Goal: Task Accomplishment & Management: Manage account settings

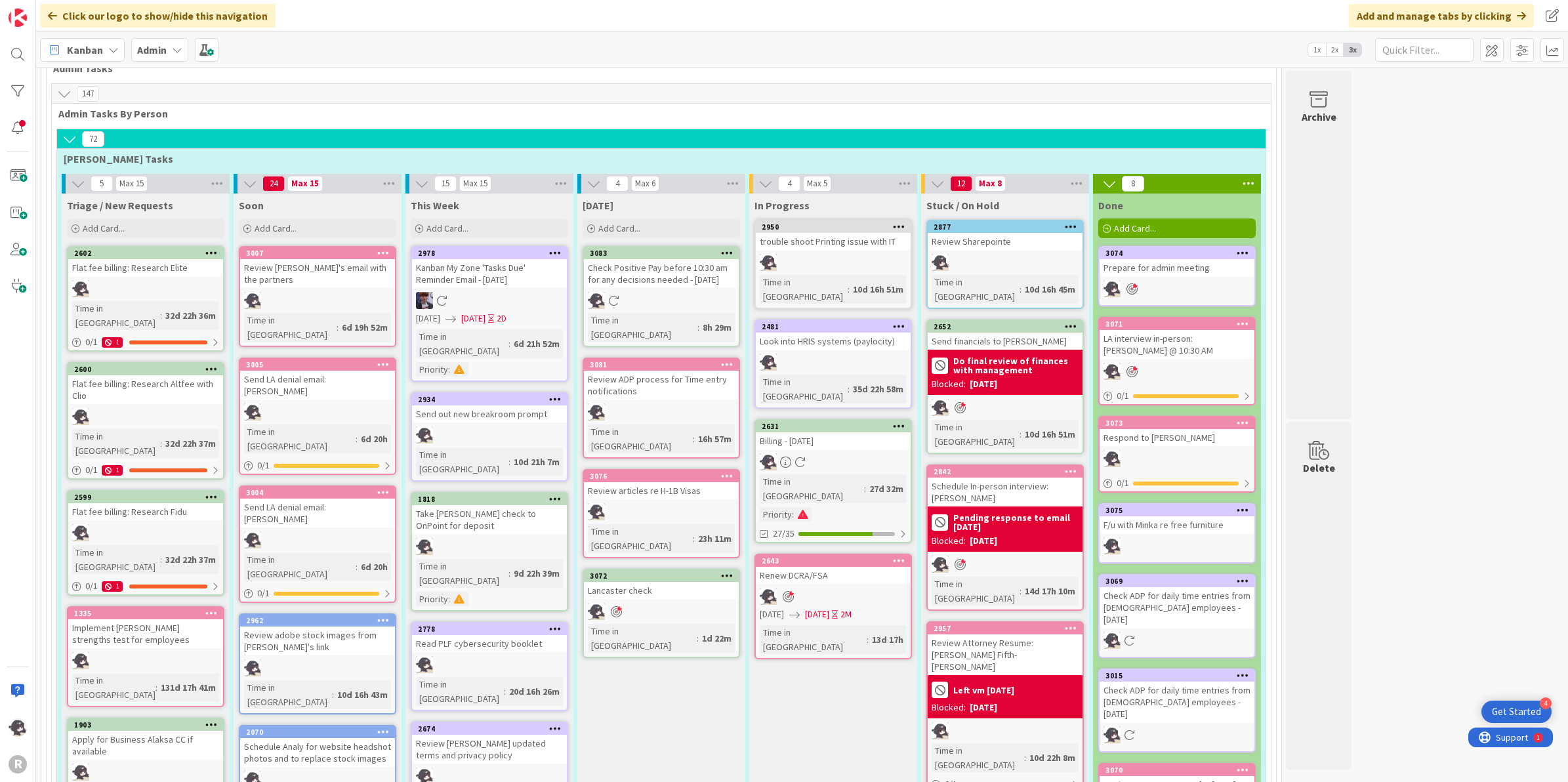
scroll to position [656, 0]
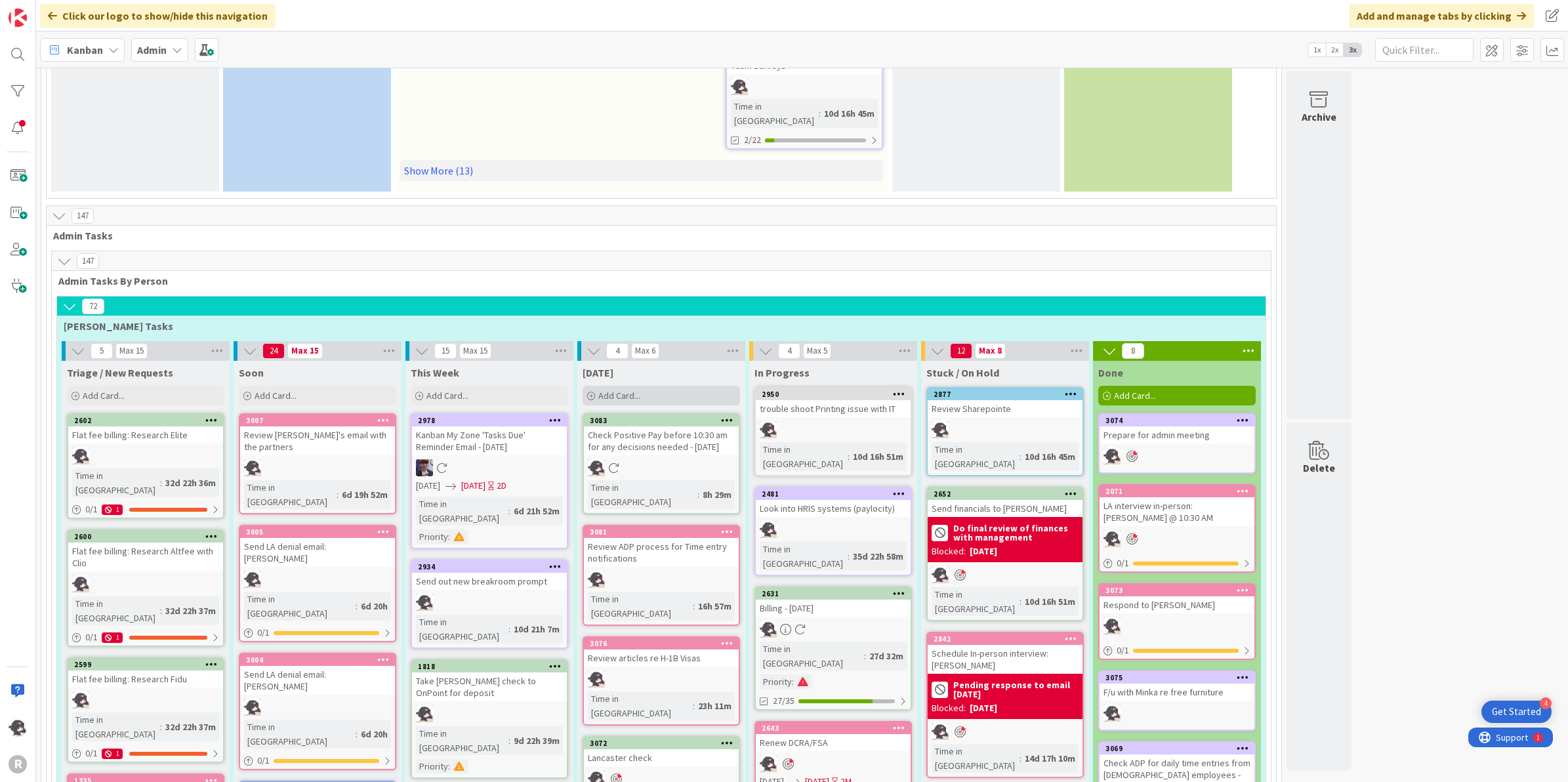
click at [660, 386] on div "Add Card..." at bounding box center [661, 395] width 158 height 20
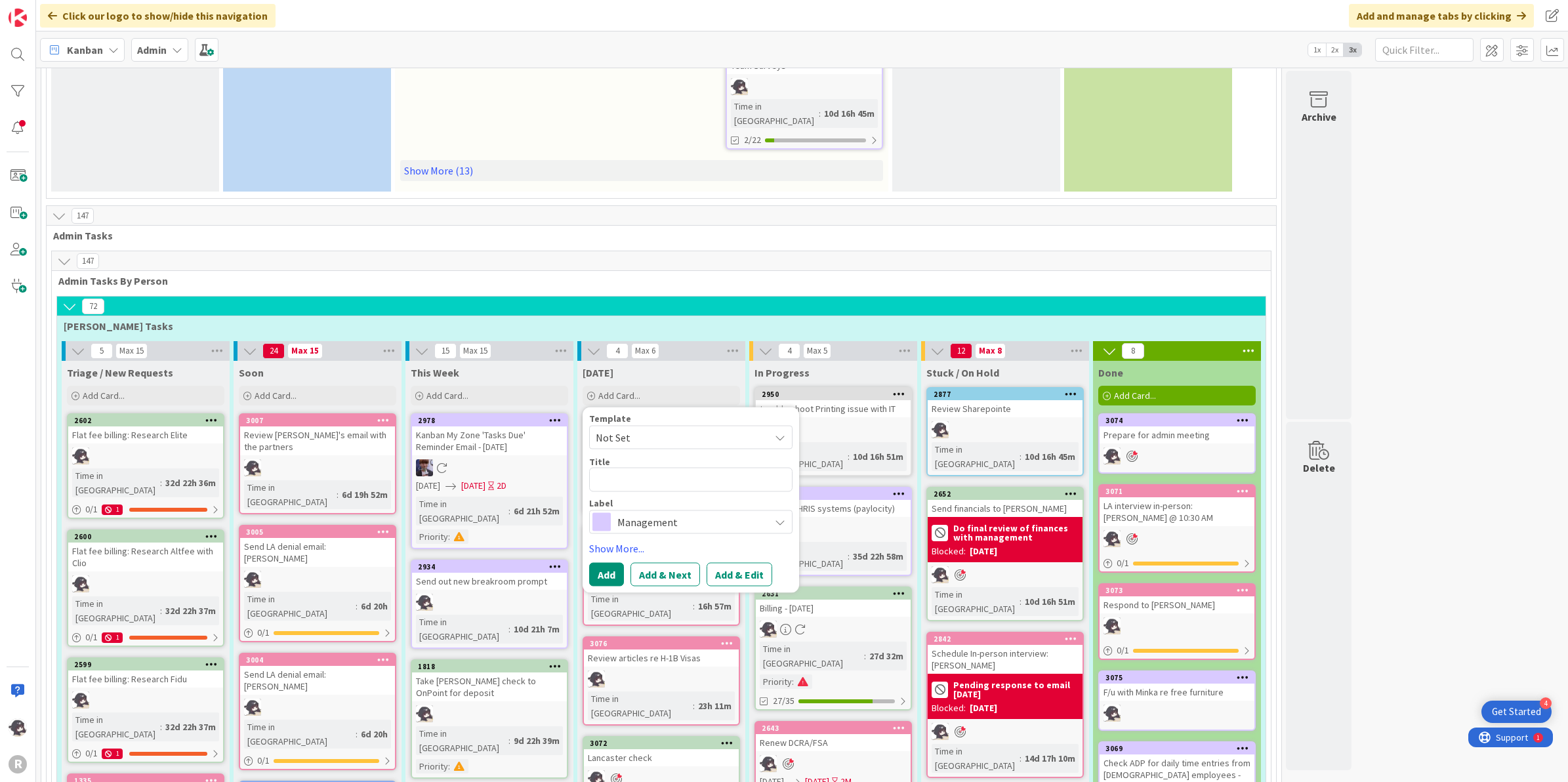
type textarea "x"
type textarea "B"
type textarea "x"
type textarea "Bu"
type textarea "x"
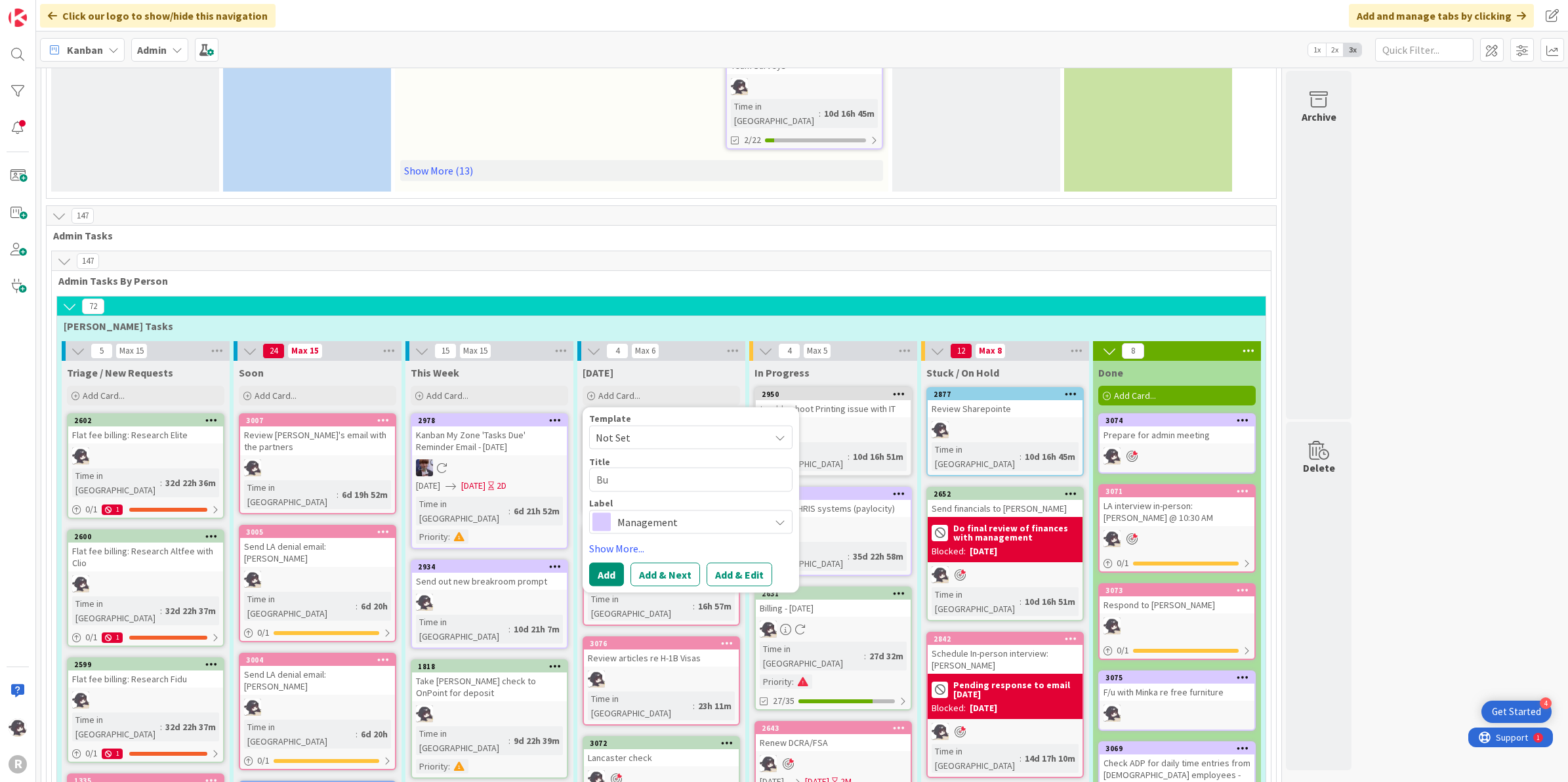
type textarea "Bud"
type textarea "x"
type textarea "Budg"
type textarea "x"
type textarea "Budge"
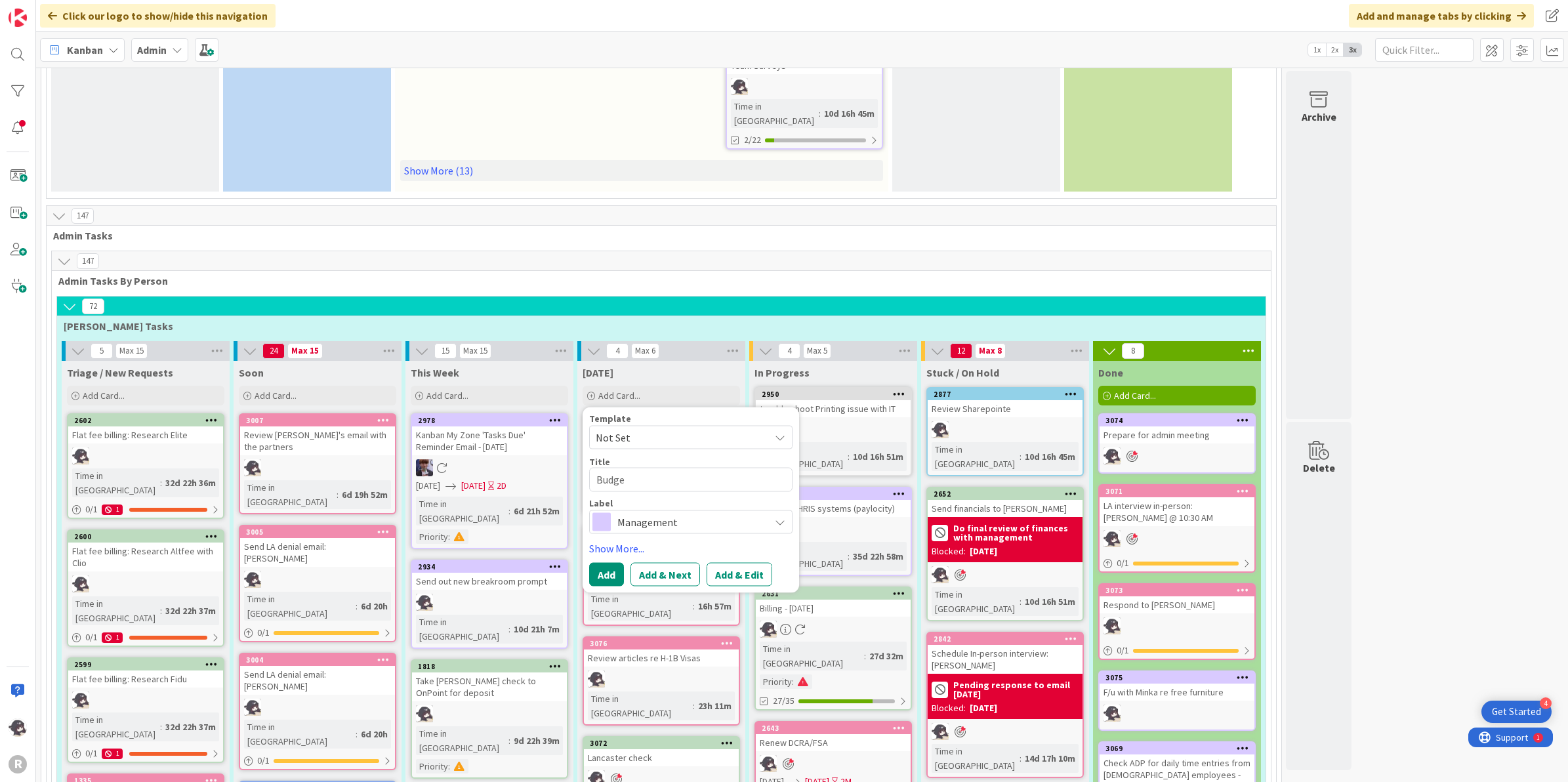
type textarea "x"
type textarea "Budget"
type textarea "x"
type textarea "Budget"
type textarea "x"
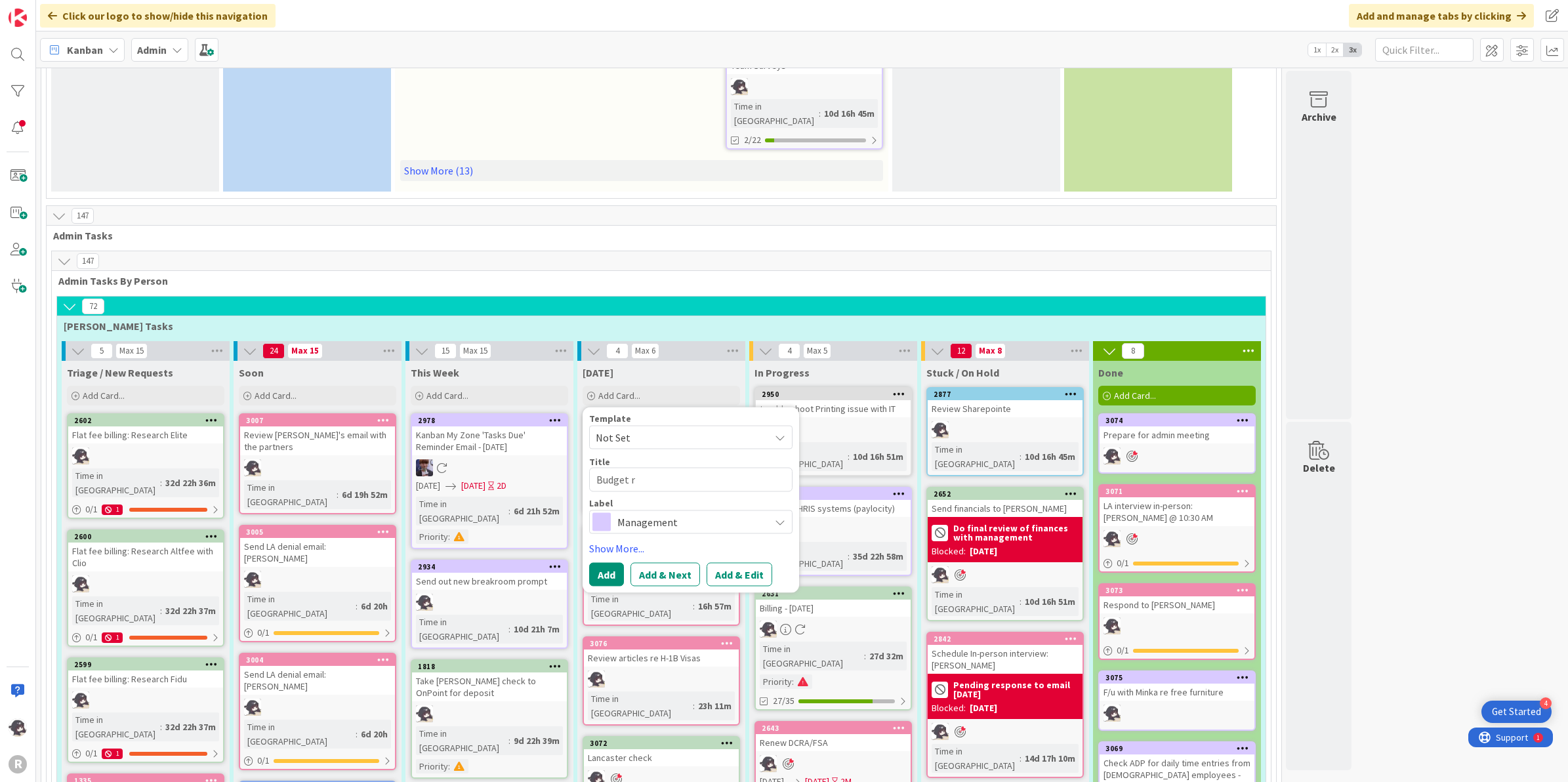
type textarea "Budget re"
type textarea "x"
type textarea "Budget rev"
type textarea "x"
type textarea "Budget revi"
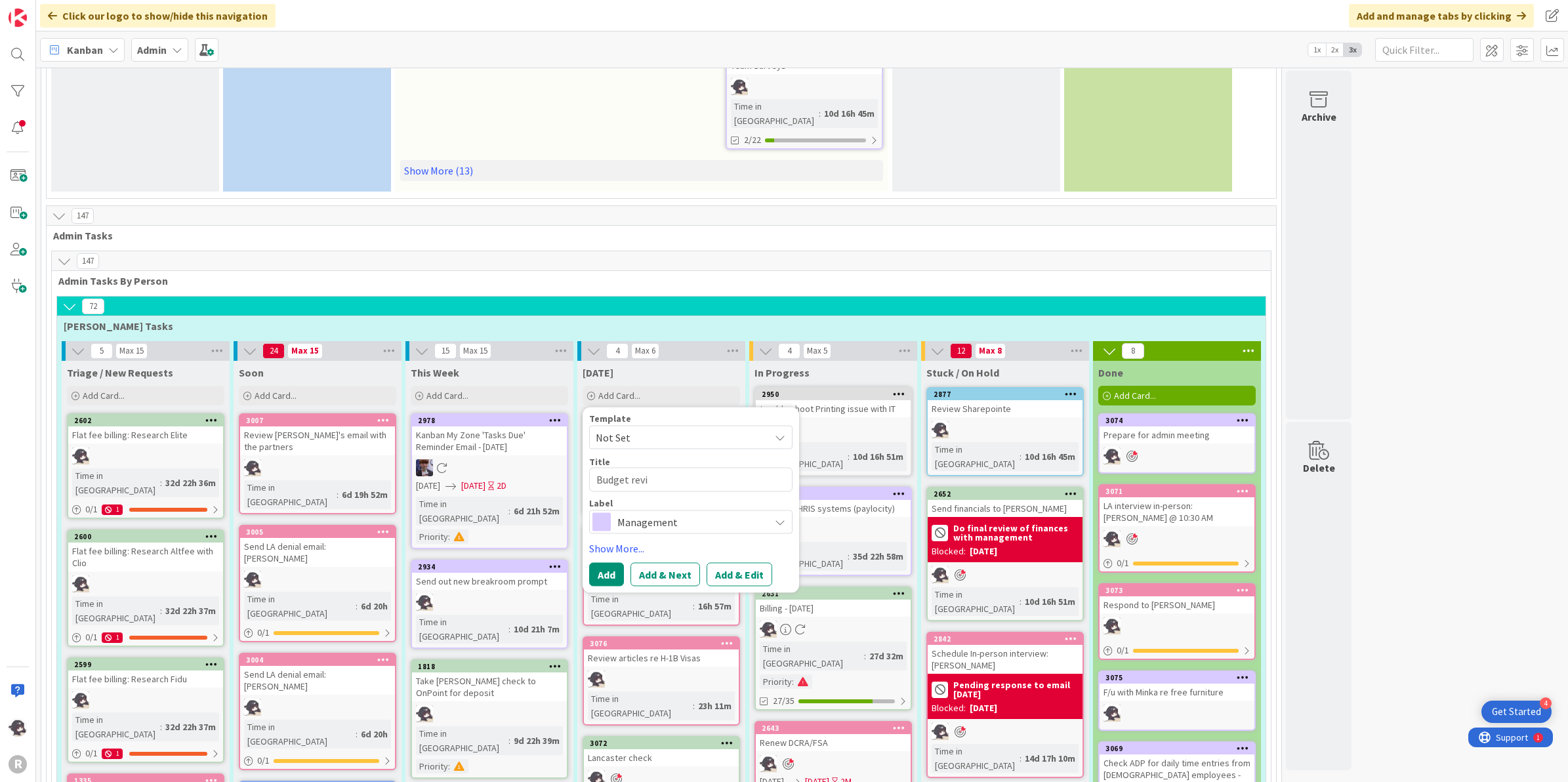
type textarea "x"
type textarea "Budget revie"
type textarea "x"
type textarea "Budget review"
type textarea "x"
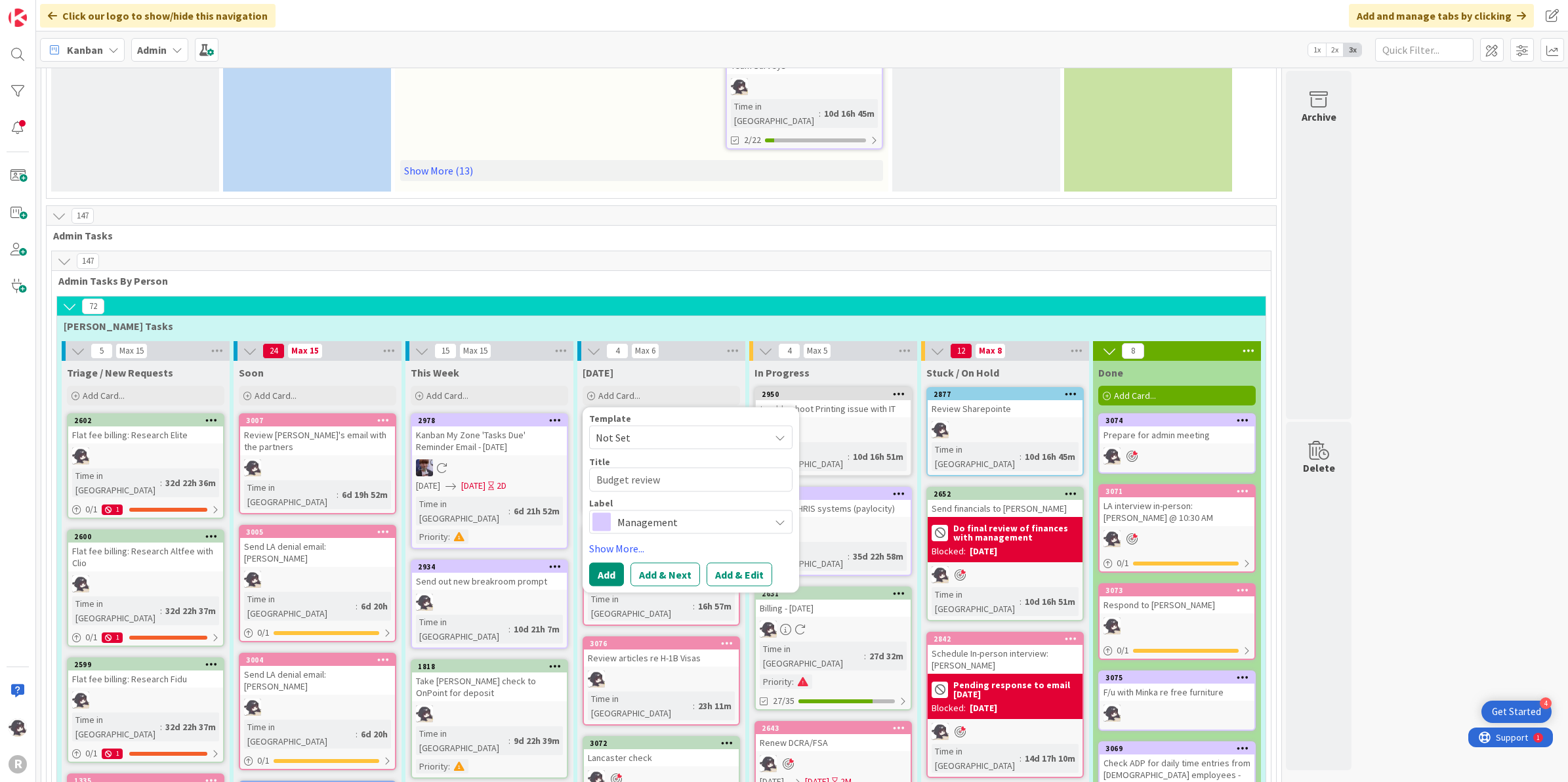
type textarea "Budget review"
type textarea "x"
type textarea "Budget review m"
type textarea "x"
type textarea "Budget review me"
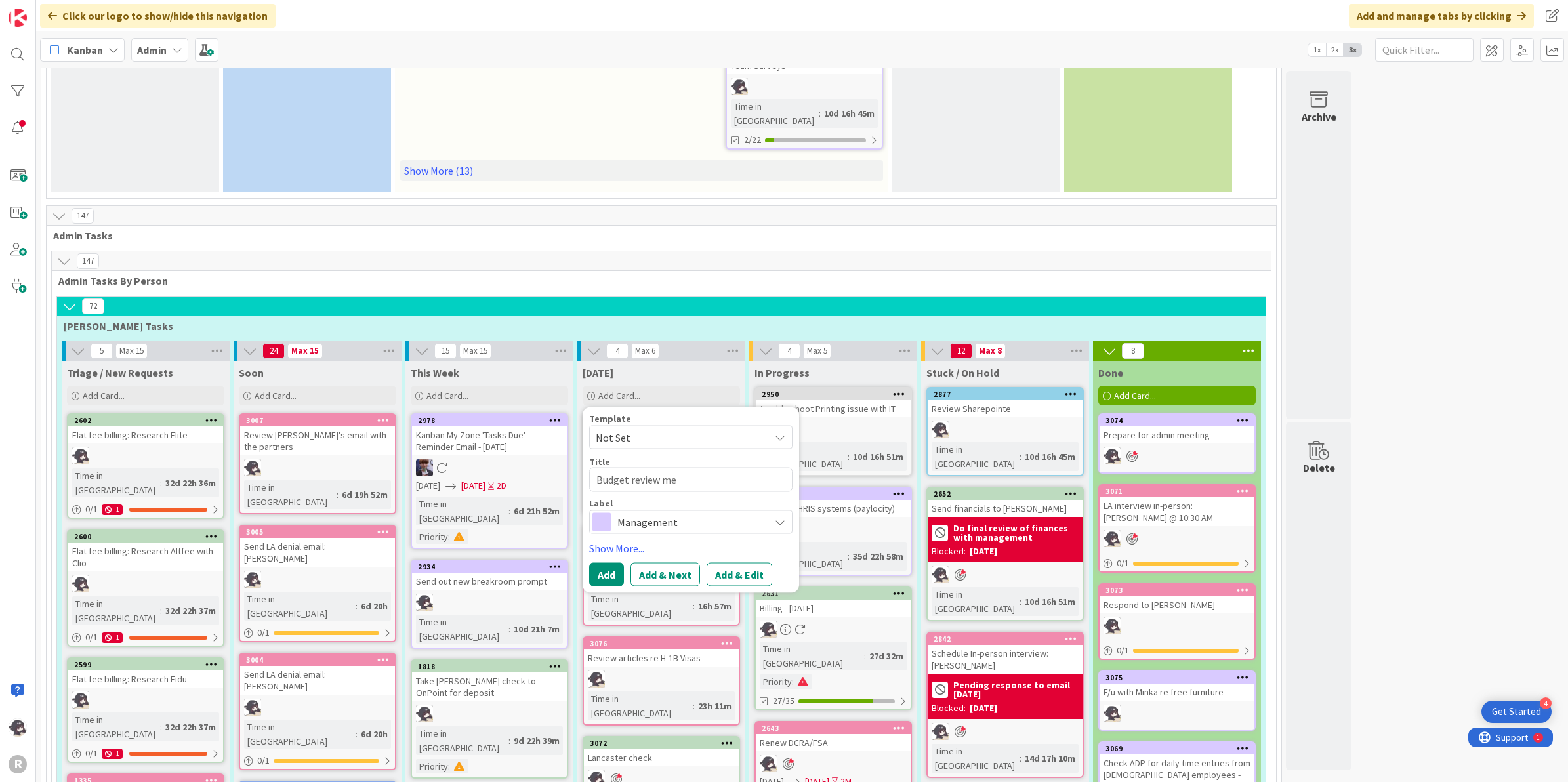
type textarea "x"
type textarea "Budget review mee"
type textarea "x"
type textarea "Budget review meet"
type textarea "x"
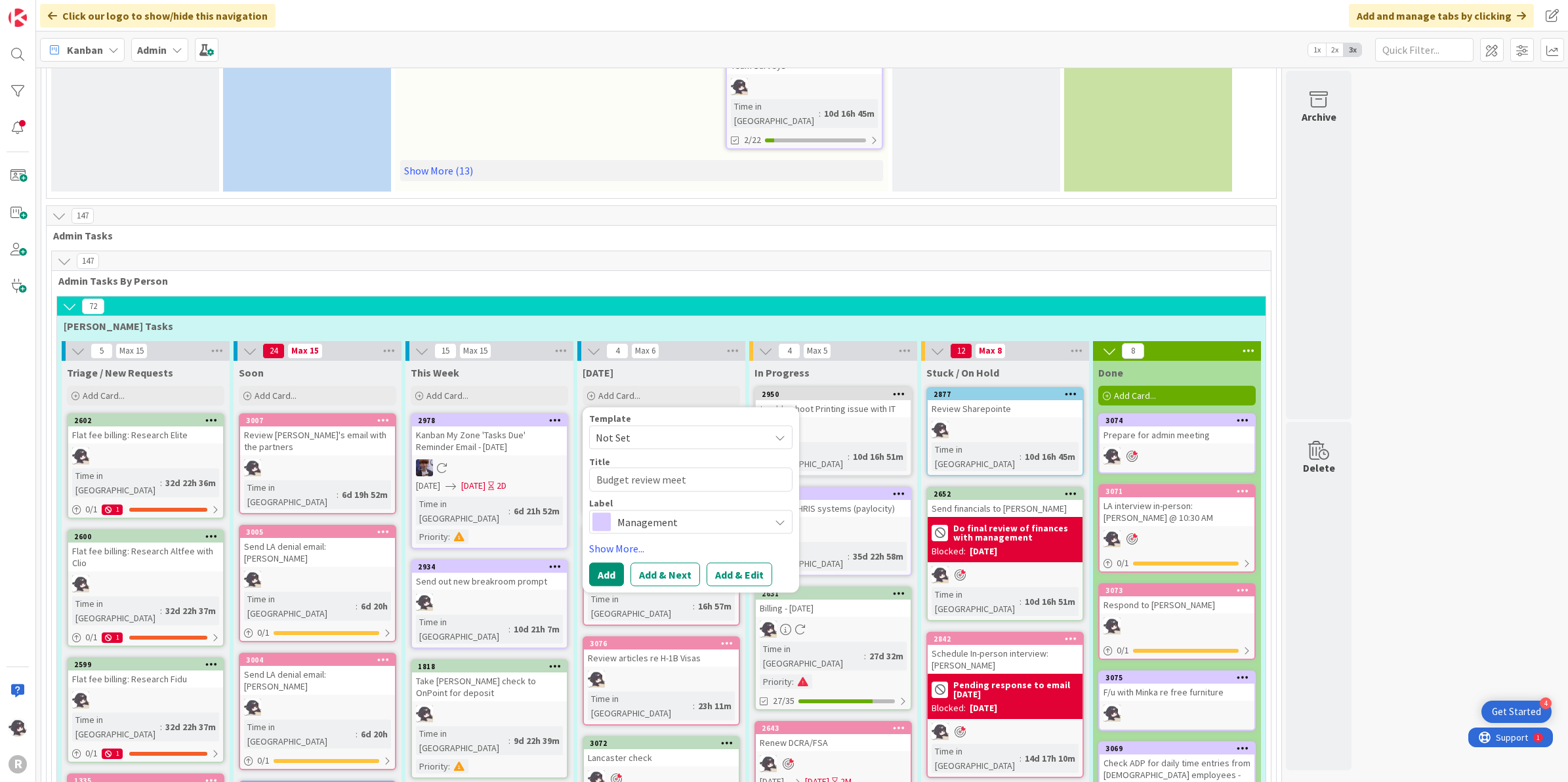
type textarea "Budget review meeti"
type textarea "x"
type textarea "Budget review meetin"
type textarea "x"
type textarea "Budget review meeting"
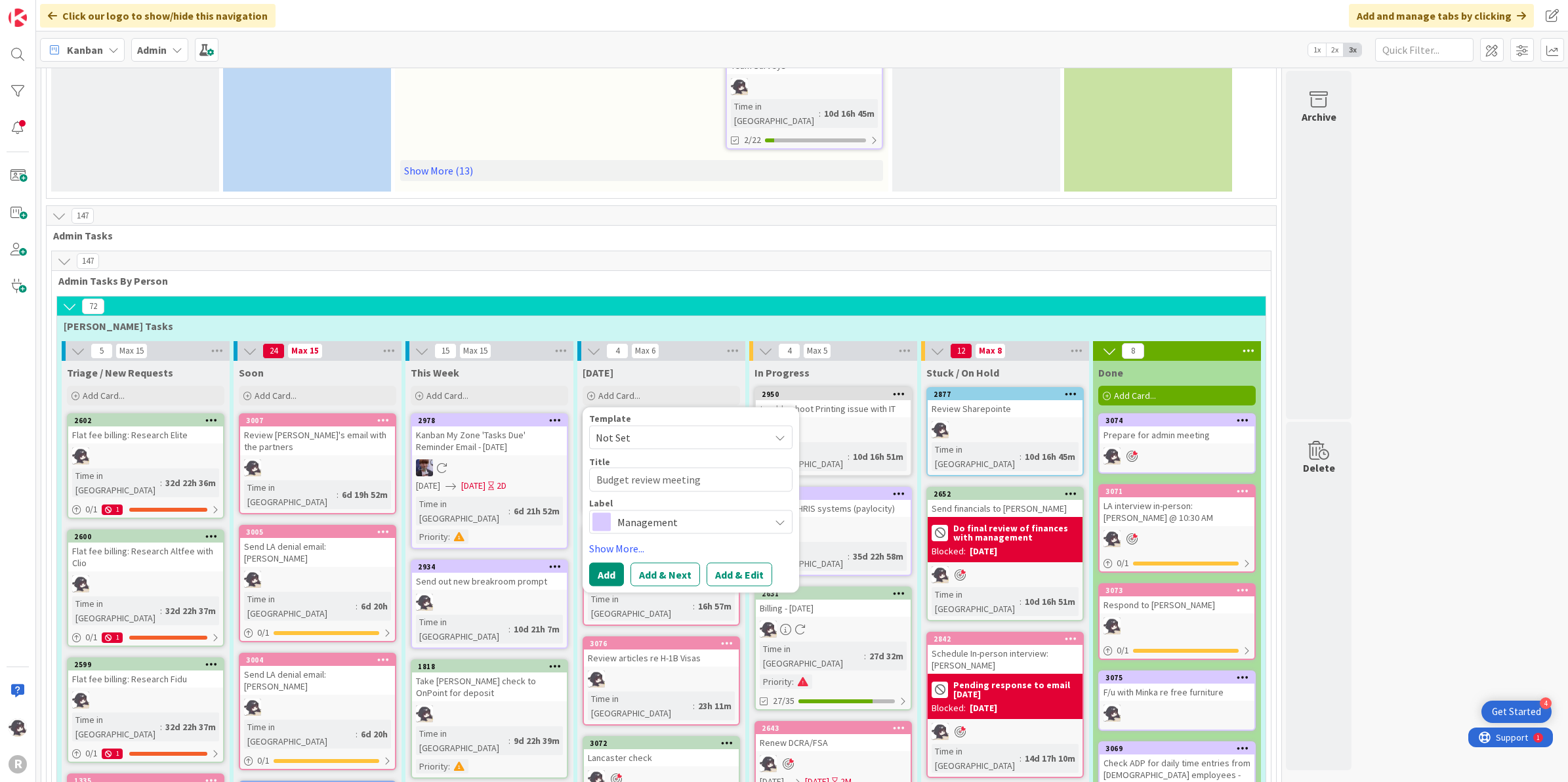
type textarea "x"
type textarea "Budget review meeting"
type textarea "x"
type textarea "Budget review meeting w"
type textarea "x"
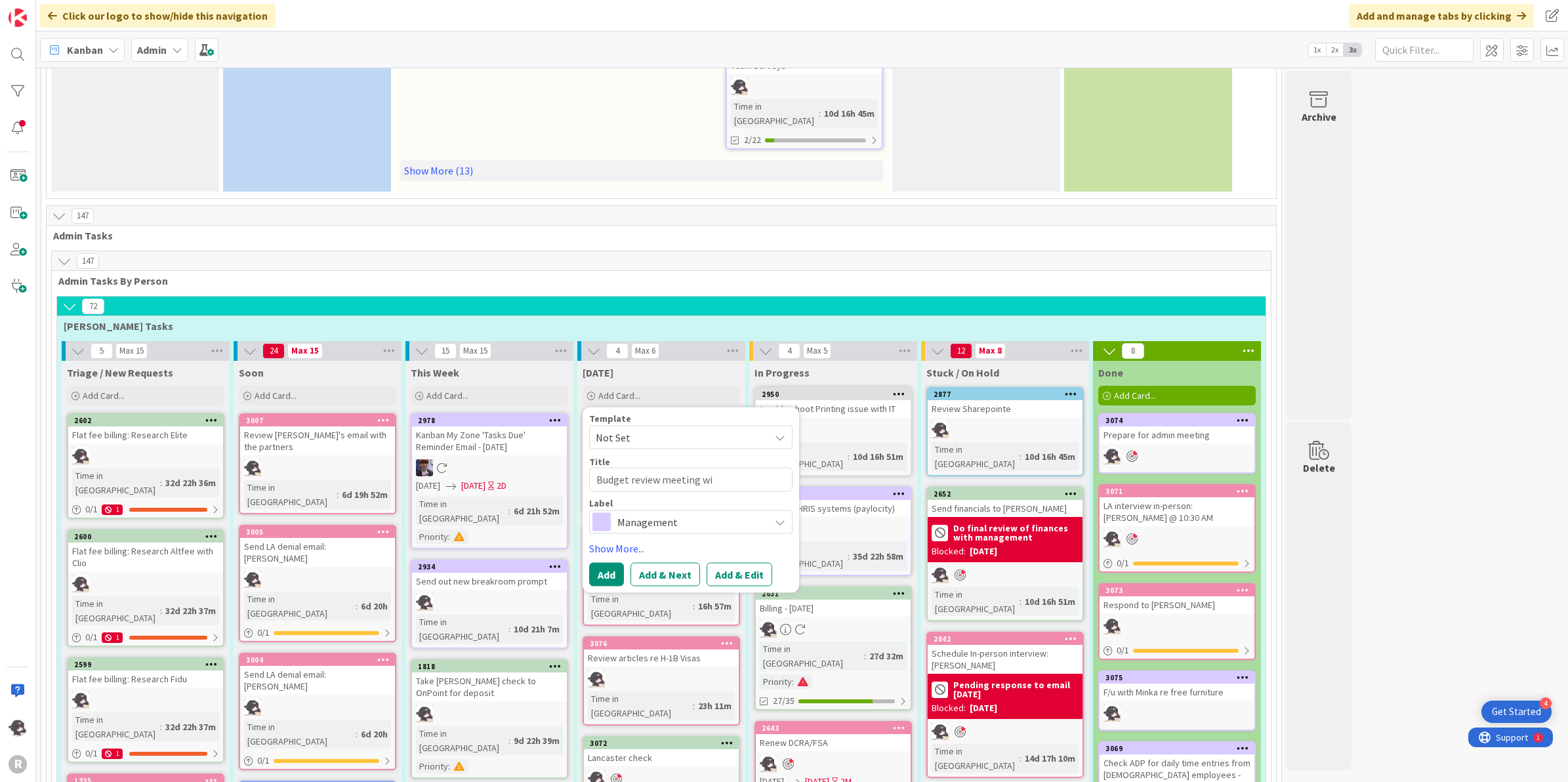
type textarea "Budget review meeting wit"
type textarea "x"
type textarea "Budget review meeting with"
type textarea "x"
type textarea "Budget review meeting with M"
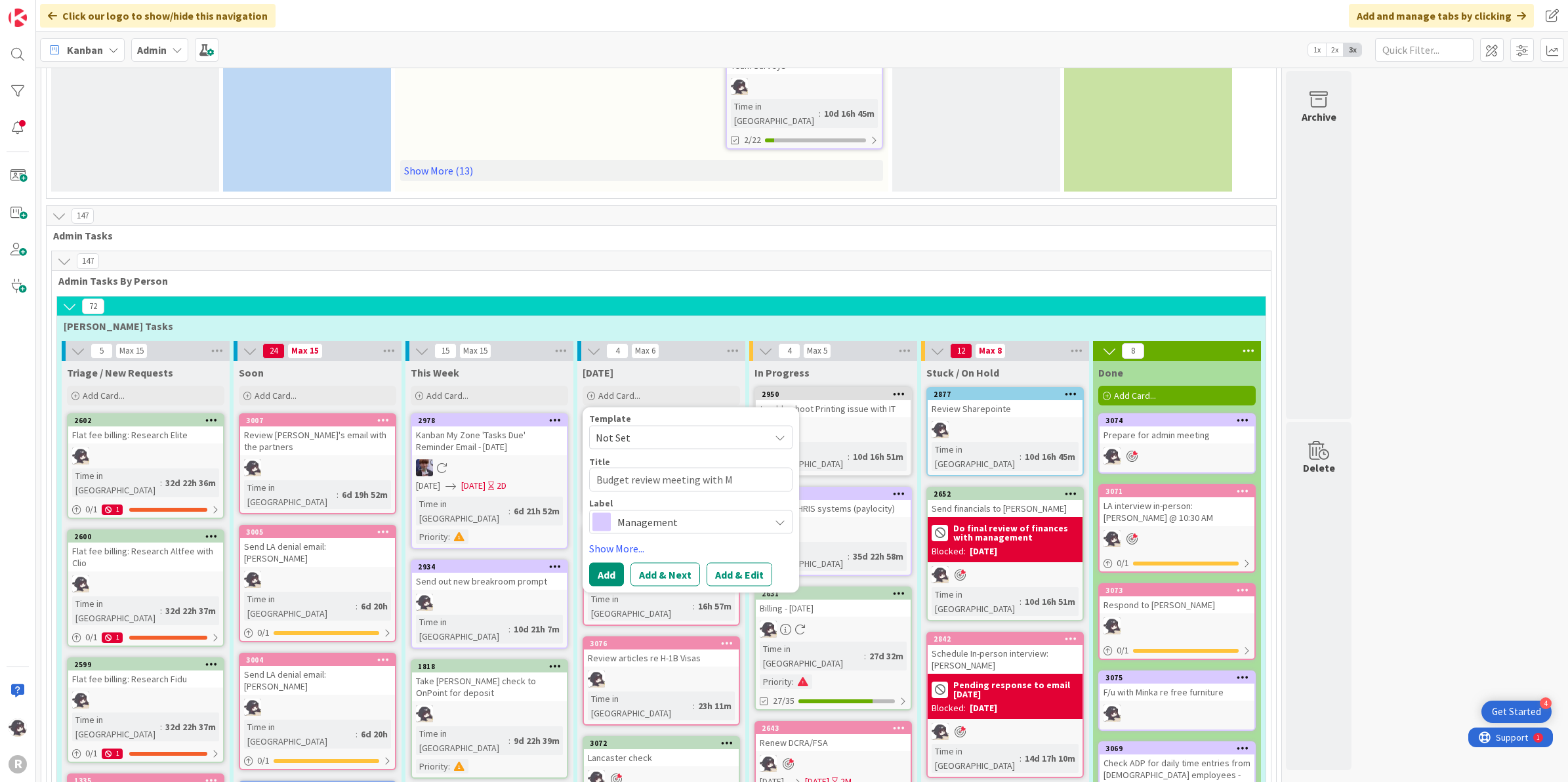
type textarea "x"
type textarea "Budget review meeting with [PERSON_NAME]"
type textarea "x"
type textarea "Budget review meeting with [PERSON_NAME]"
type textarea "x"
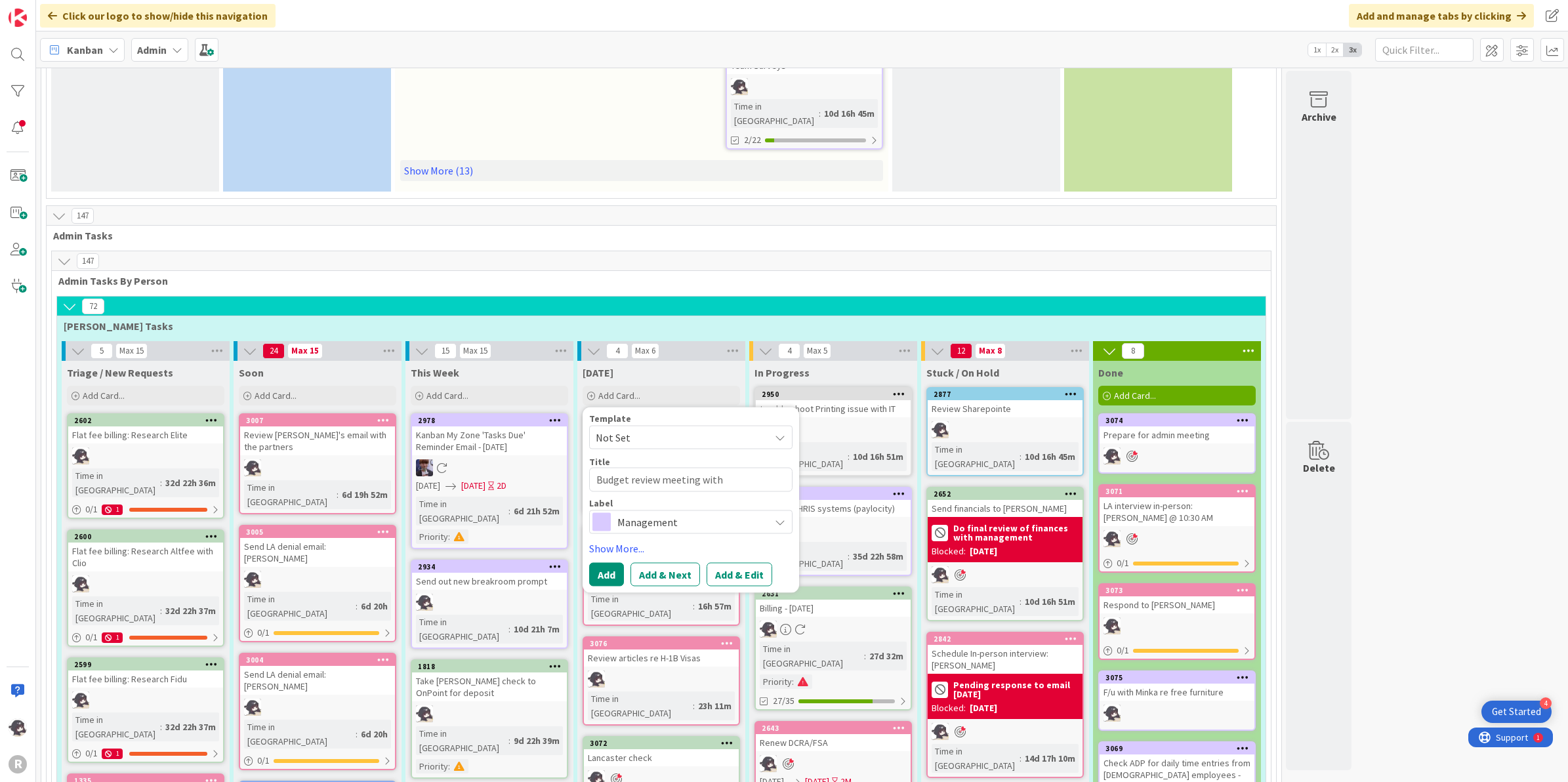
type textarea "Budget review meeting with [PERSON_NAME]"
type textarea "x"
type textarea "Budget review meeting with [PERSON_NAME]"
type textarea "x"
type textarea "Budget review meeting with [PERSON_NAME]"
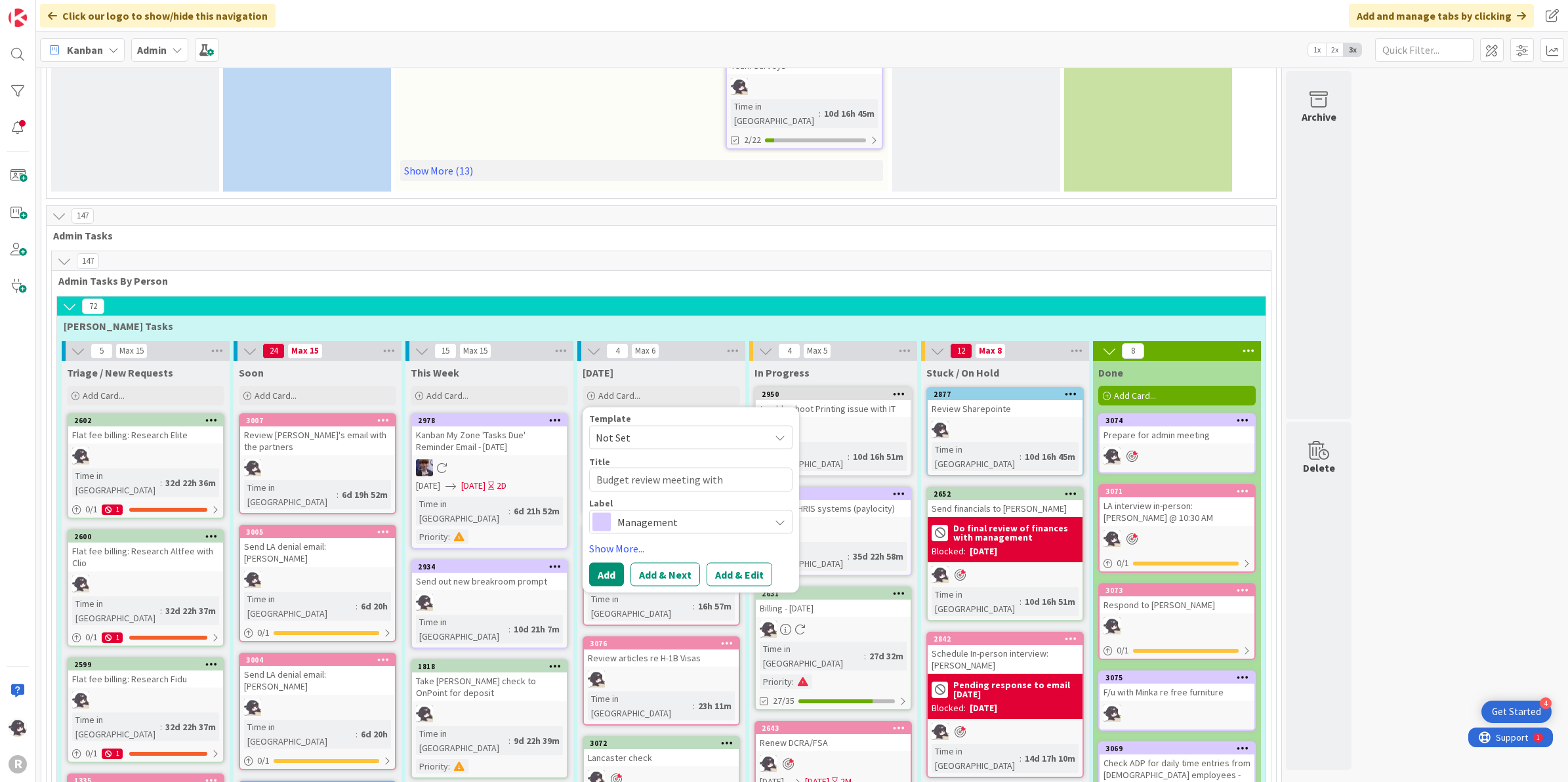
type textarea "x"
type textarea "Budget review meeting with [PERSON_NAME] @"
type textarea "x"
type textarea "Budget review meeting with [PERSON_NAME] @"
type textarea "x"
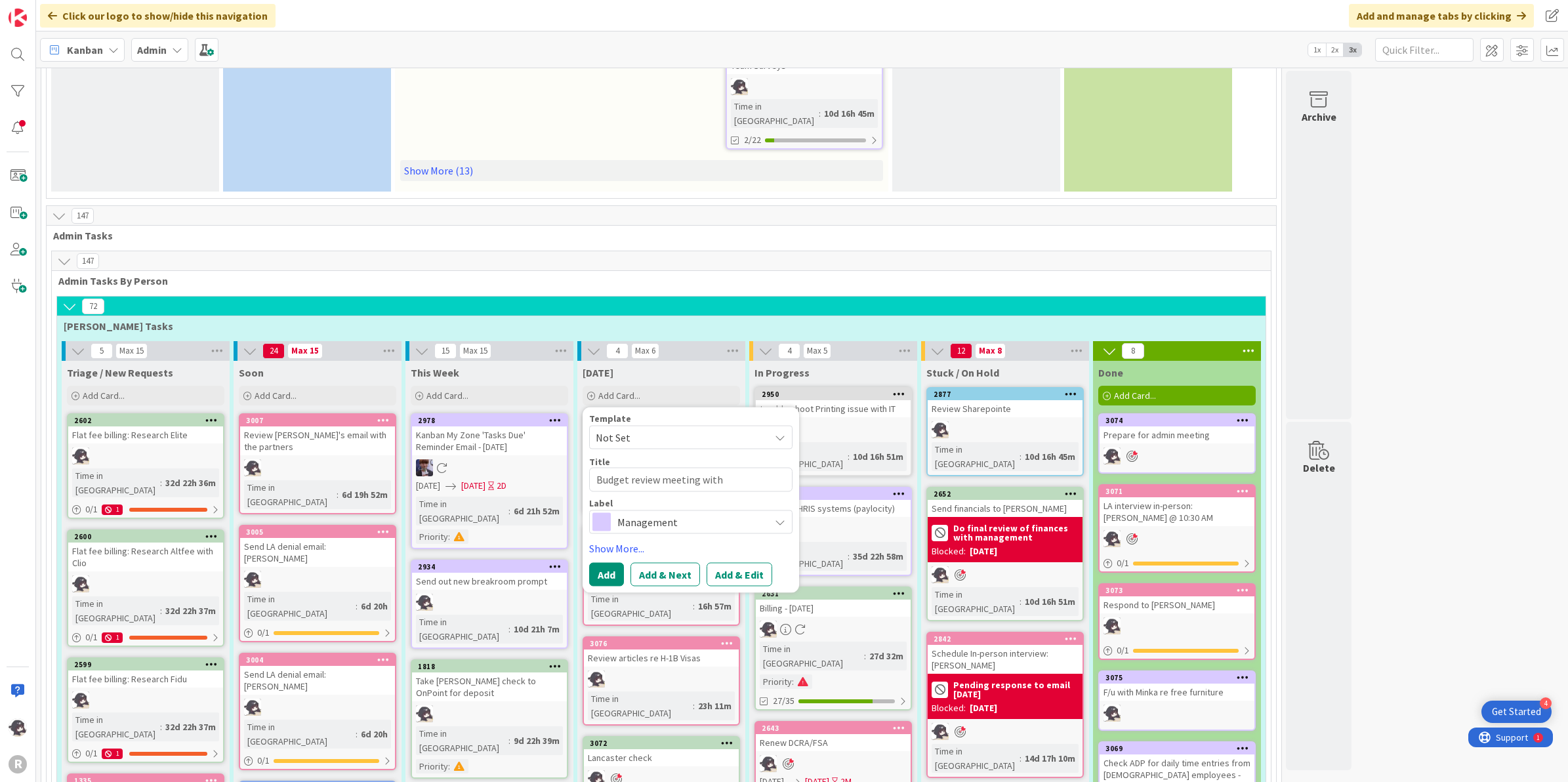
type textarea "Budget review meeting with [PERSON_NAME] @ 1"
type textarea "x"
type textarea "Budget review meeting with [PERSON_NAME] @ 10"
type textarea "x"
type textarea "Budget review meeting with [PERSON_NAME] @ 10"
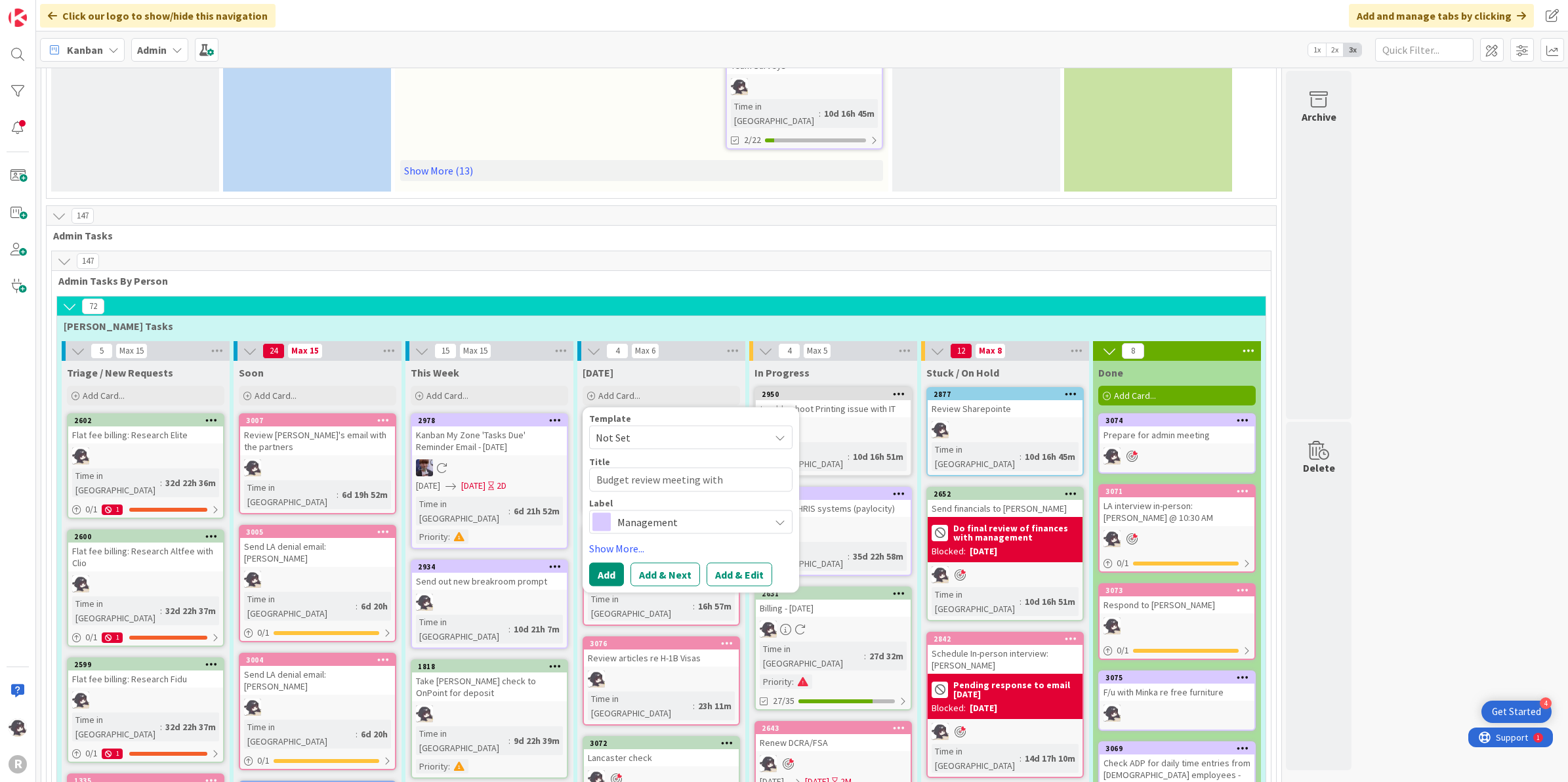
type textarea "x"
type textarea "Budget review meeting with [PERSON_NAME] @ 10 am"
type textarea "x"
type textarea "Budget review meeting with [PERSON_NAME] @ 10 am"
click at [663, 528] on span "Management" at bounding box center [690, 537] width 146 height 18
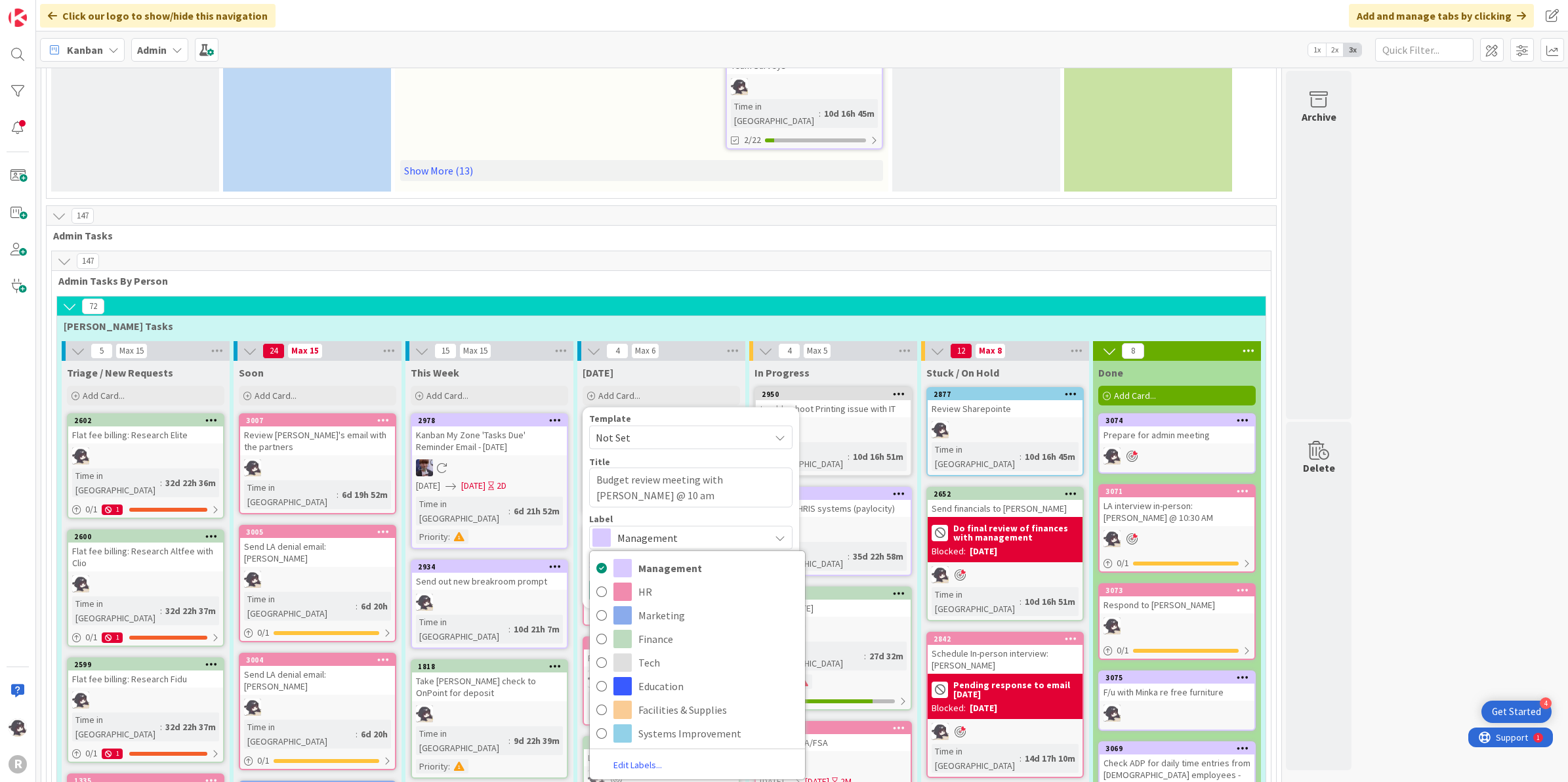
click at [663, 528] on span "Management" at bounding box center [690, 537] width 146 height 18
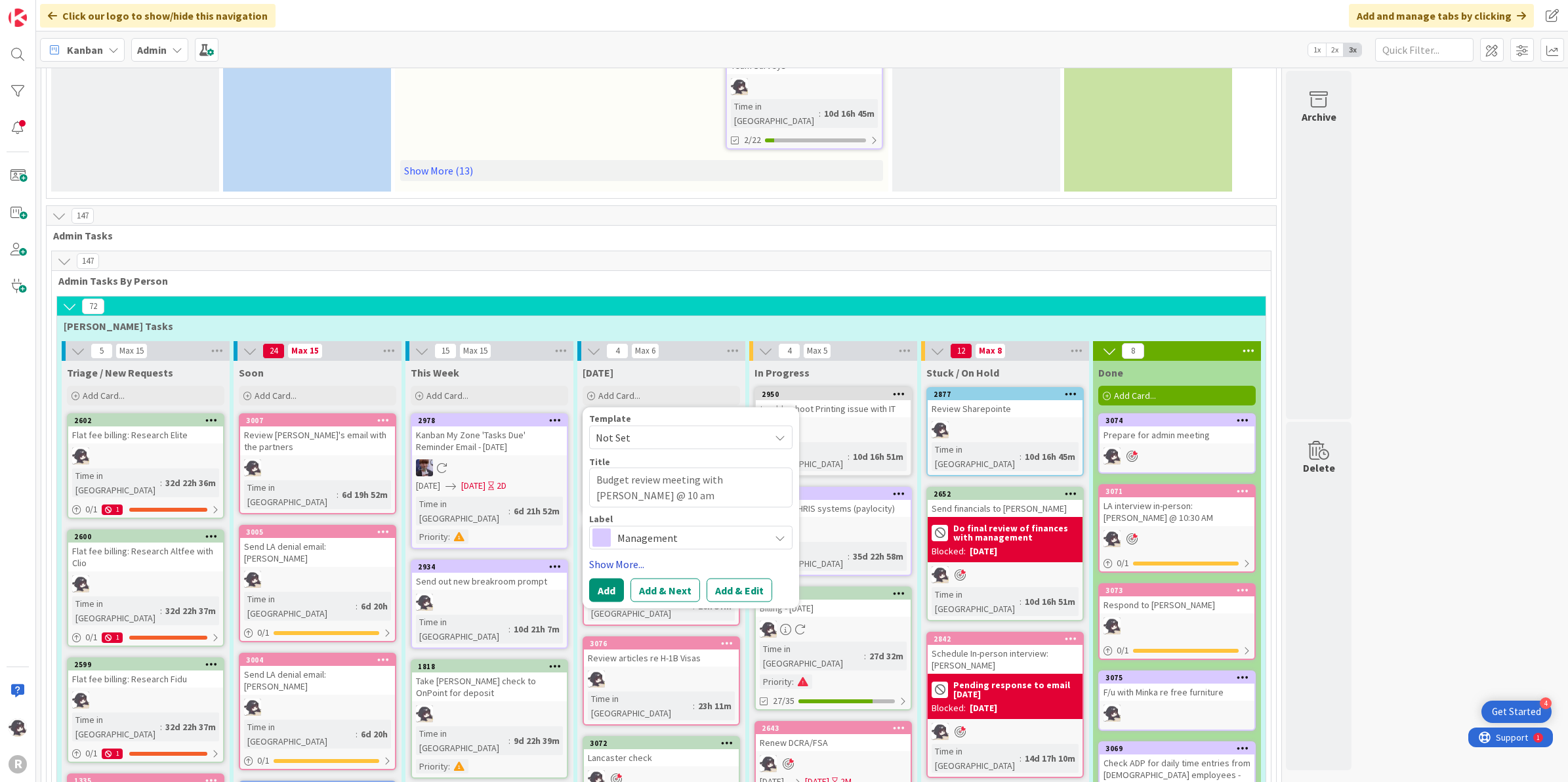
click at [634, 556] on link "Show More..." at bounding box center [690, 564] width 203 height 16
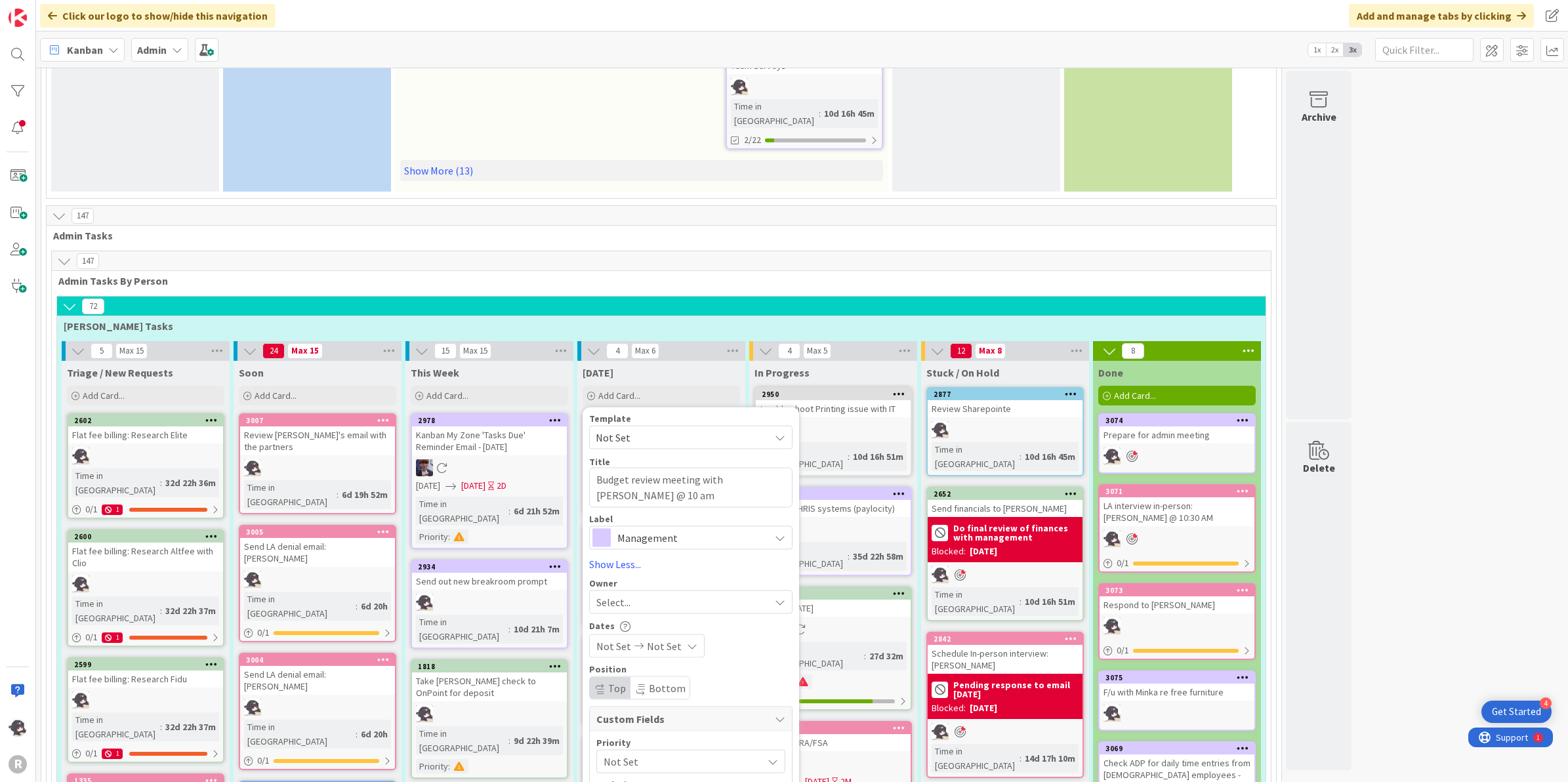
click at [633, 594] on div "Select..." at bounding box center [683, 602] width 173 height 16
click at [658, 677] on span "[PERSON_NAME]" at bounding box center [671, 687] width 64 height 20
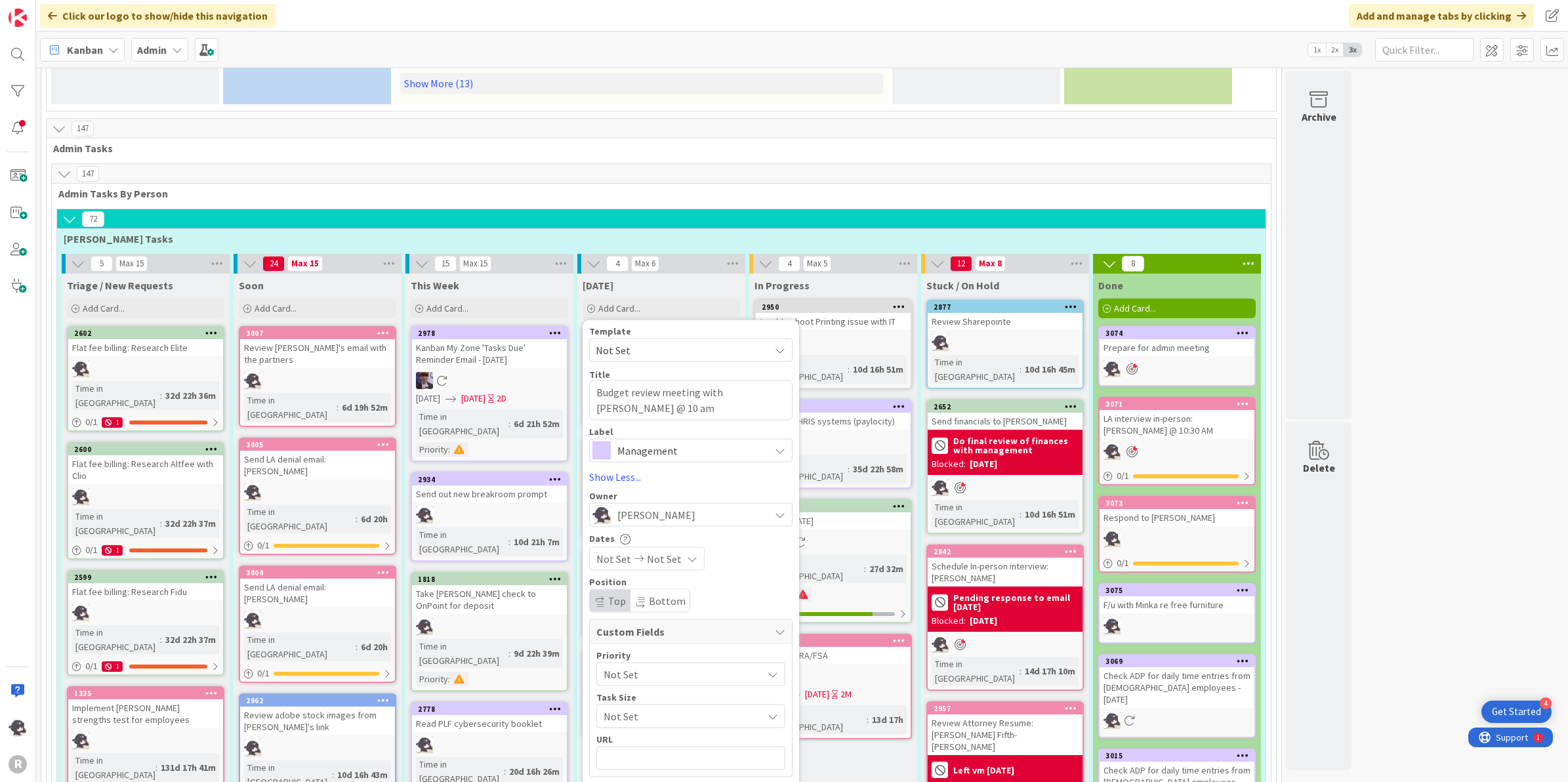
scroll to position [902, 0]
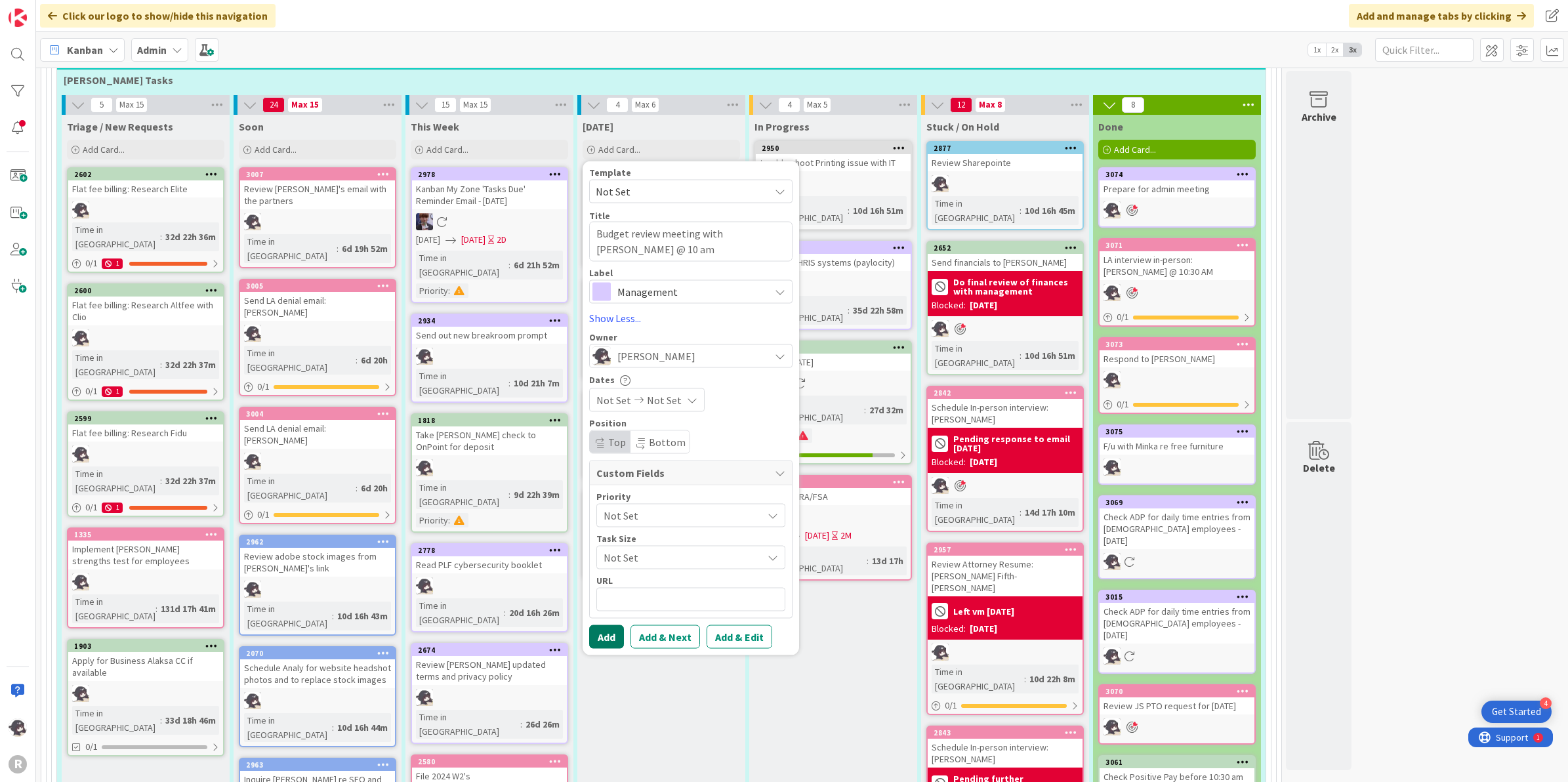
click at [608, 624] on button "Add" at bounding box center [606, 636] width 35 height 24
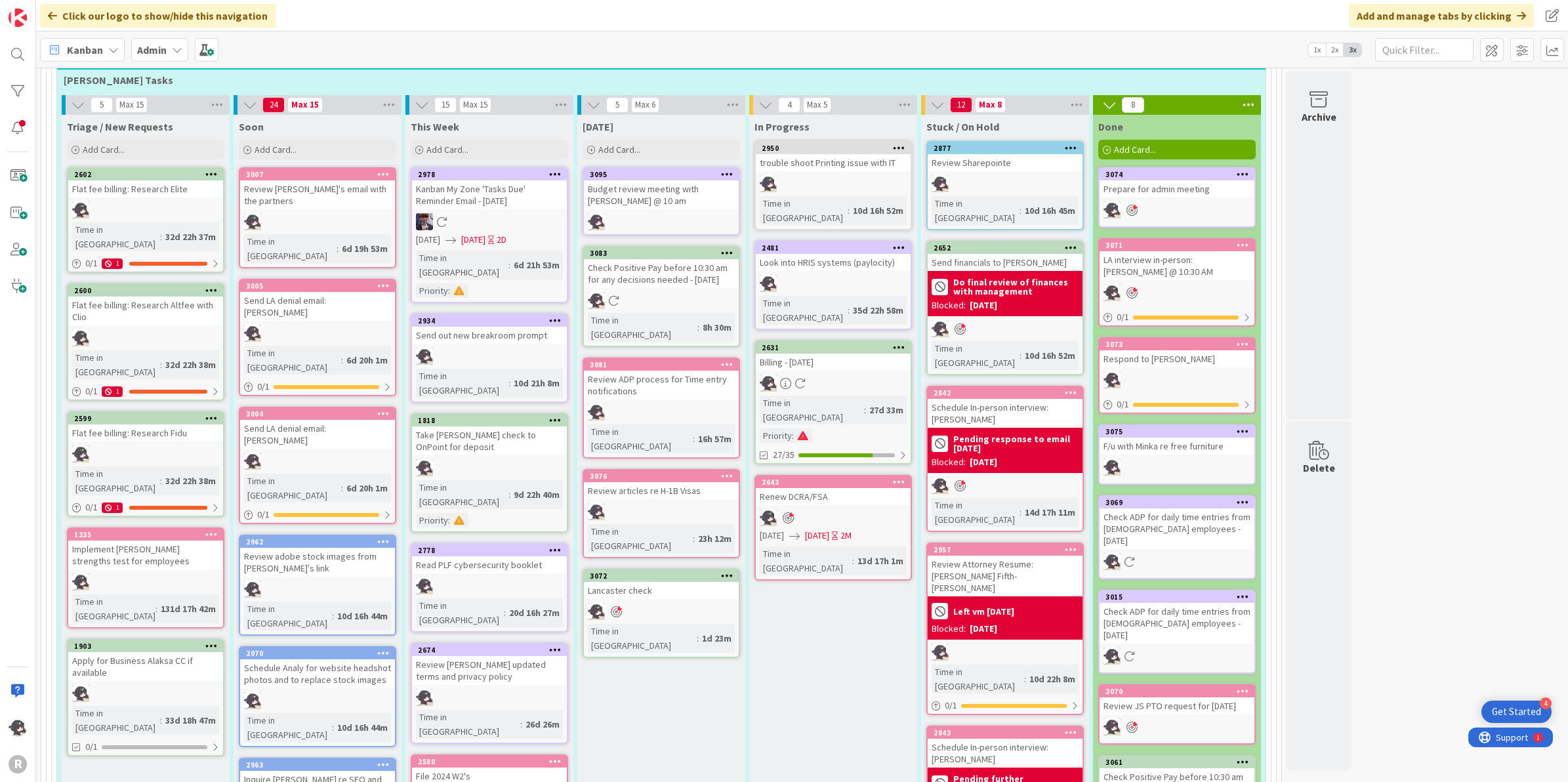
click at [723, 169] on icon at bounding box center [727, 173] width 12 height 9
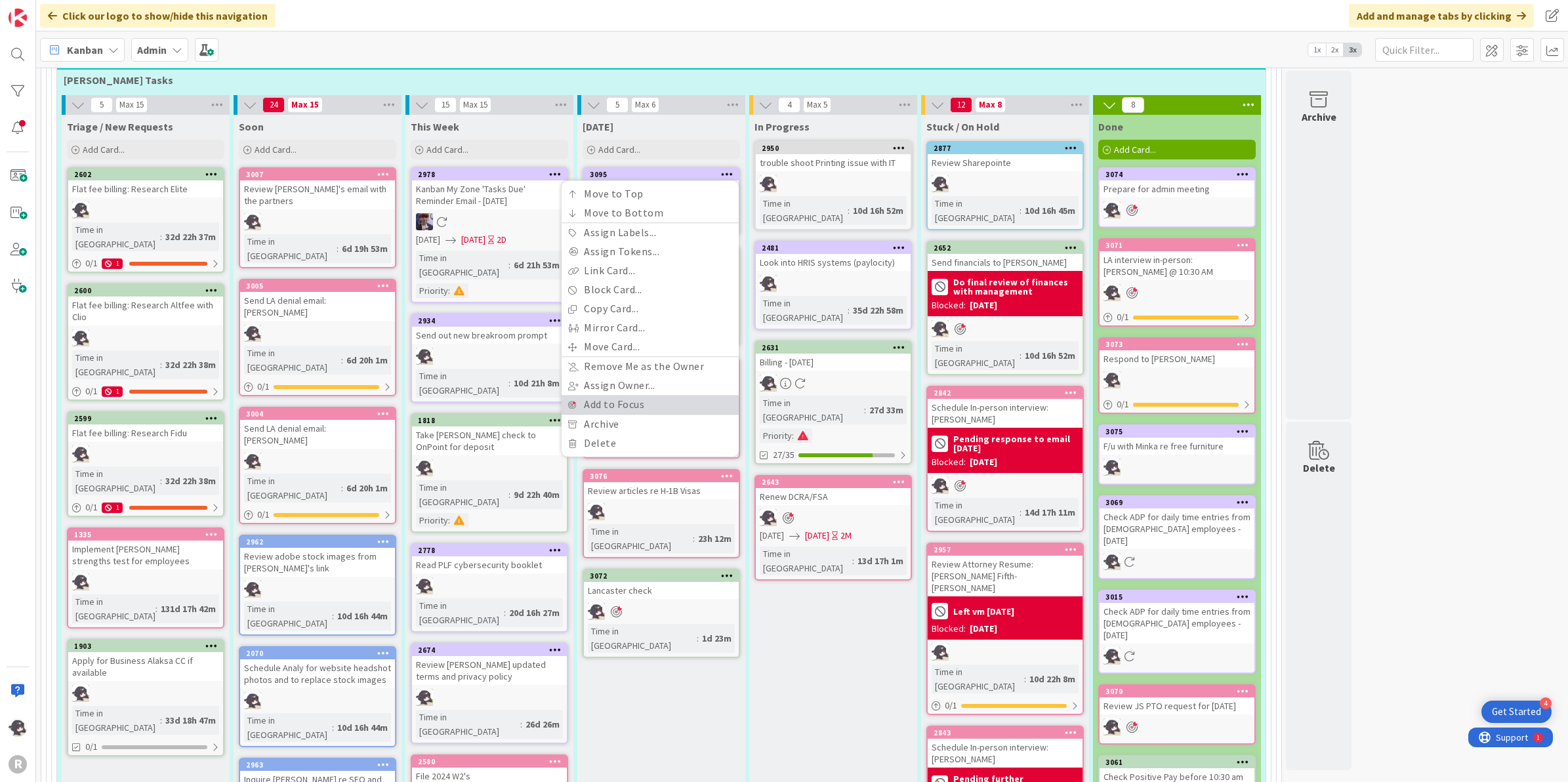
click at [630, 395] on link "Add to Focus" at bounding box center [650, 404] width 177 height 19
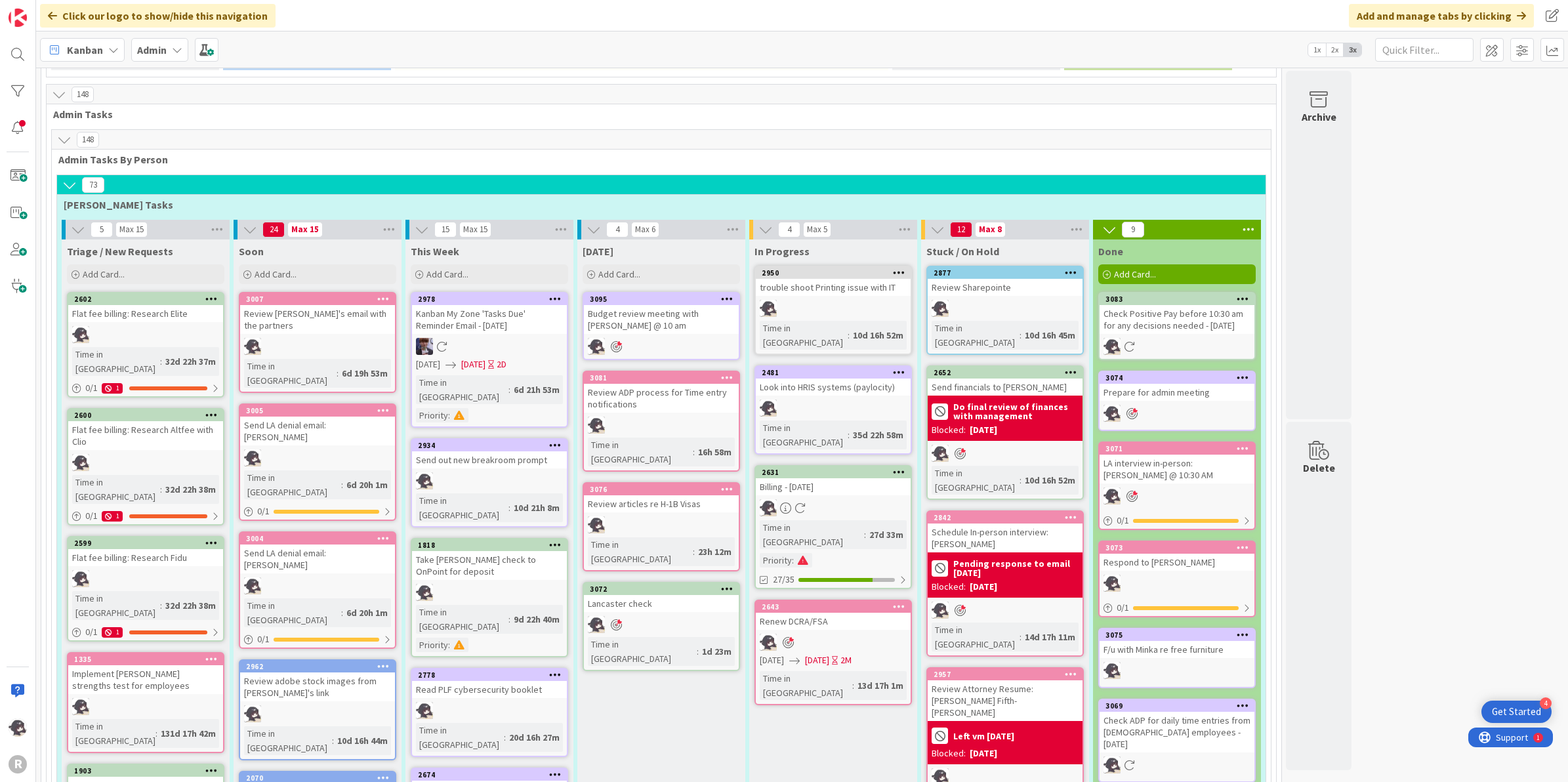
scroll to position [765, 0]
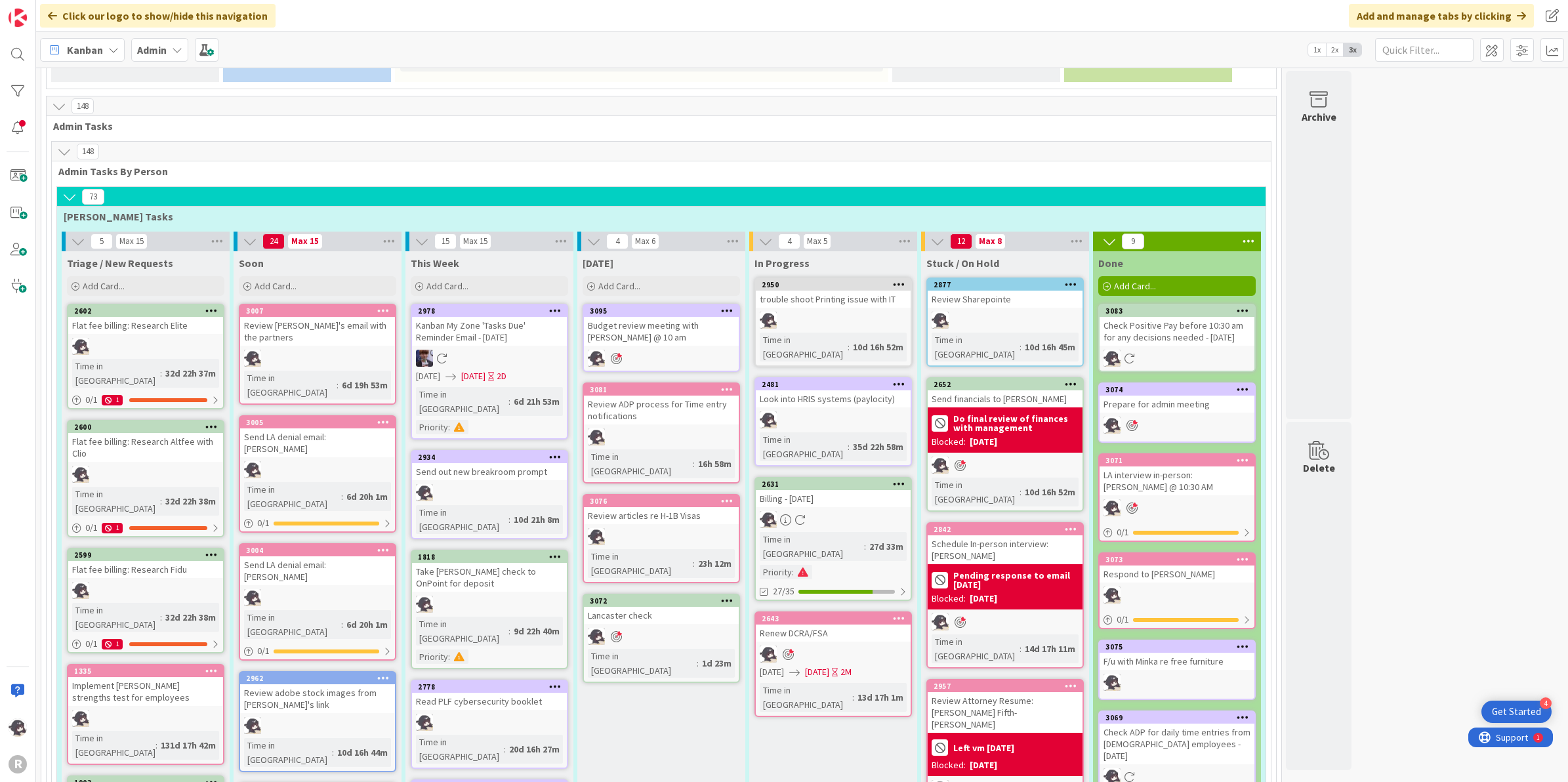
click at [668, 276] on div "Add Card..." at bounding box center [661, 285] width 158 height 20
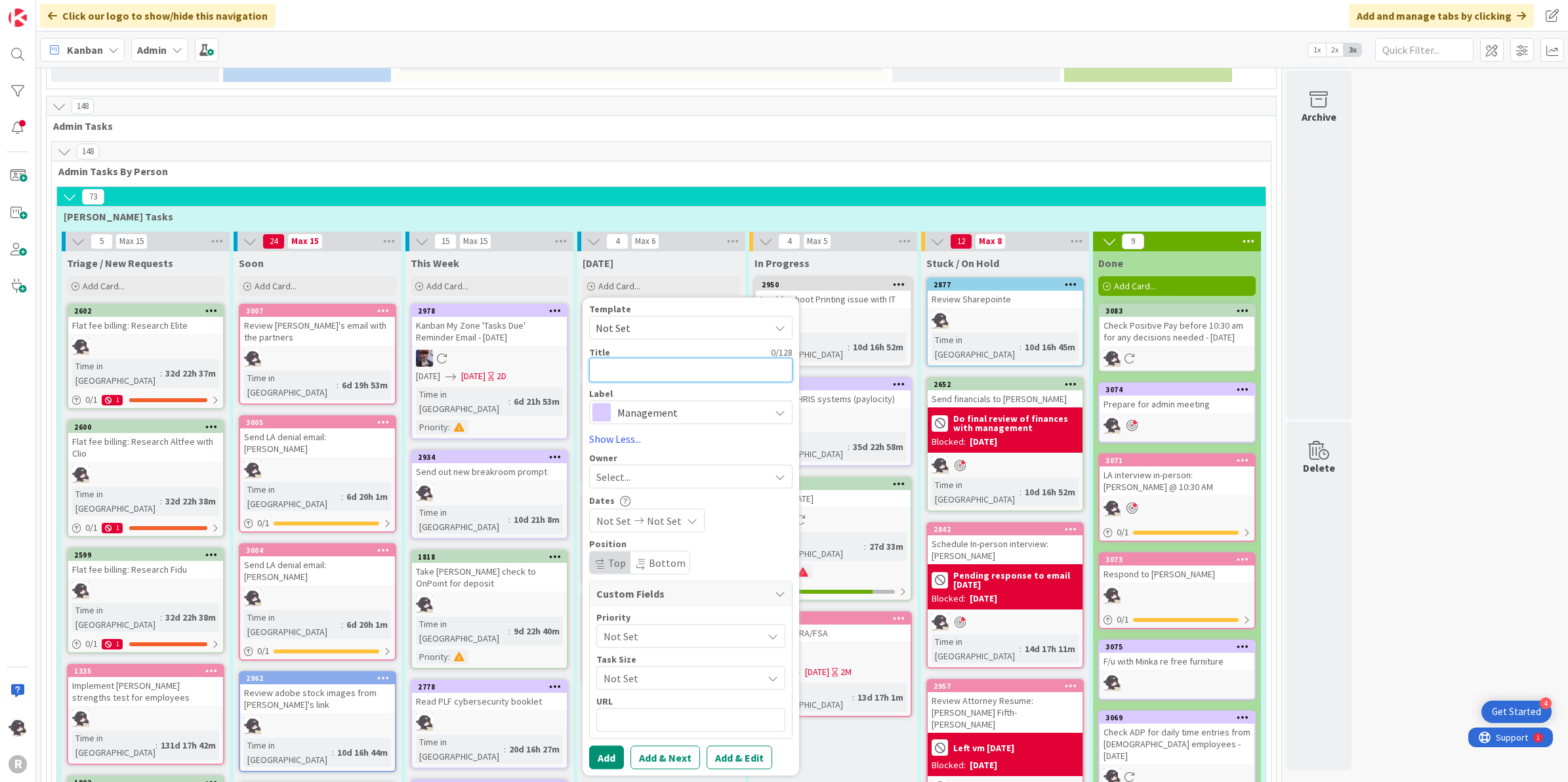
type textarea "x"
type textarea "R"
type textarea "x"
type textarea "Re"
type textarea "x"
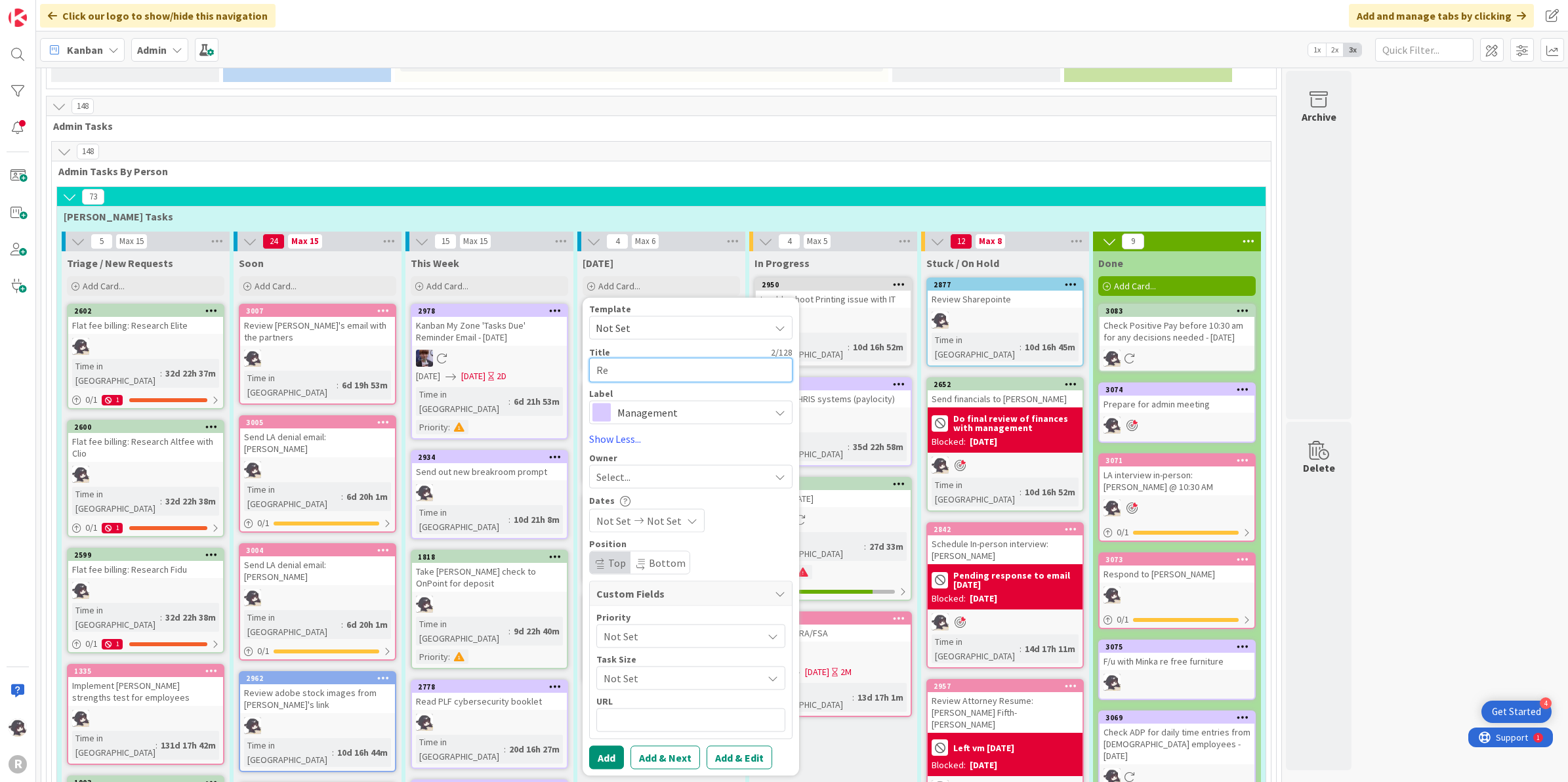
type textarea "Rev"
type textarea "x"
type textarea "Revi"
type textarea "x"
type textarea "Review"
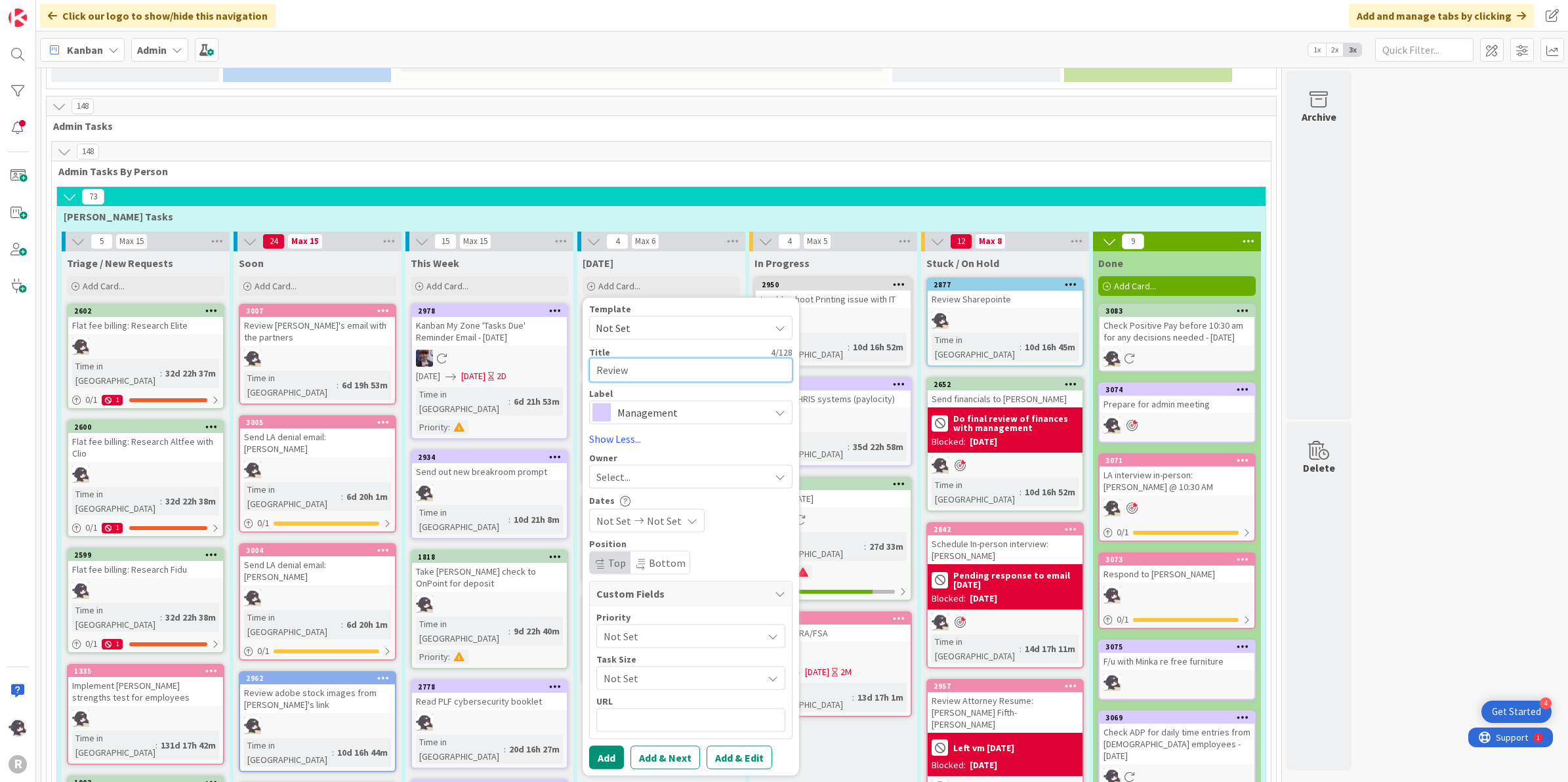
type textarea "x"
type textarea "Review"
type textarea "x"
type textarea "Review a"
type textarea "x"
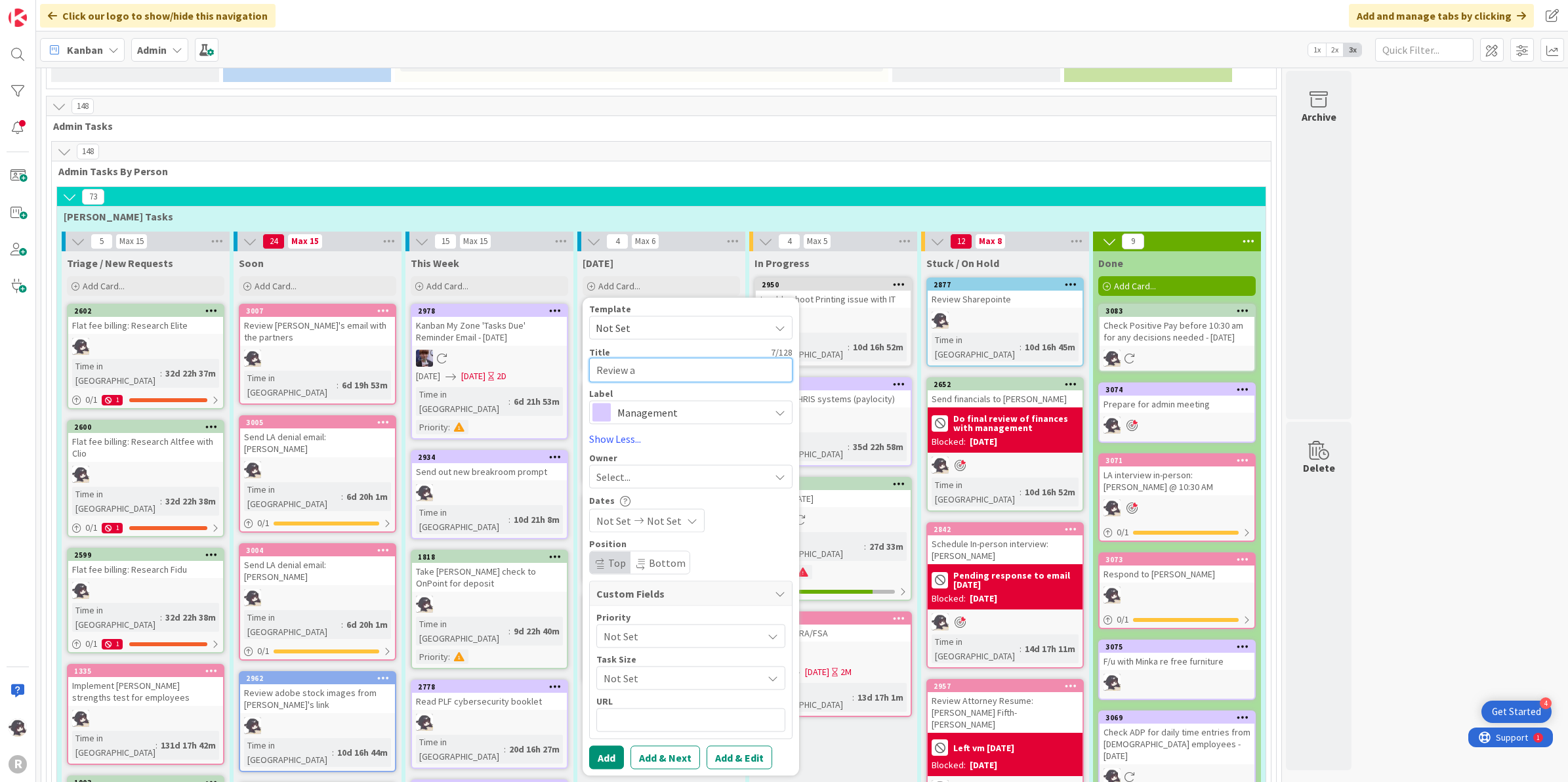
type textarea "Review an"
type textarea "x"
type textarea "Review and"
type textarea "x"
type textarea "Review and"
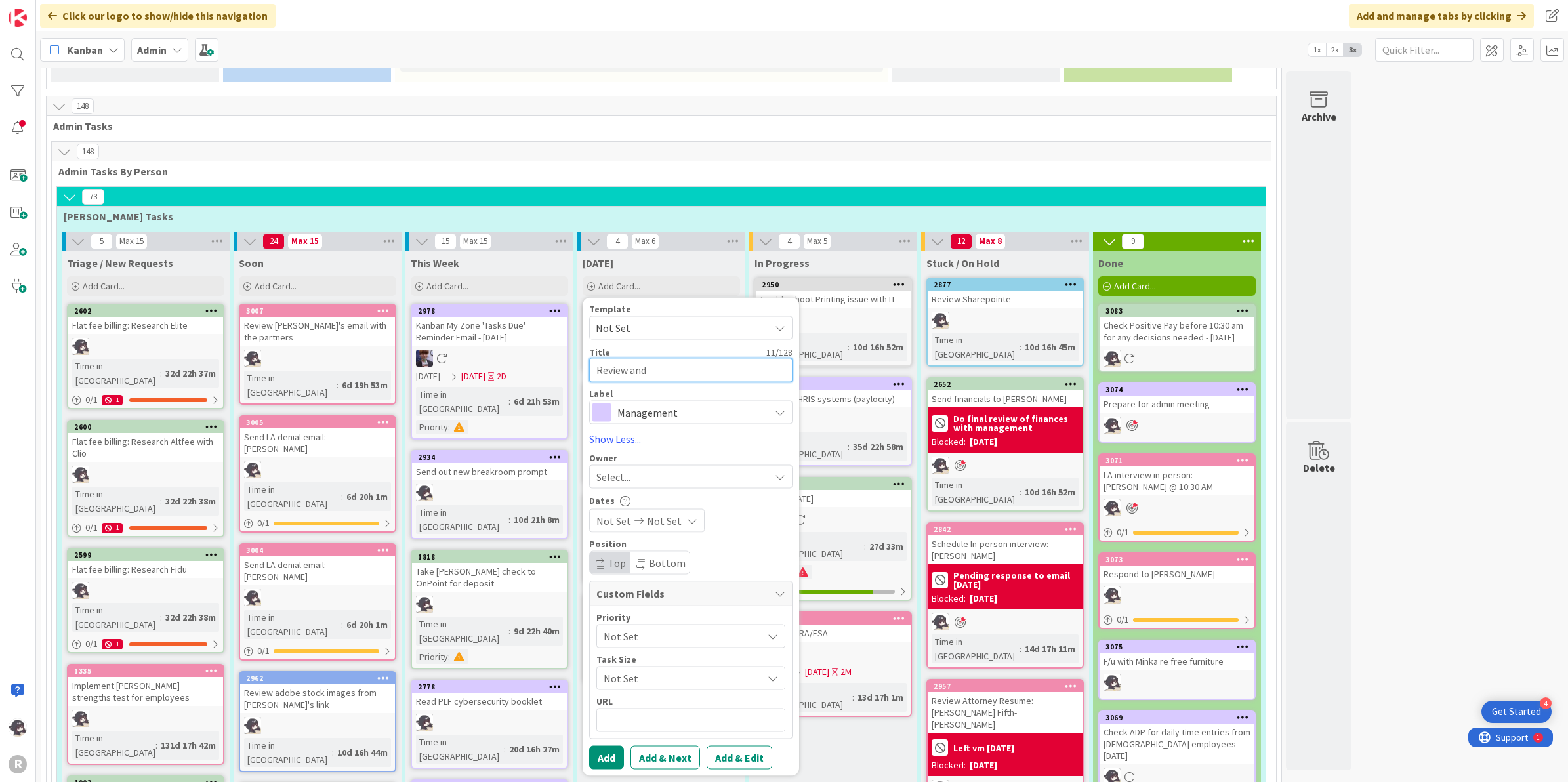
type textarea "x"
type textarea "Review and c"
type textarea "x"
type textarea "Review and co"
type textarea "x"
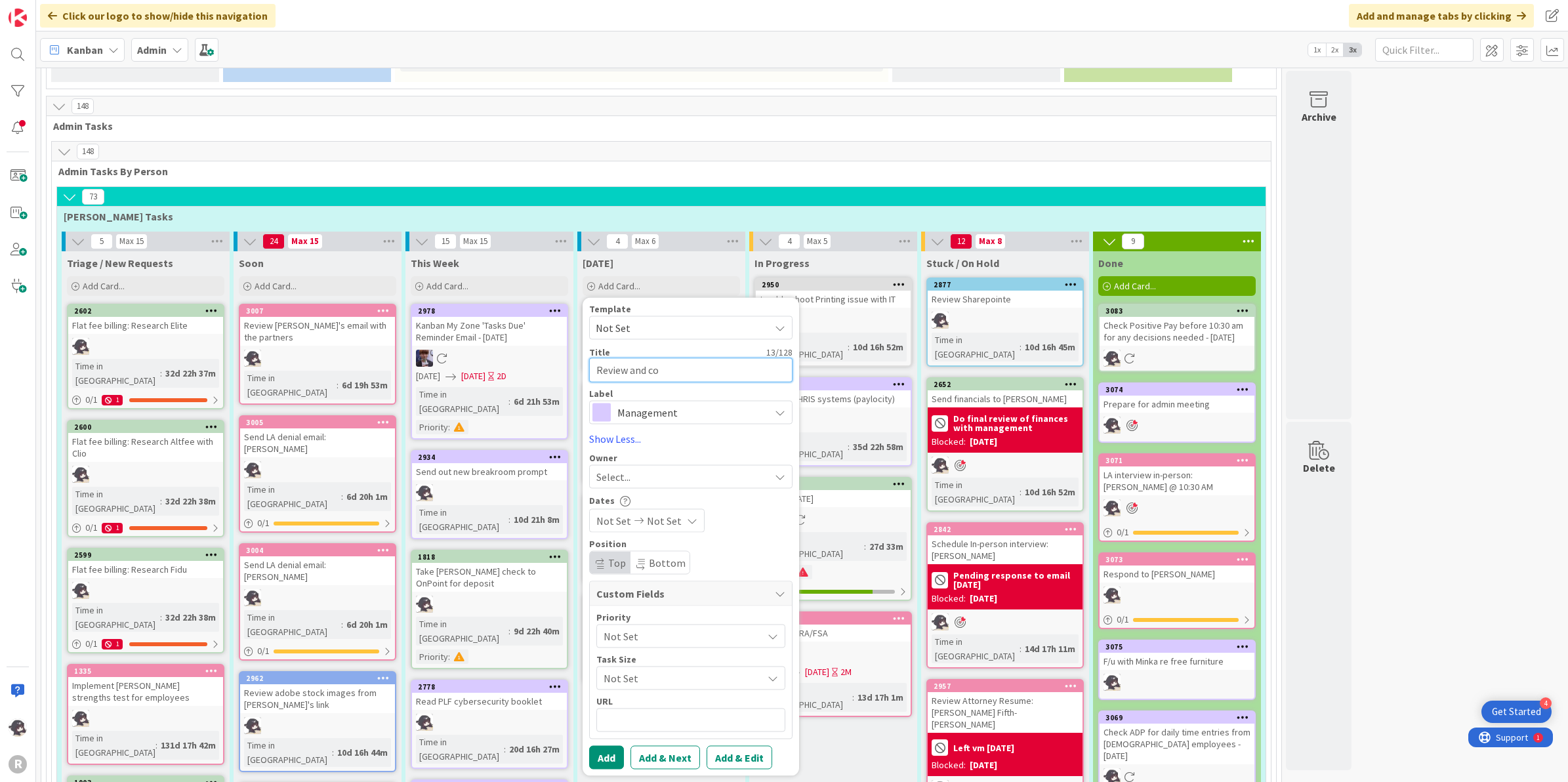
type textarea "Review and con"
type textarea "x"
type textarea "Review and cons"
type textarea "x"
type textarea "Review and consi"
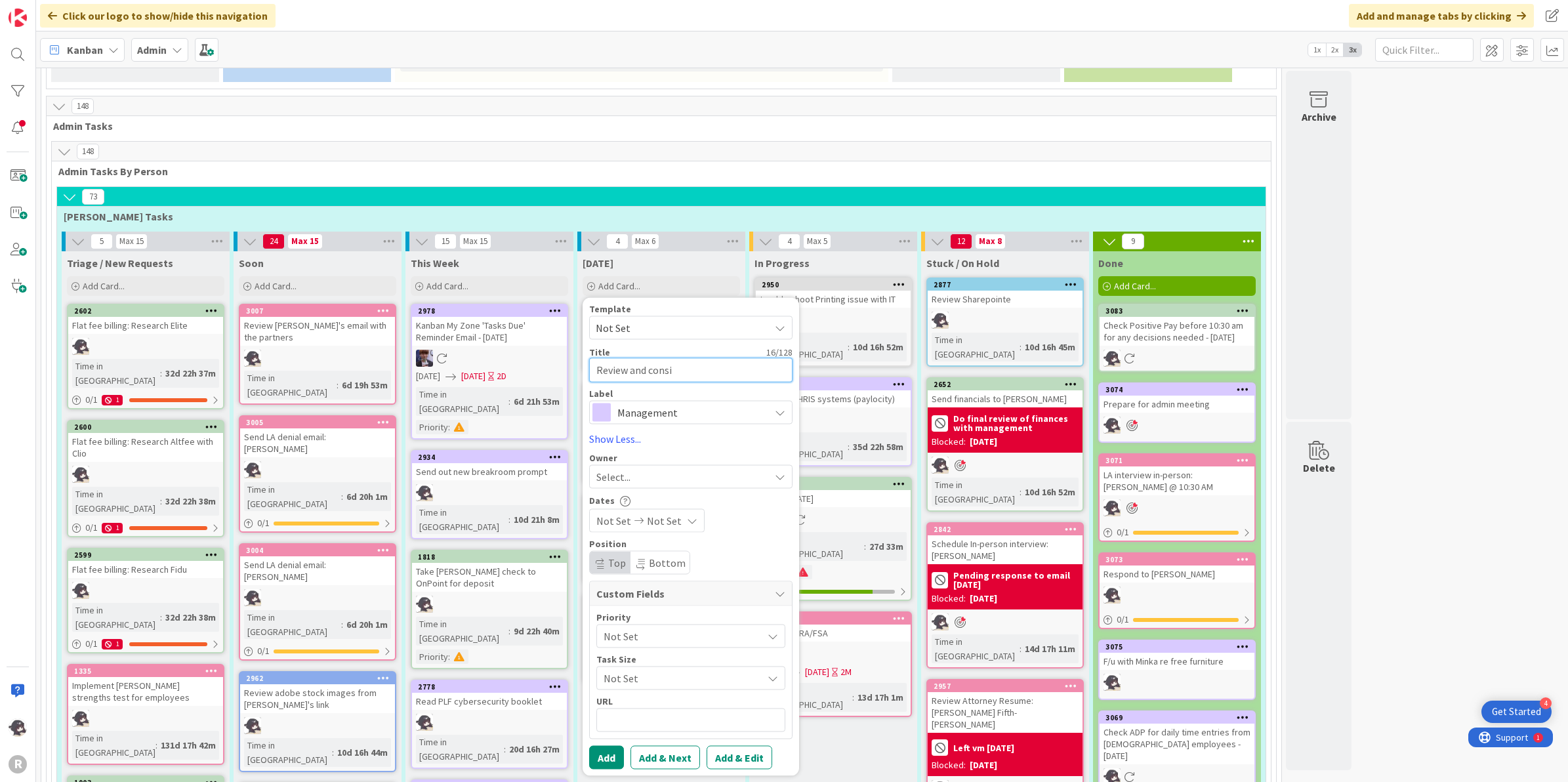
type textarea "x"
type textarea "Review and consid"
type textarea "x"
type textarea "Review and conside"
type textarea "x"
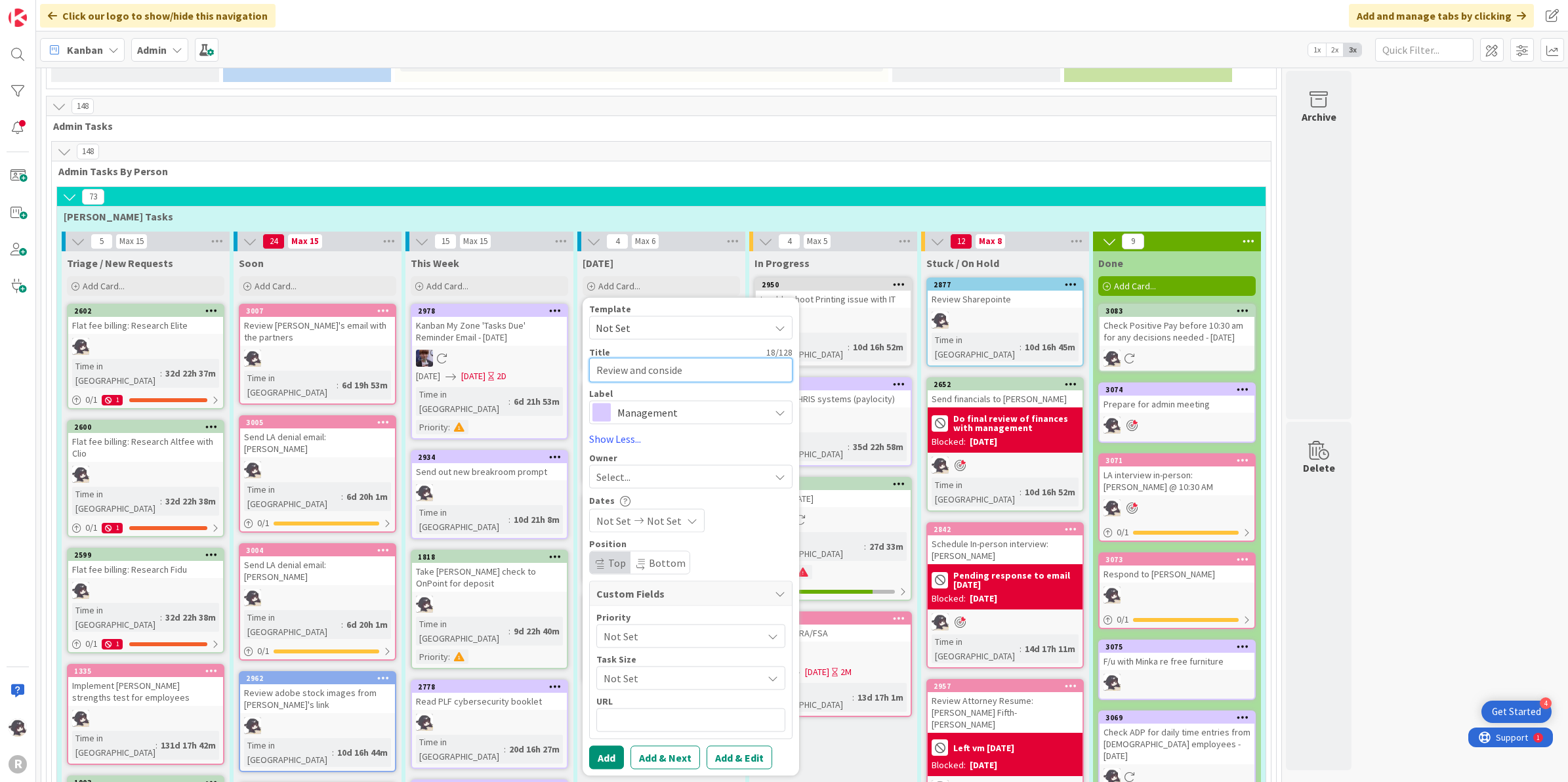
type textarea "Review and consider"
type textarea "x"
type textarea "Review and consider"
type textarea "x"
type textarea "Review and consider go"
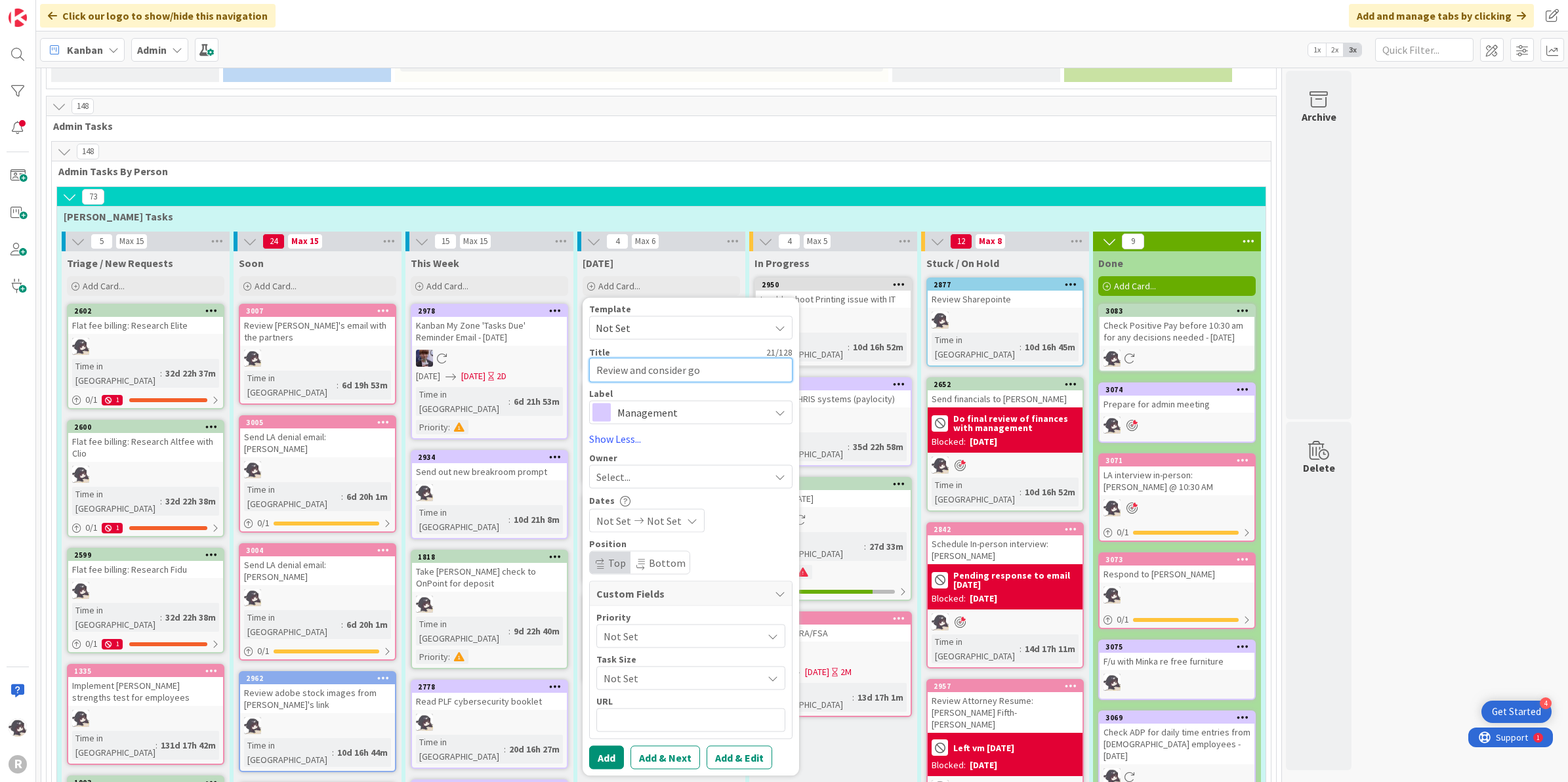
type textarea "x"
type textarea "Review and consider goo"
type textarea "x"
type textarea "Review and consider goog"
type textarea "x"
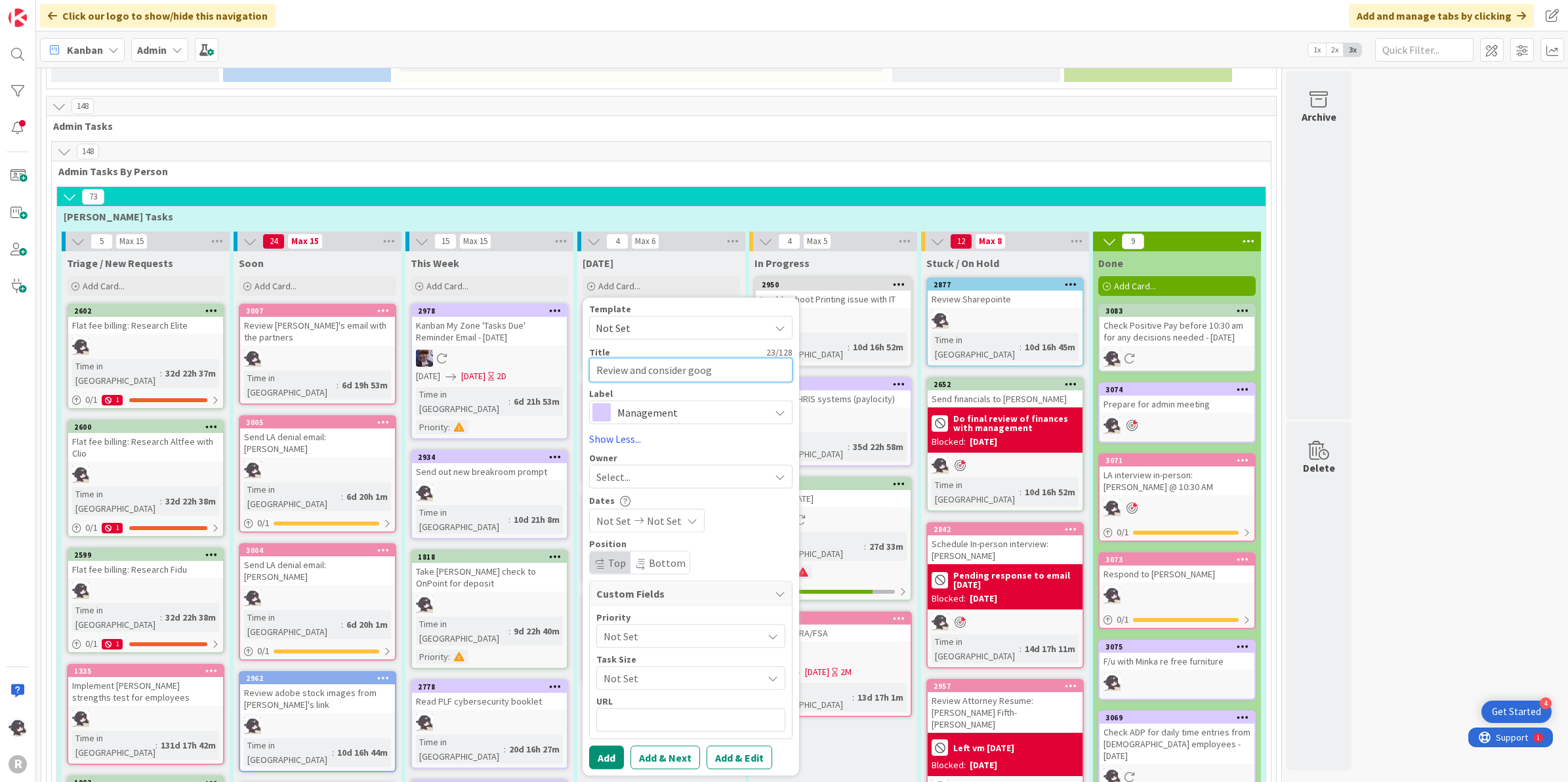
type textarea "Review and consider googl"
type textarea "x"
type textarea "Review and consider google"
type textarea "x"
type textarea "Review and consider google"
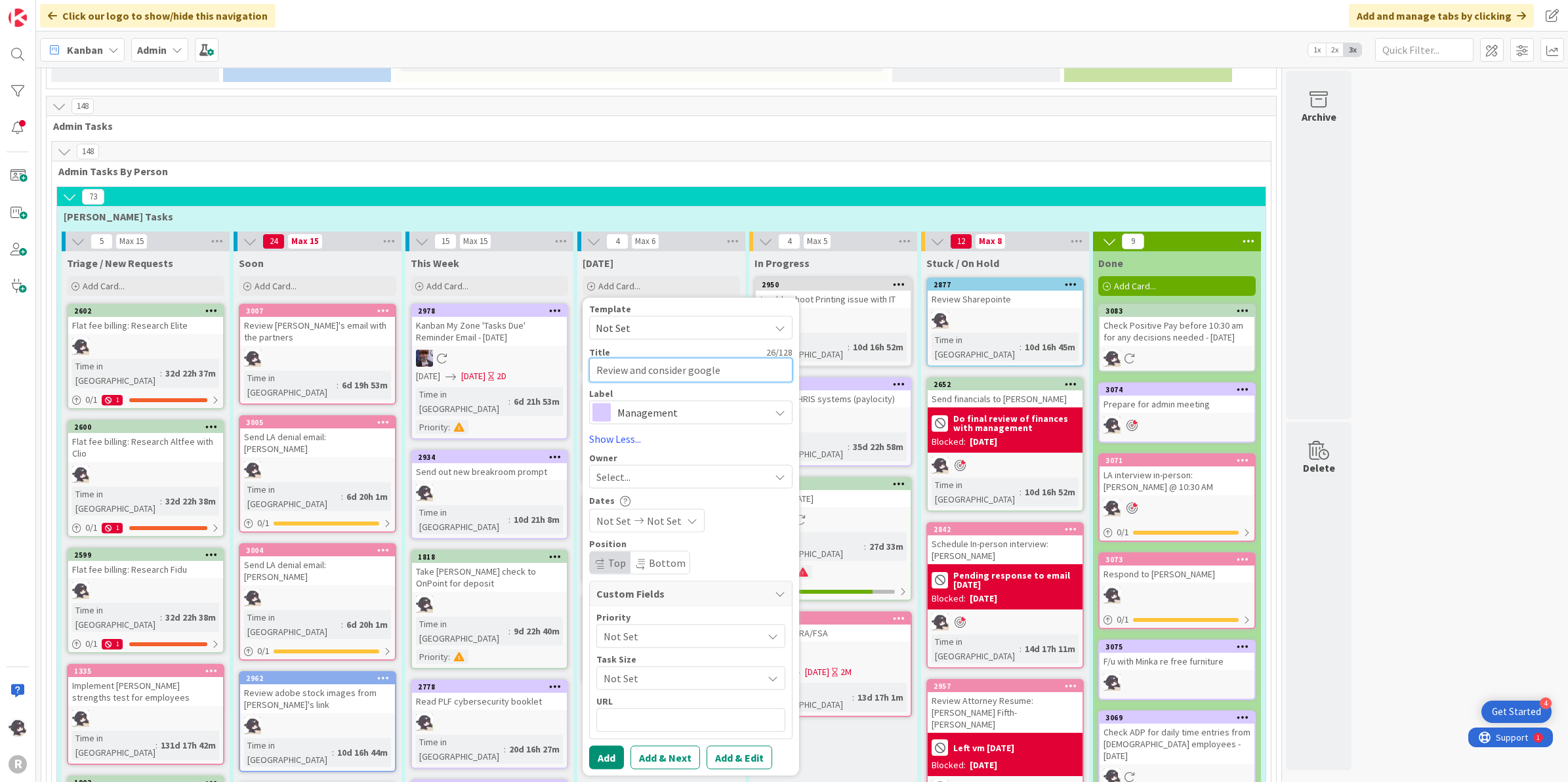
type textarea "x"
type textarea "Review and consider google re"
type textarea "x"
type textarea "Review and consider google rev"
type textarea "x"
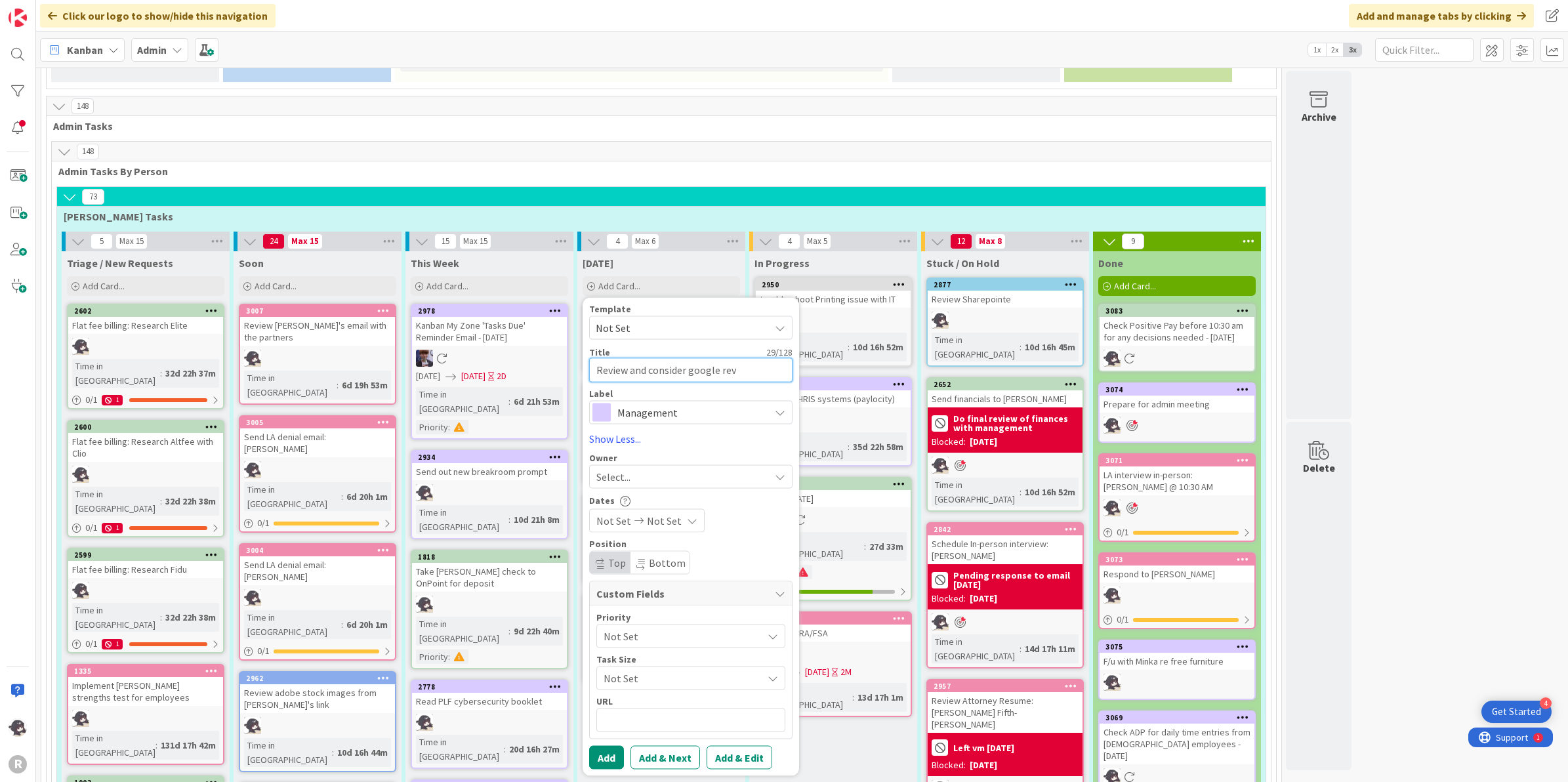
type textarea "Review and consider google revi"
type textarea "x"
type textarea "Review and consider google revie"
type textarea "x"
type textarea "Review and consider google review"
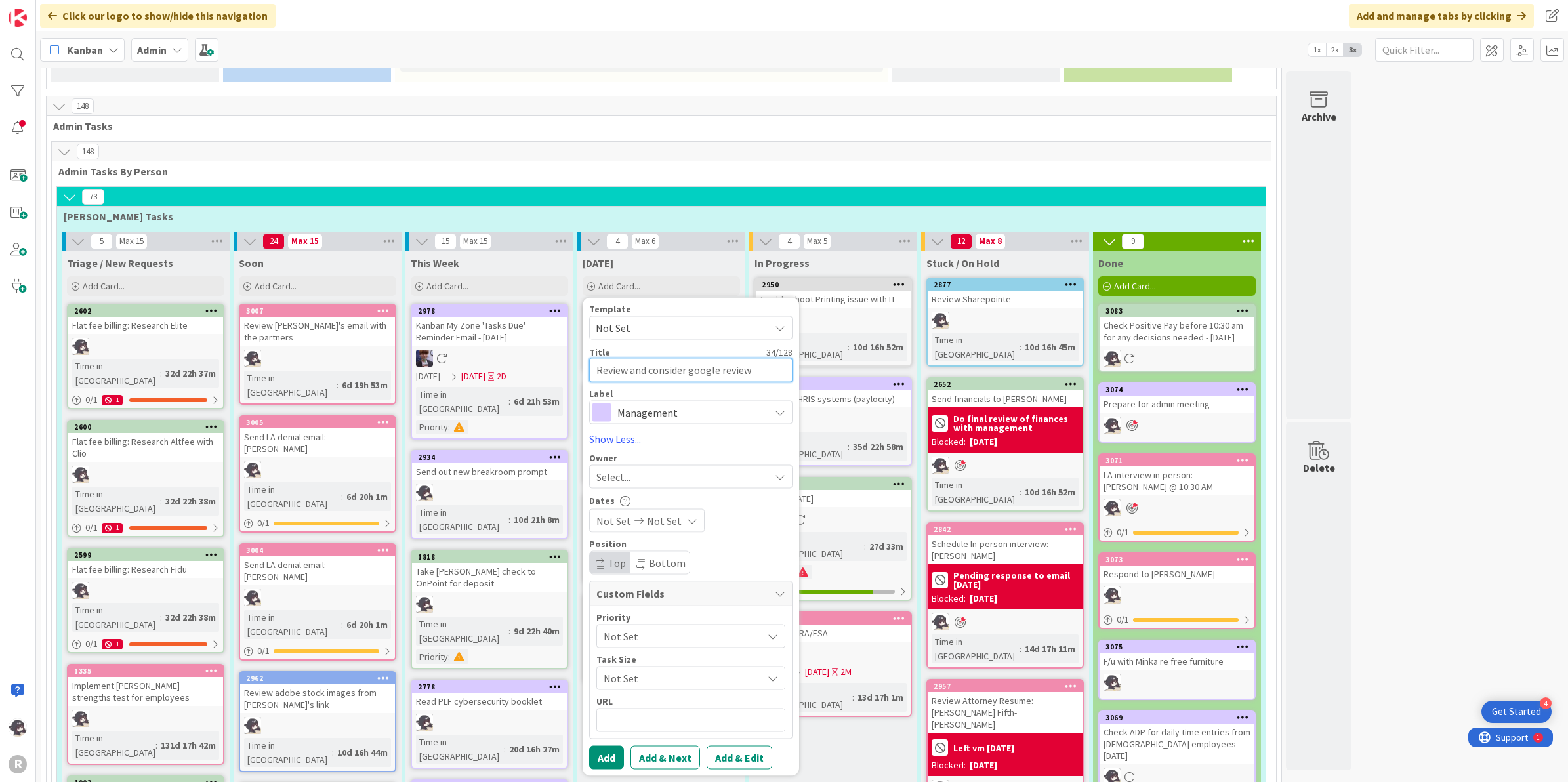
type textarea "x"
type textarea "Review and consider google review s"
type textarea "x"
type textarea "Review and consider google review st"
type textarea "x"
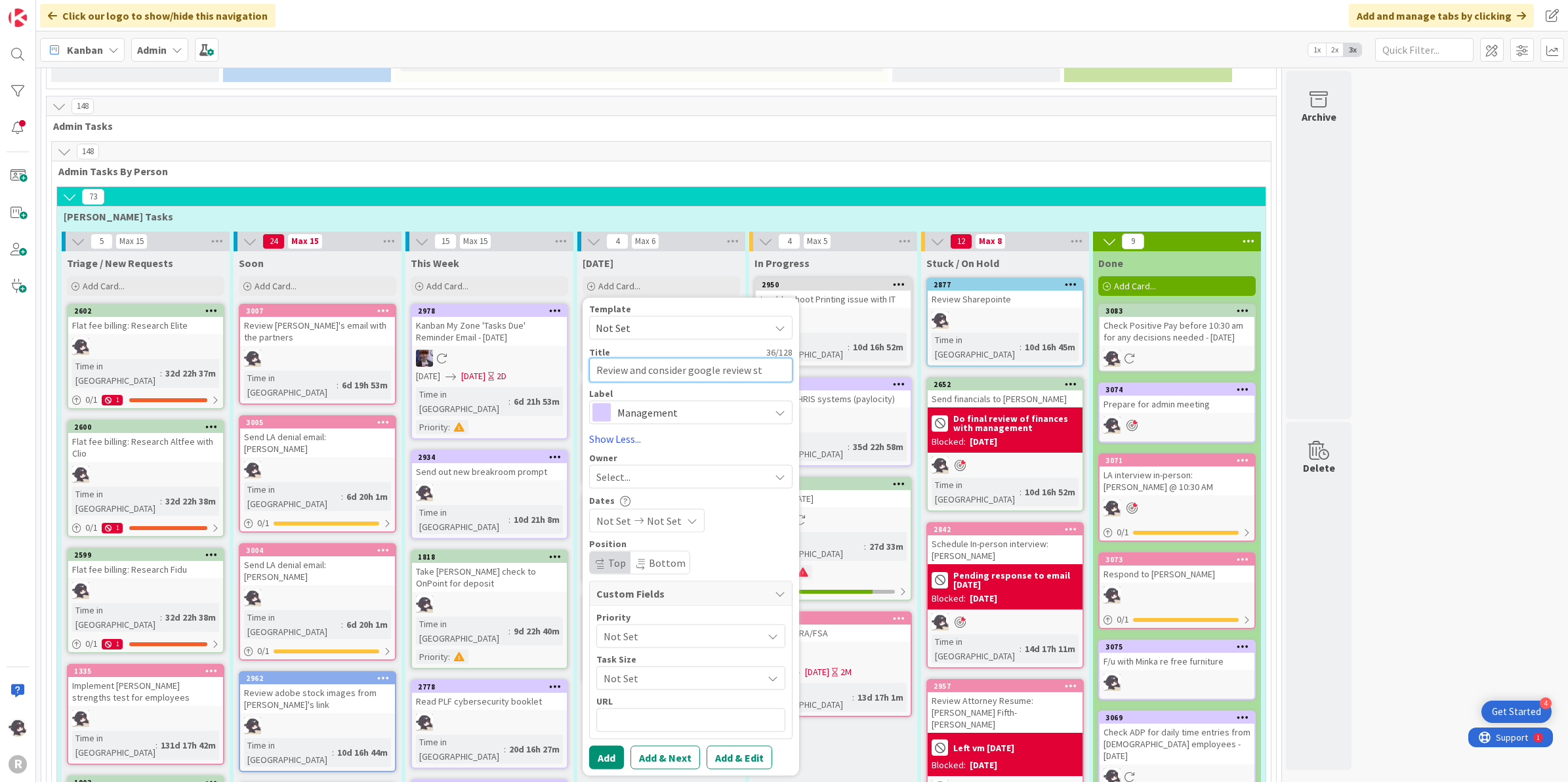
type textarea "Review and consider google review sta"
type textarea "x"
type textarea "Review and consider google review [PERSON_NAME]"
type textarea "x"
type textarea "Review and consider google review stand"
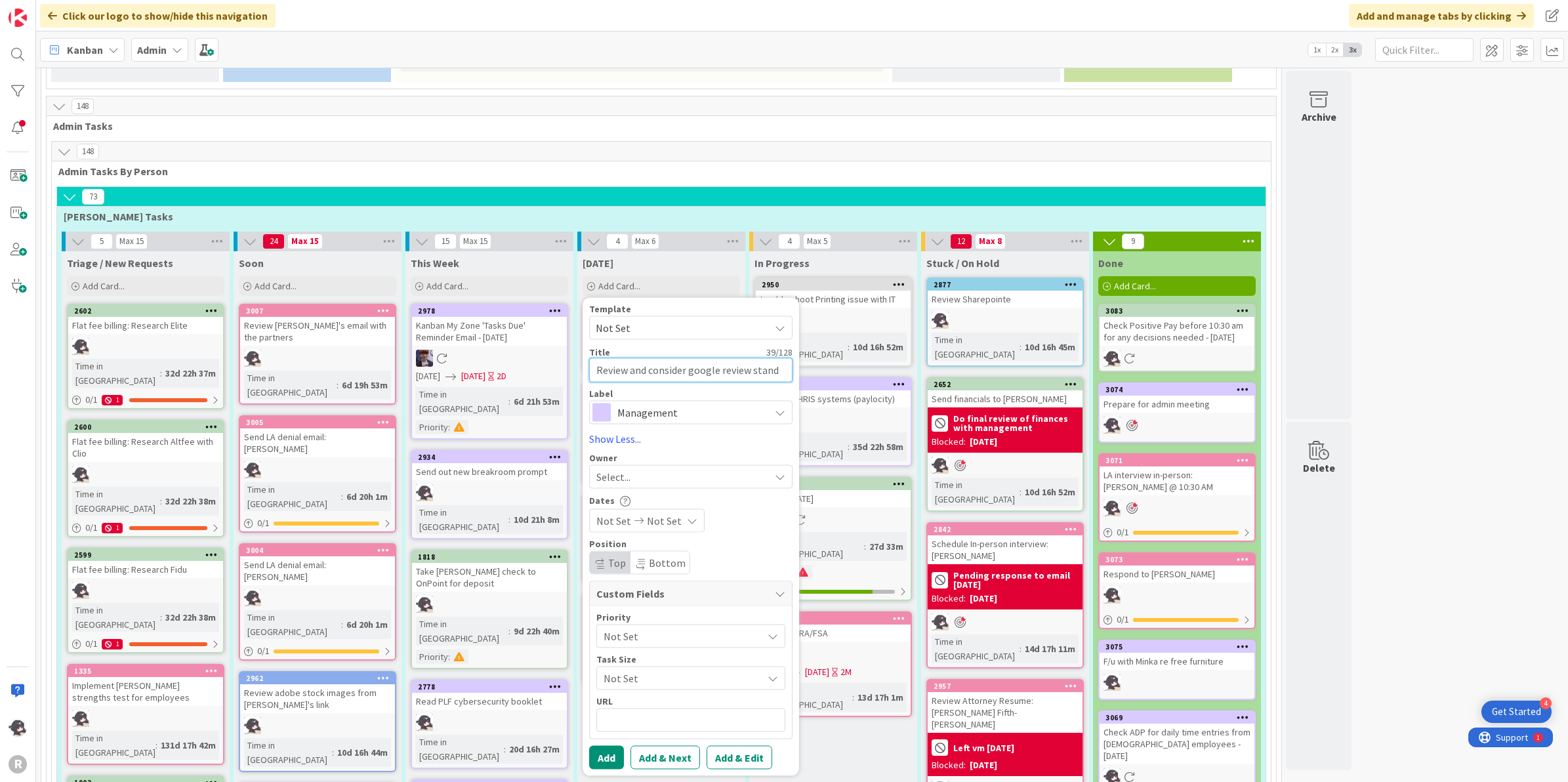
type textarea "x"
type textarea "Review and consider google review standa"
type textarea "x"
type textarea "Review and consider google review standar"
type textarea "x"
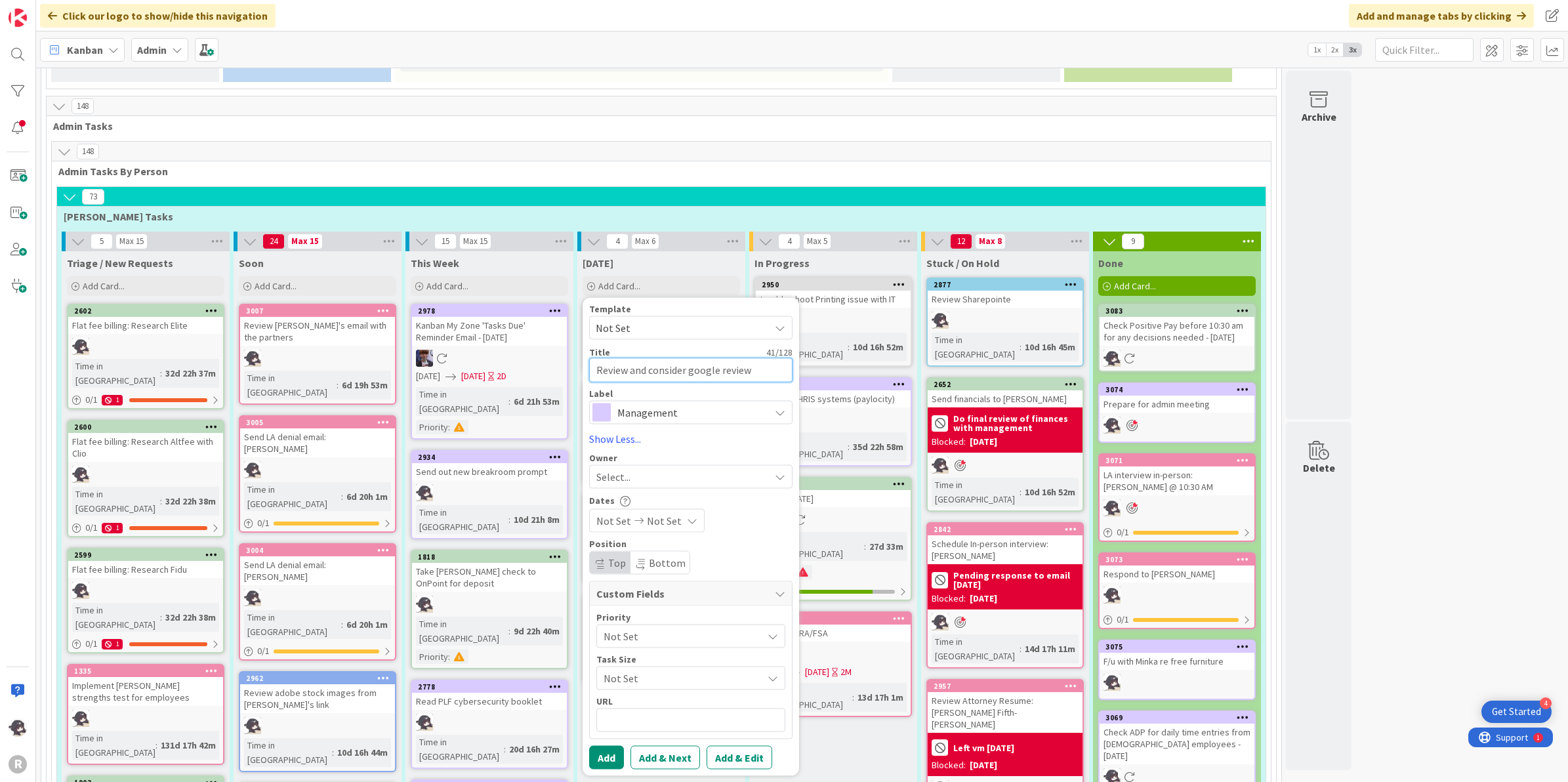
type textarea "Review and consider google review standard"
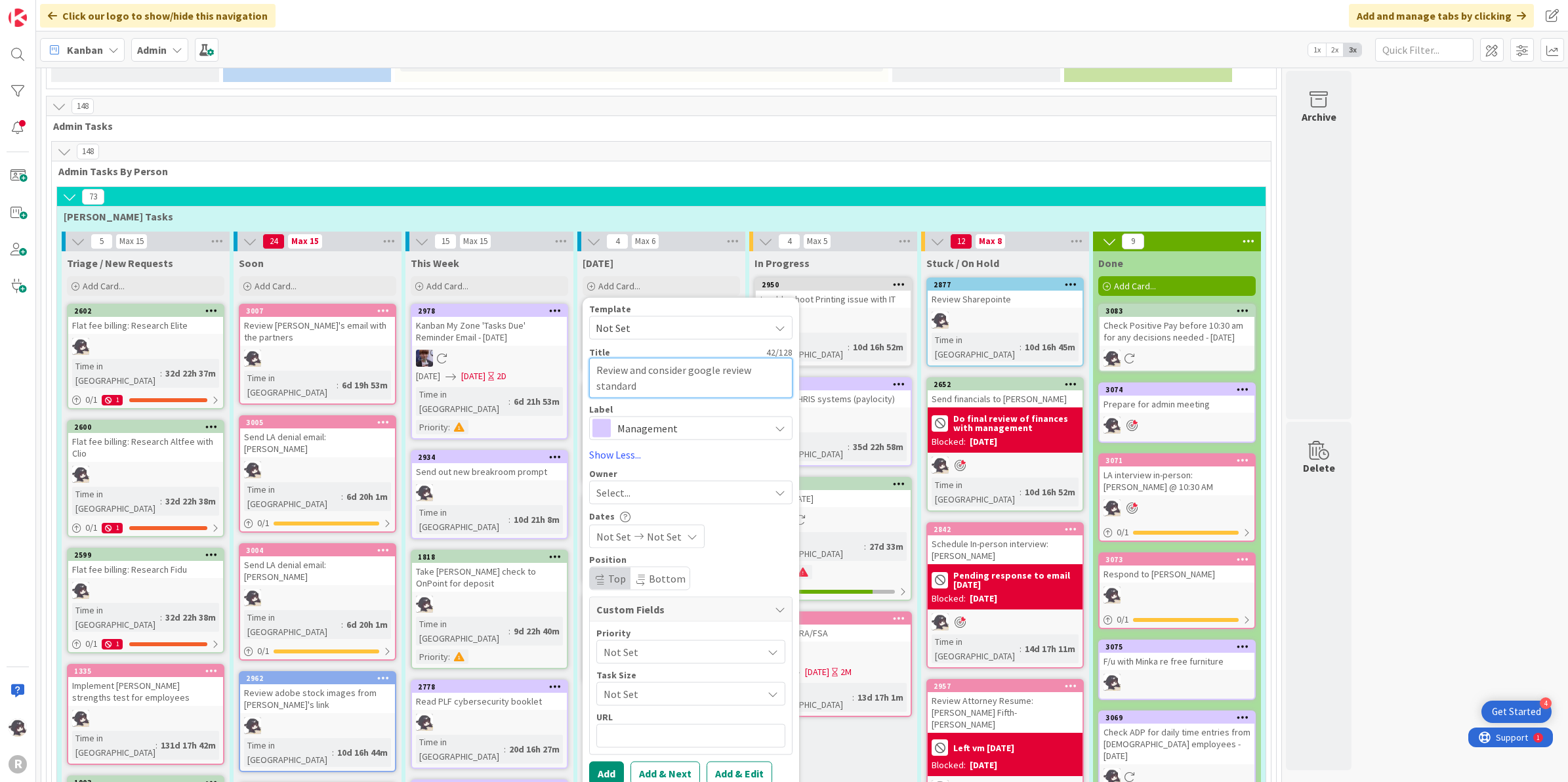
type textarea "x"
type textarea "Review and consider google review standard"
type textarea "x"
type textarea "Review and consider google review standard r"
type textarea "x"
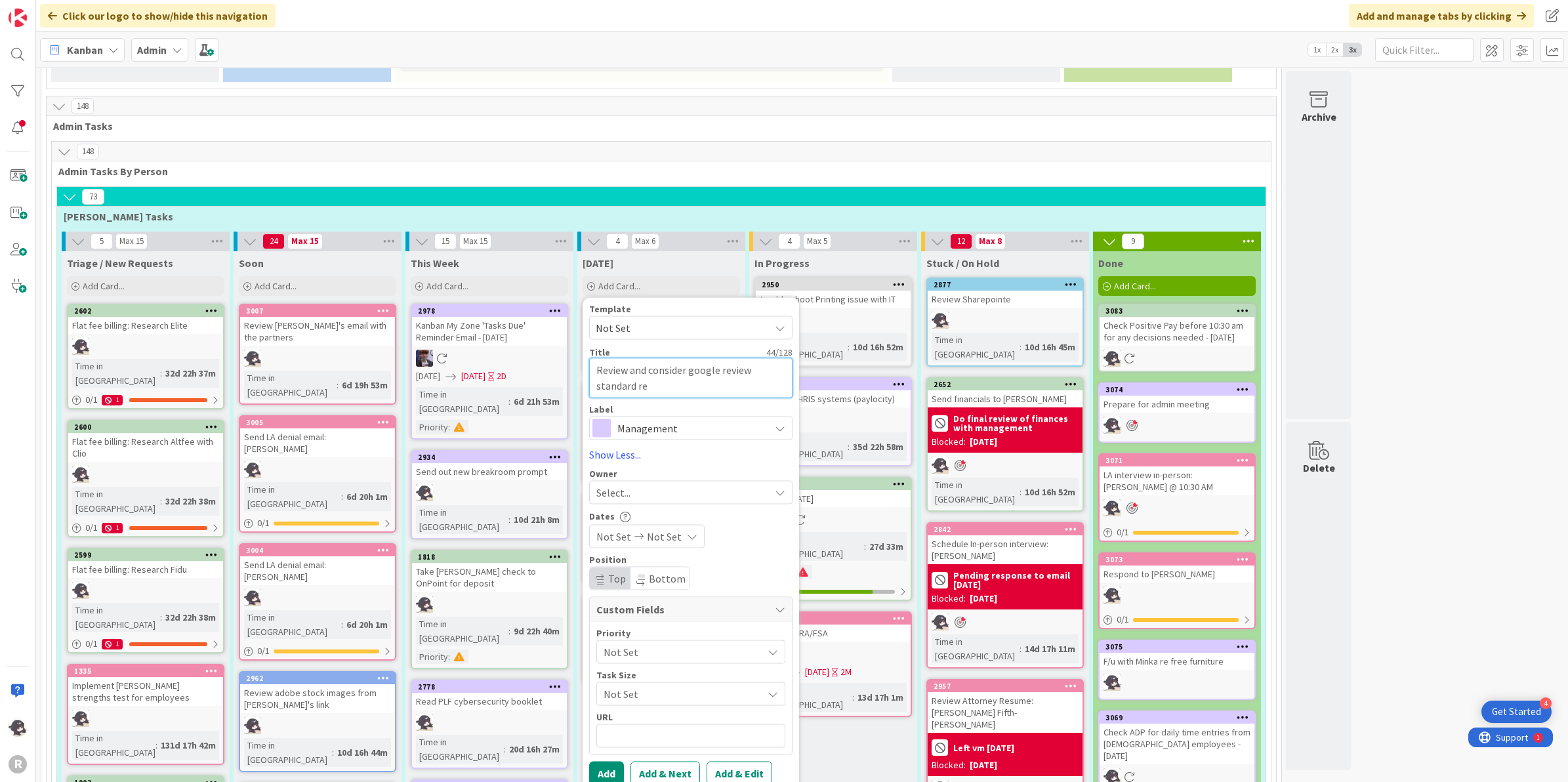
type textarea "Review and consider google review standard rep"
type textarea "x"
type textarea "Review and consider google review standard reps"
type textarea "x"
type textarea "Review and consider google review standard [MEDICAL_DATA]"
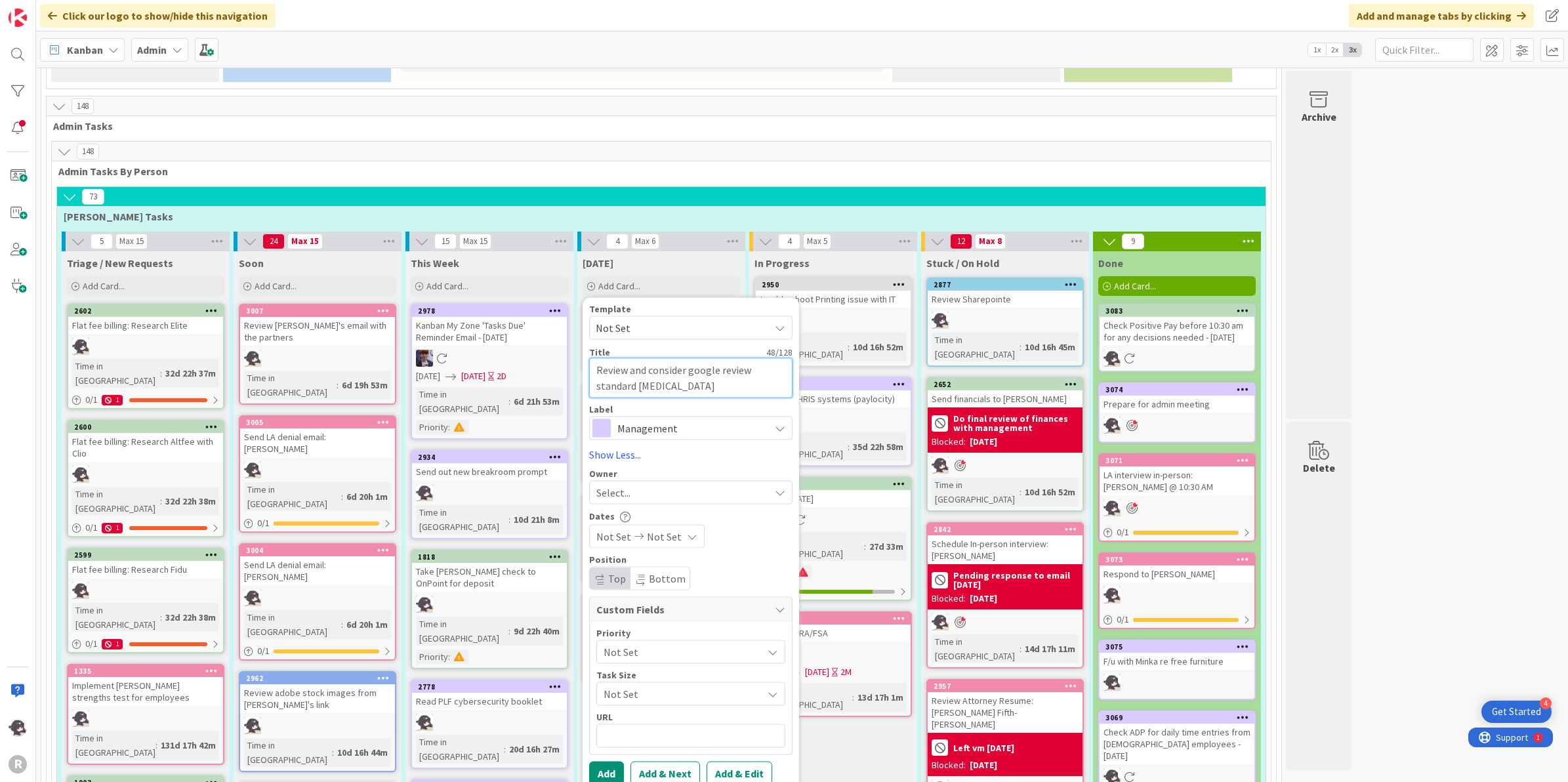
type textarea "x"
type textarea "Review and consider google review standard repson"
type textarea "x"
type textarea "Review and consider google review standard repsons"
type textarea "x"
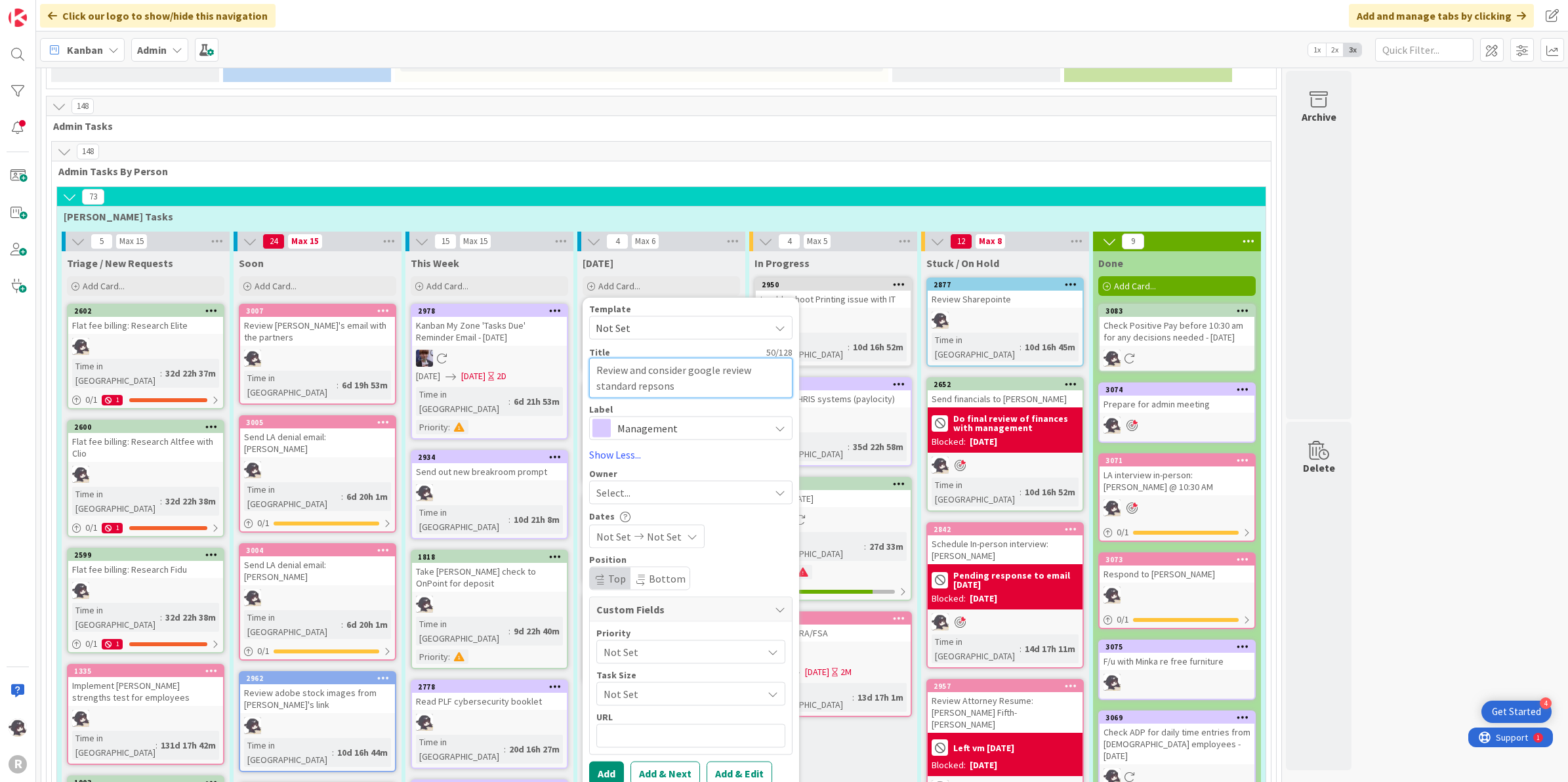
type textarea "Review and consider google review standard repsonse"
type textarea "x"
type textarea "Review and consider google review standard reponse"
type textarea "x"
type textarea "Review and consider google review standard reonse"
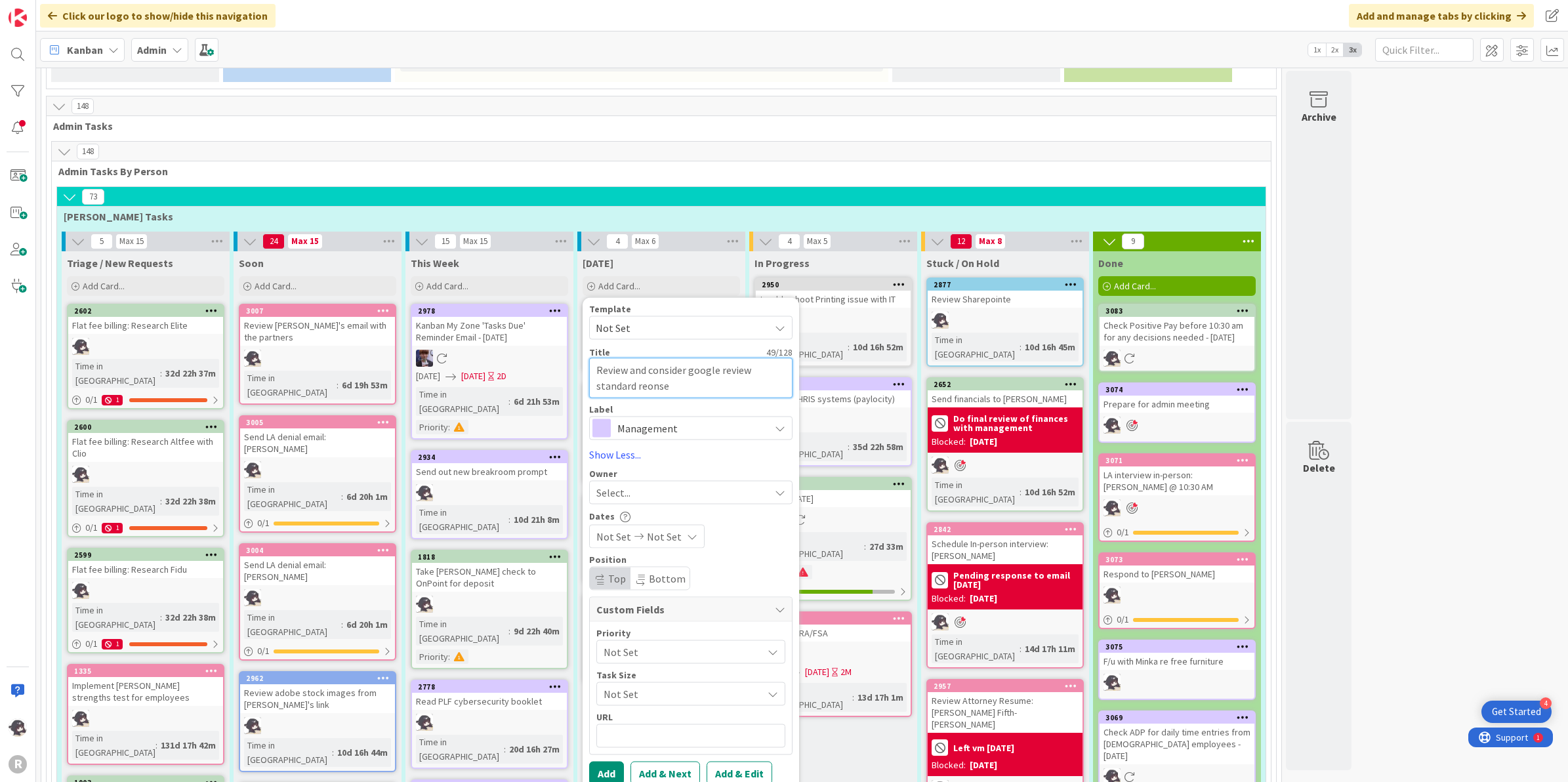
type textarea "x"
type textarea "Review and consider google review standard resonse"
type textarea "x"
type textarea "Review and consider google review standard response"
click at [660, 418] on span "Management" at bounding box center [690, 427] width 146 height 18
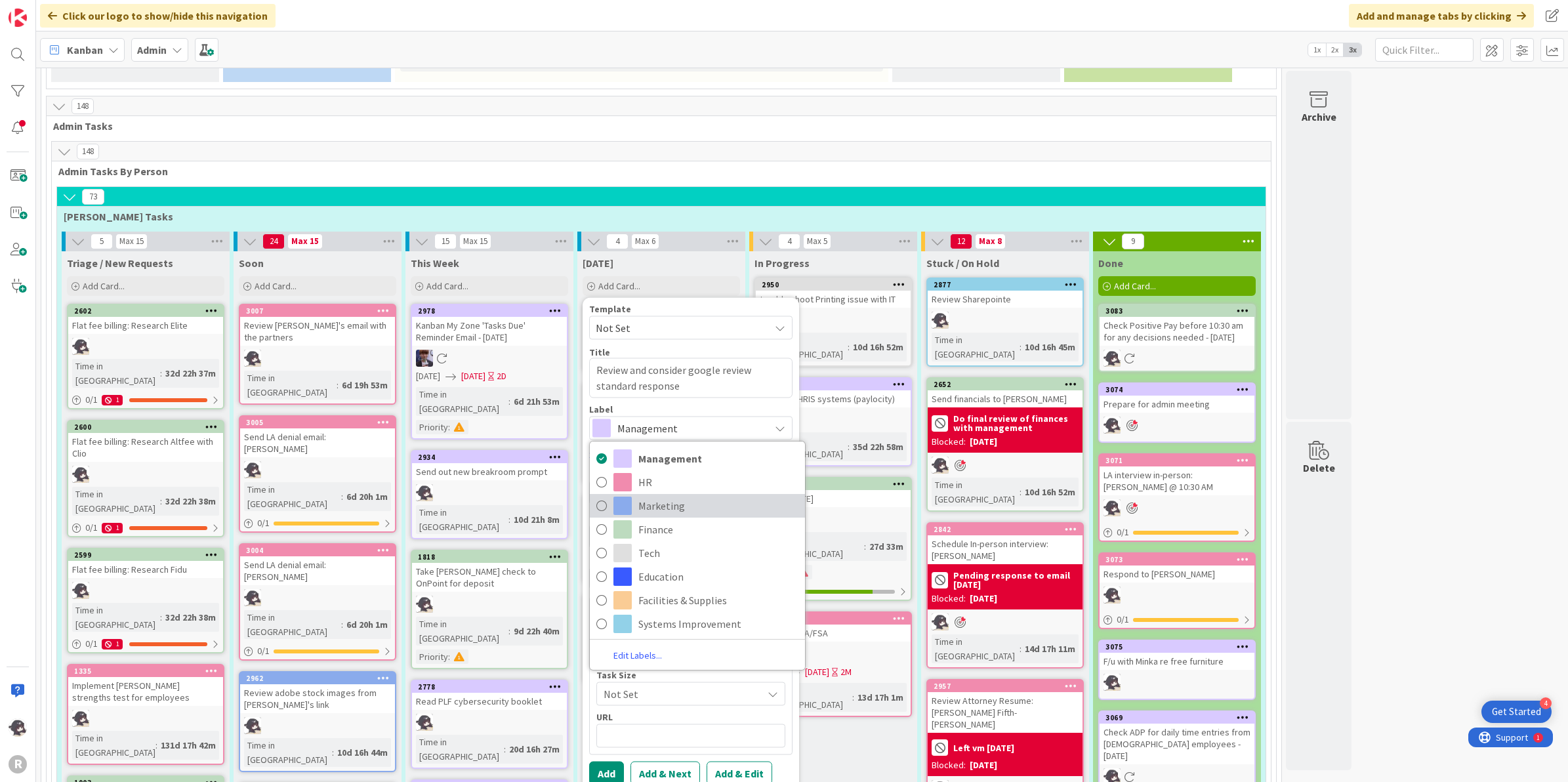
click at [656, 496] on span "Marketing" at bounding box center [718, 505] width 160 height 20
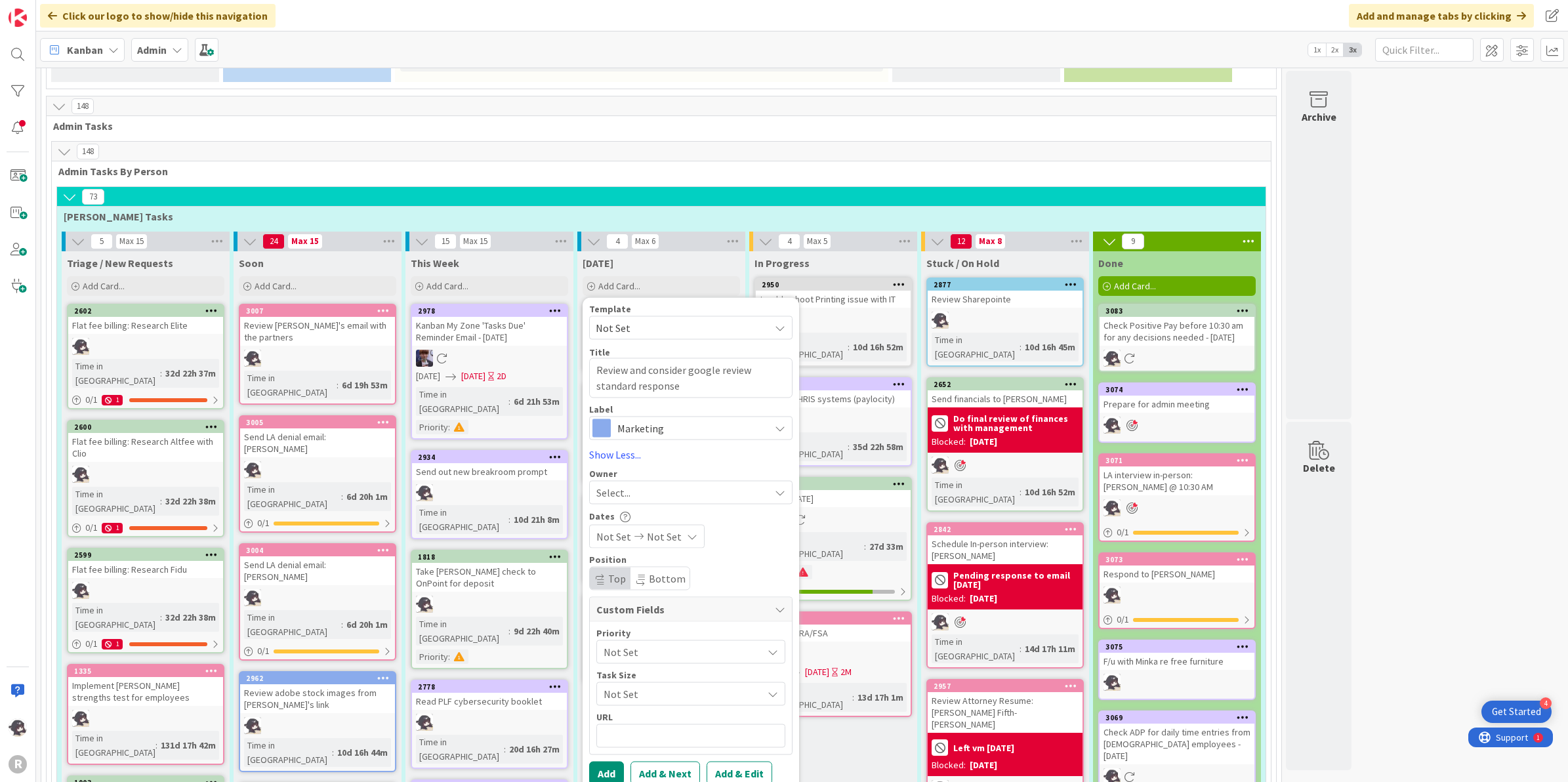
click at [670, 418] on span "Marketing" at bounding box center [690, 427] width 146 height 18
click at [684, 404] on div "Label Marketing Management HR Marketing Finance Tech Education Facilities & Sup…" at bounding box center [690, 421] width 203 height 35
click at [638, 484] on div "Select..." at bounding box center [683, 492] width 173 height 16
click at [651, 567] on span "[PERSON_NAME]" at bounding box center [671, 577] width 64 height 20
type textarea "x"
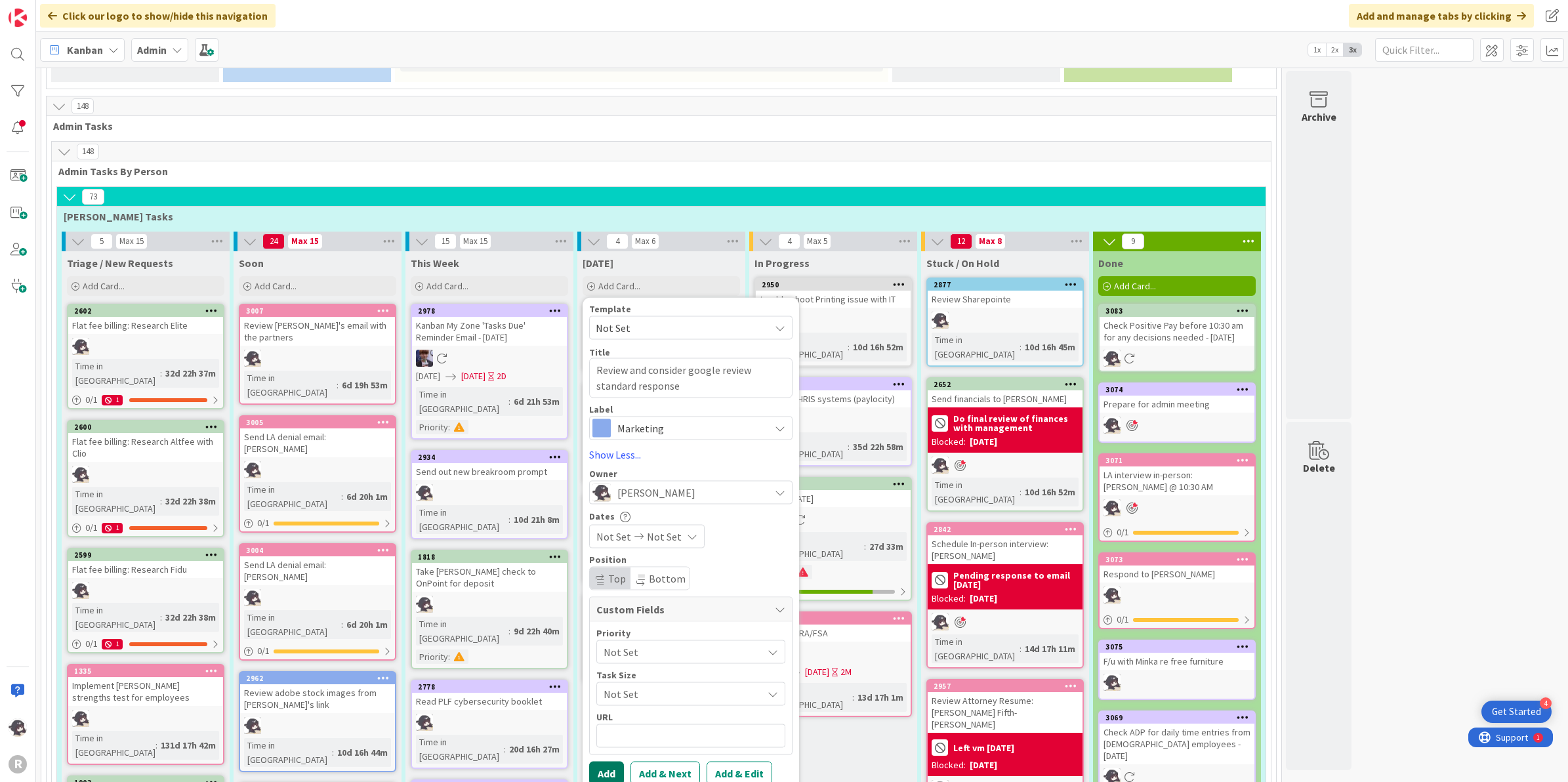
click at [611, 761] on button "Add" at bounding box center [606, 773] width 35 height 24
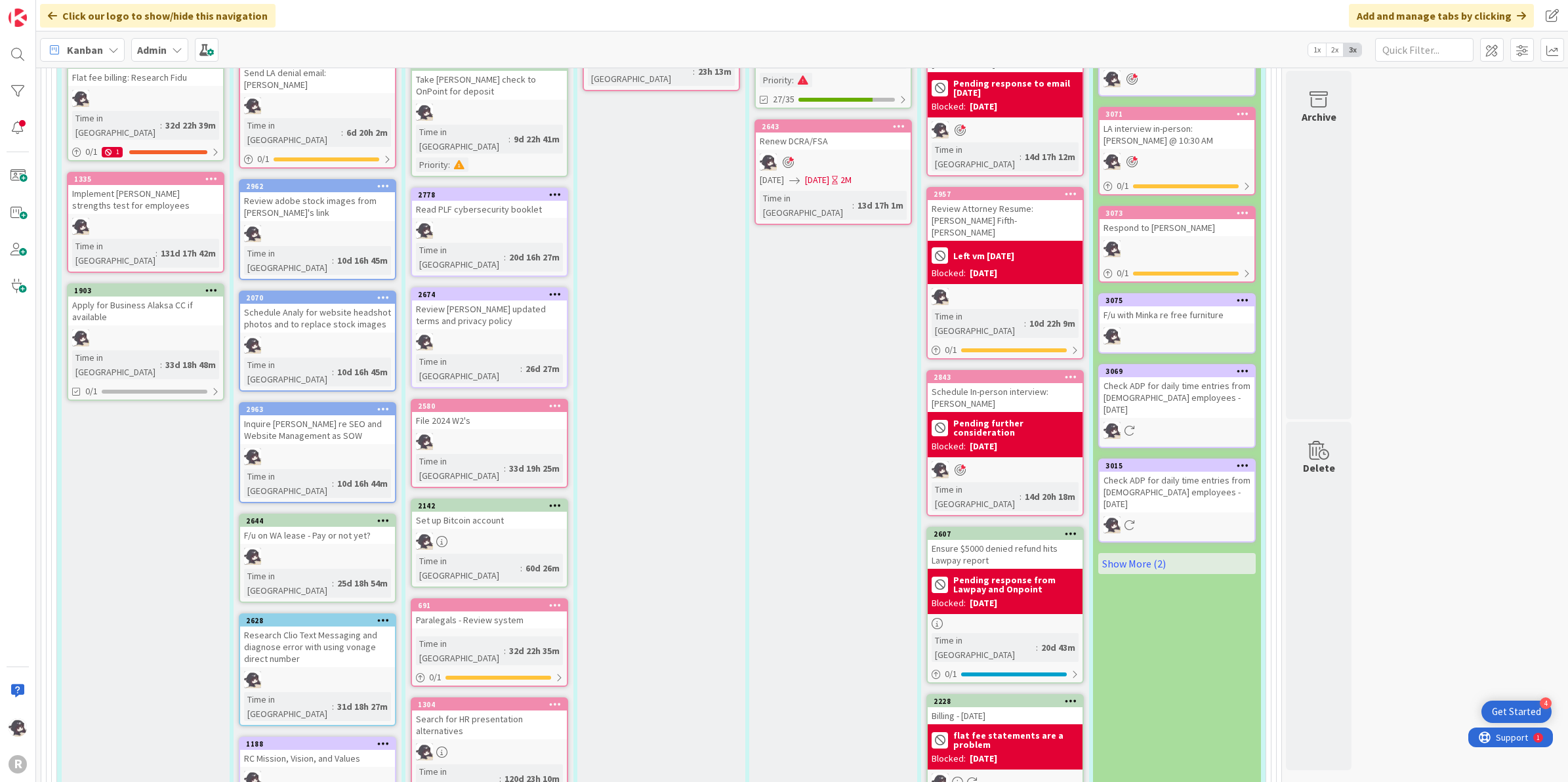
scroll to position [848, 0]
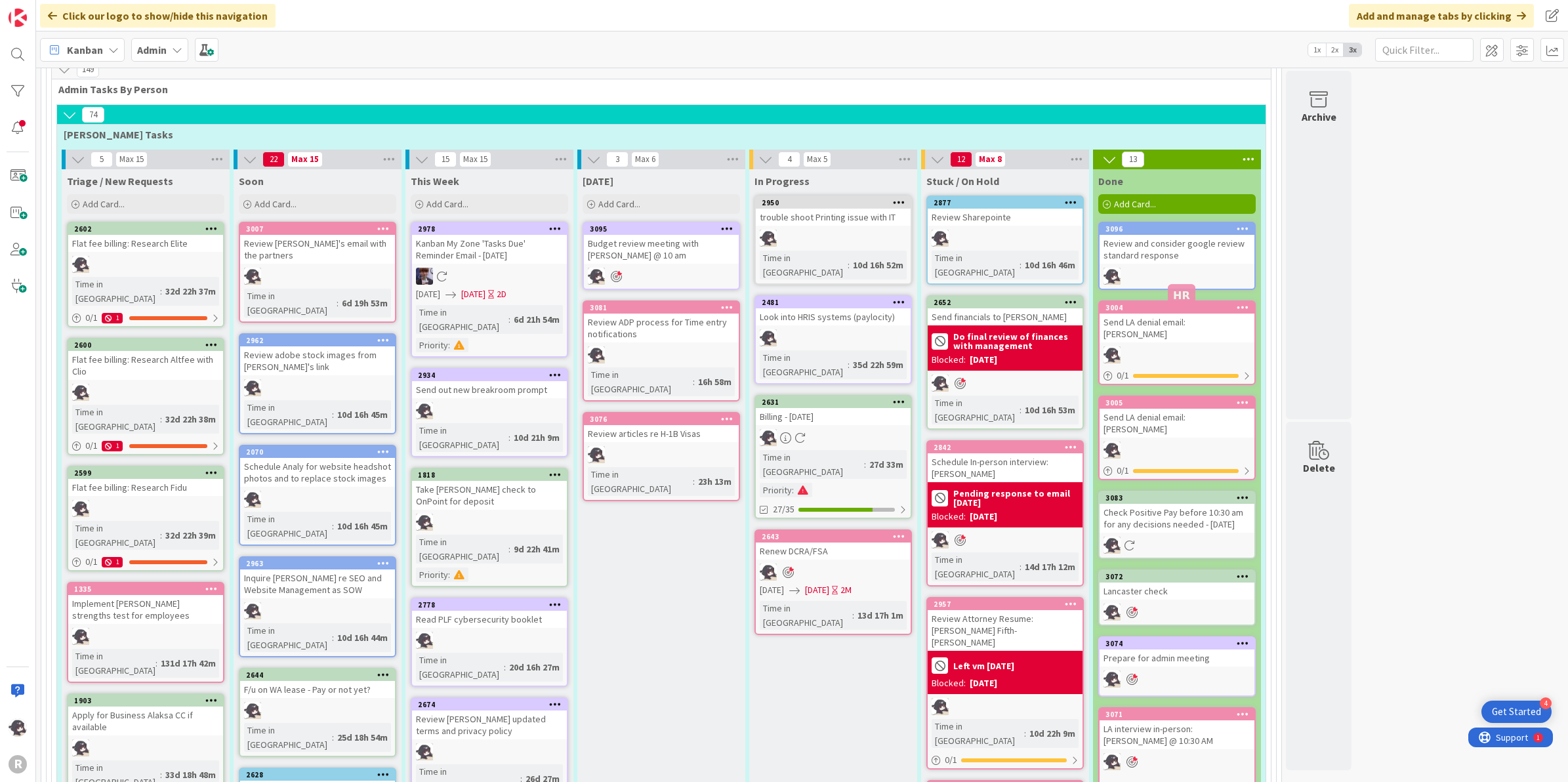
click at [1150, 398] on div "3005" at bounding box center [1180, 403] width 149 height 9
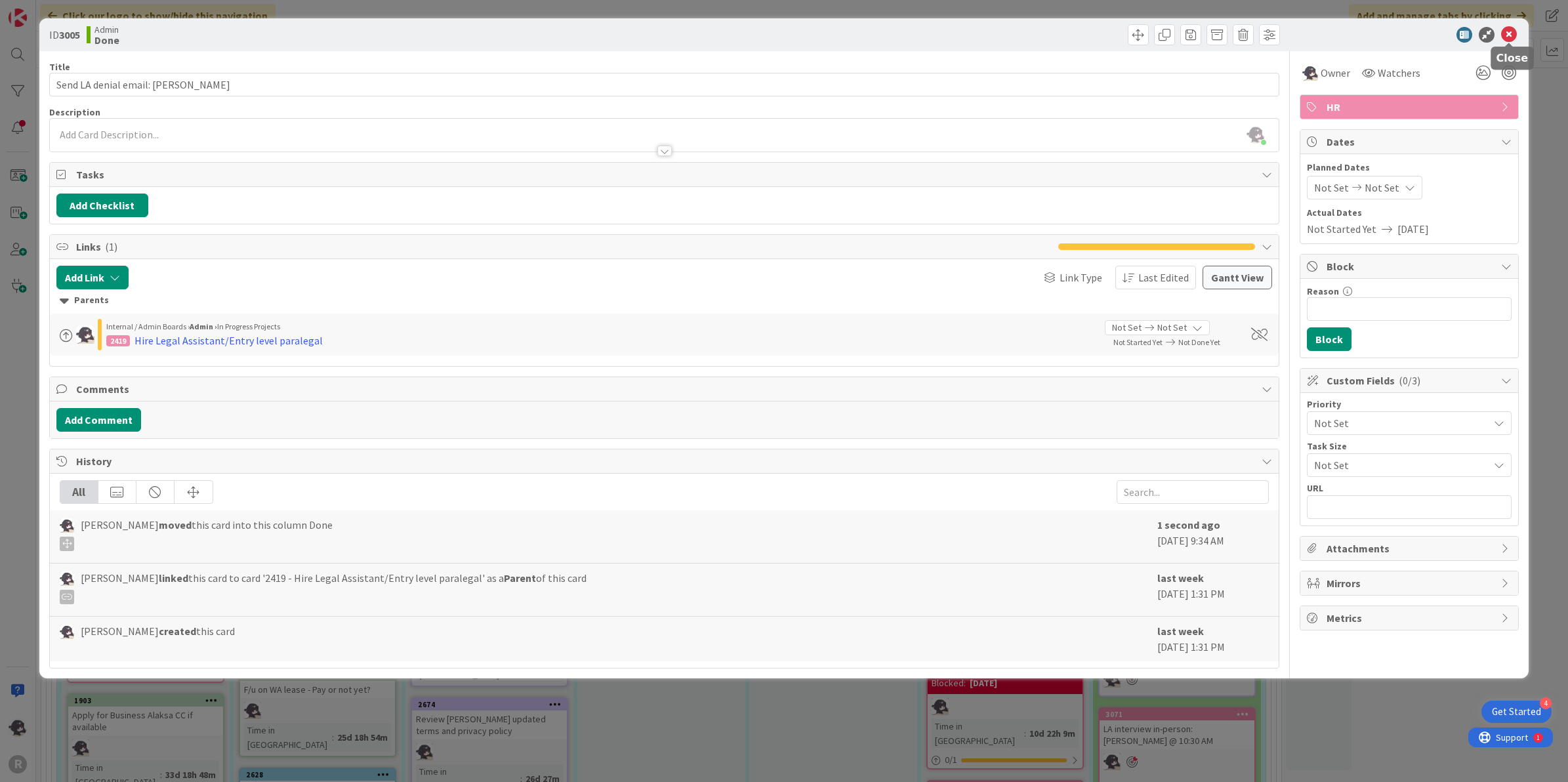
click at [1506, 39] on icon at bounding box center [1509, 35] width 16 height 16
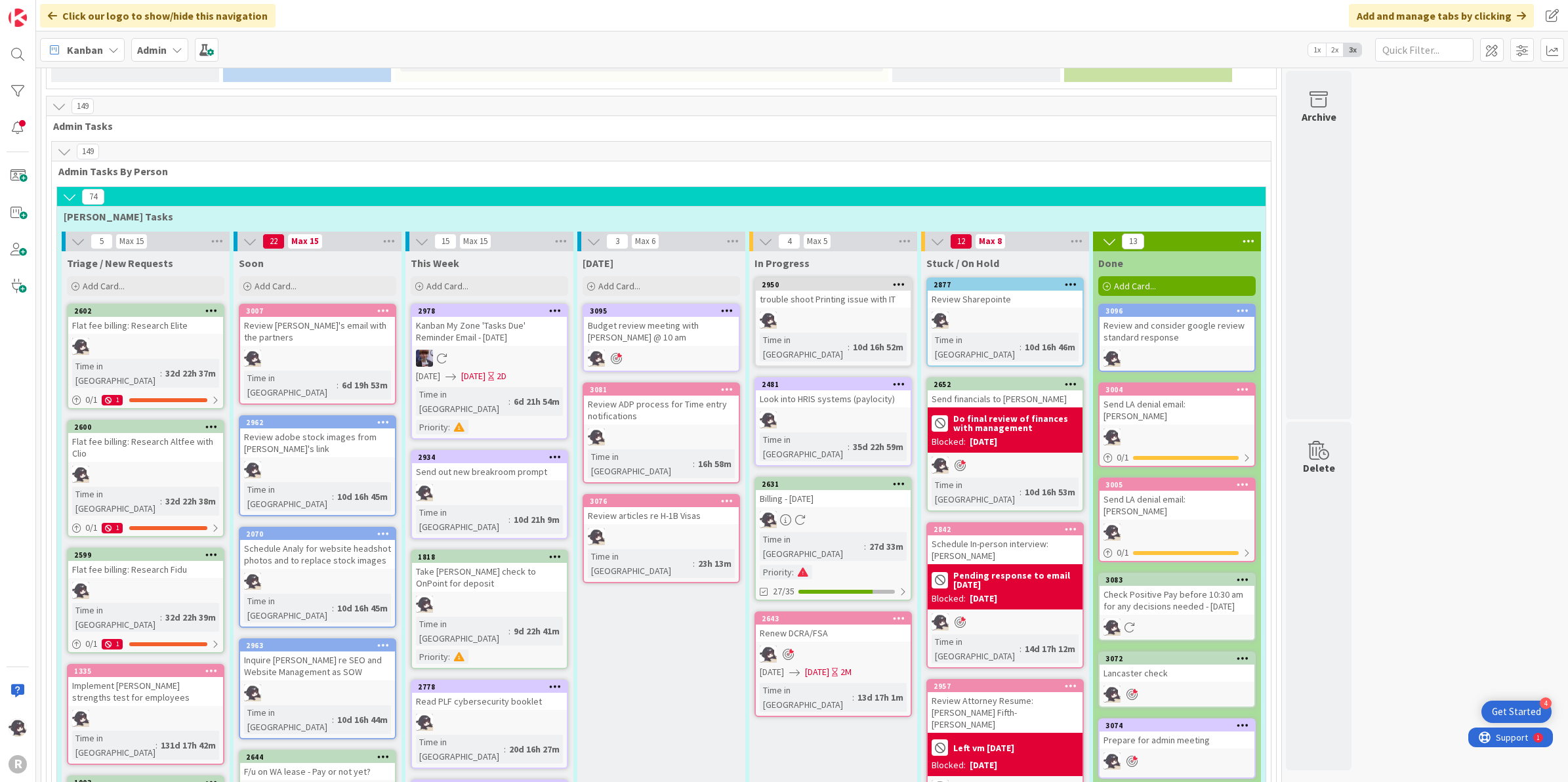
scroll to position [848, 0]
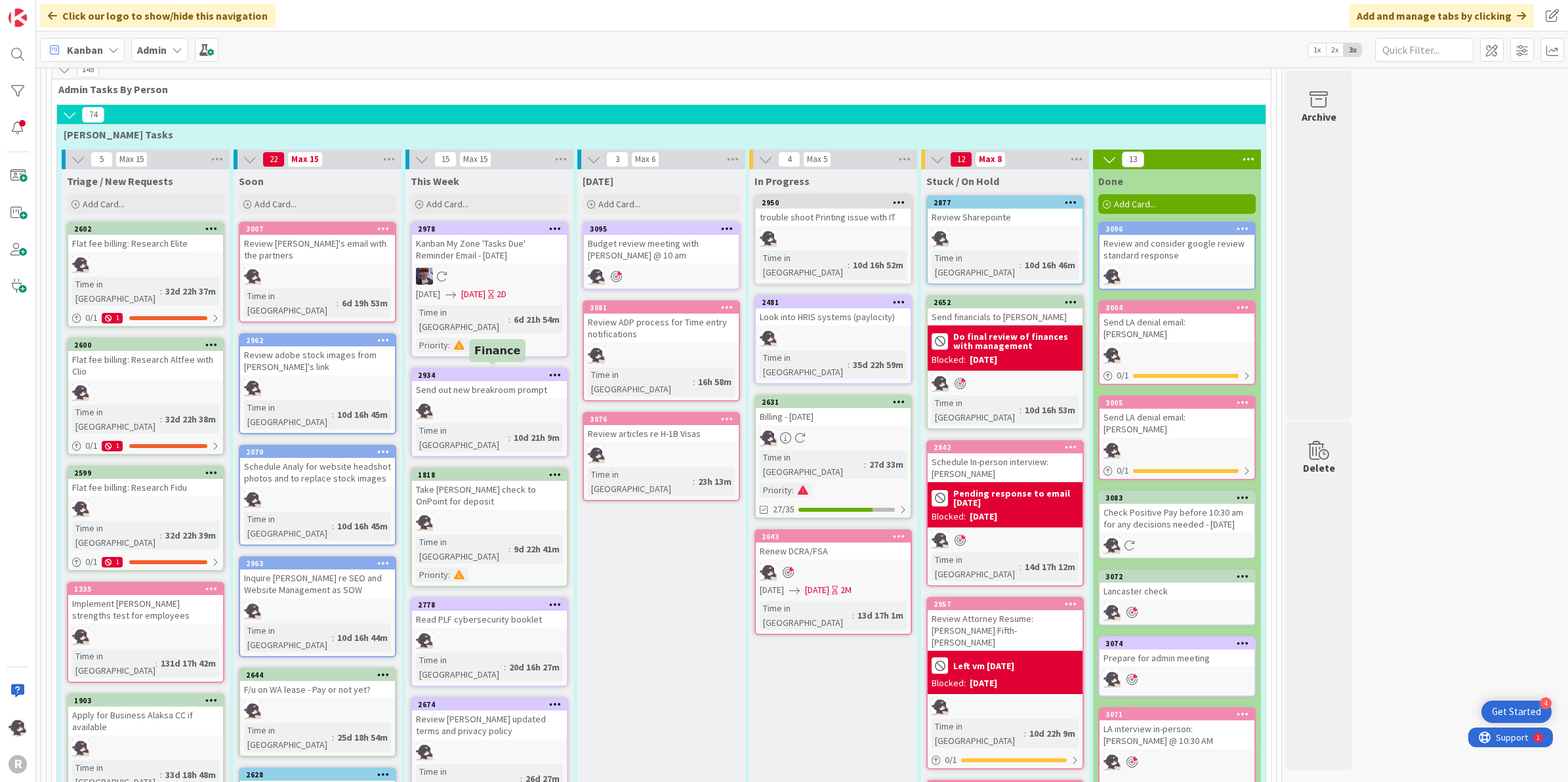
click at [476, 471] on div "1818" at bounding box center [492, 475] width 149 height 9
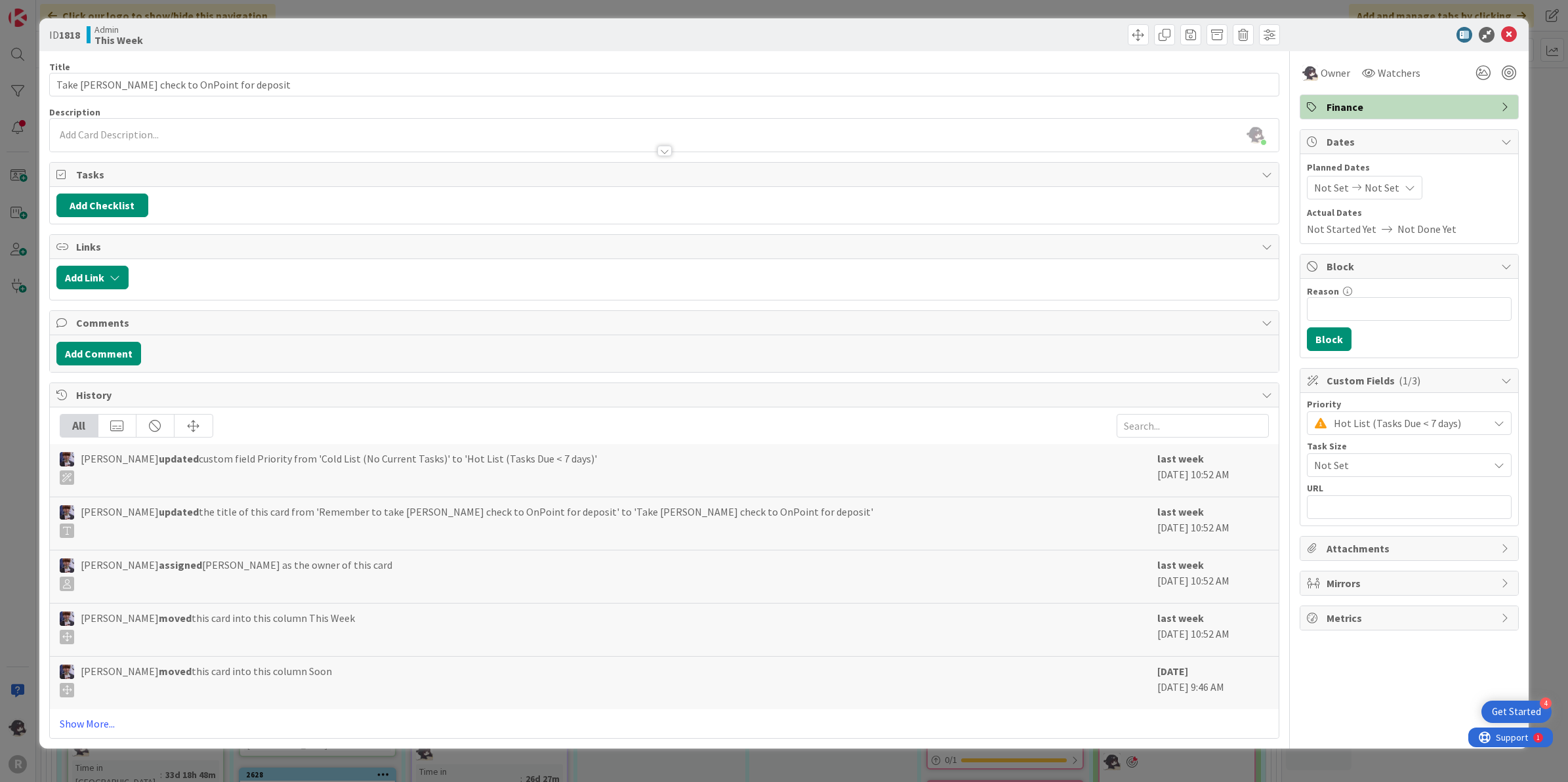
click at [1356, 190] on icon at bounding box center [1356, 187] width 16 height 9
click at [1490, 225] on icon "Move forward to switch to the next month." at bounding box center [1488, 230] width 12 height 12
click at [1403, 273] on td "1" at bounding box center [1410, 276] width 25 height 25
type input "[DATE]"
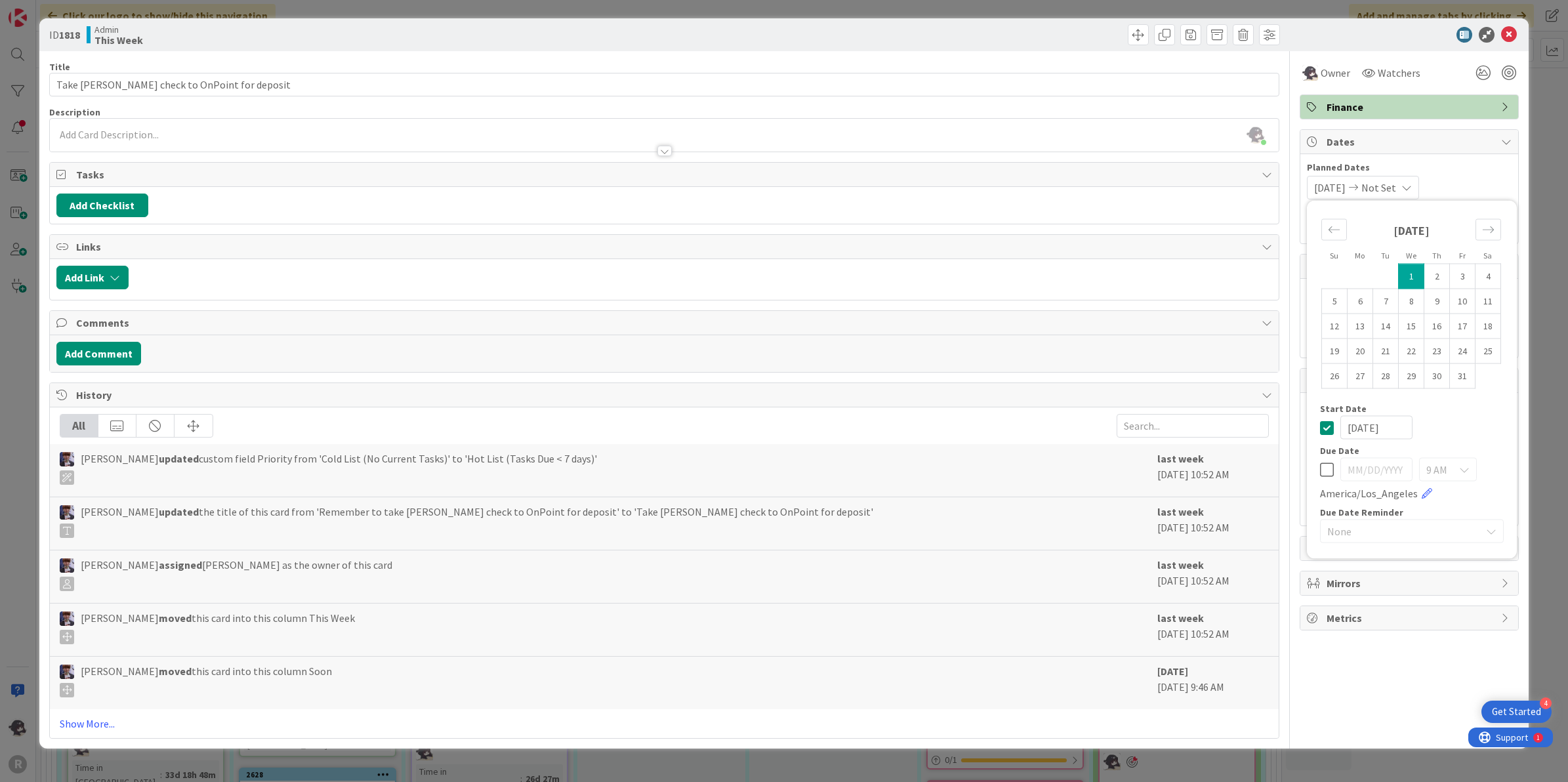
click at [1412, 277] on td "1" at bounding box center [1410, 276] width 25 height 25
type input "[DATE]"
click at [1397, 695] on div "Owner Watchers Finance Dates Planned Dates [DATE] [DATE] Su Mo Tu We Th Fr Sa […" at bounding box center [1408, 395] width 219 height 687
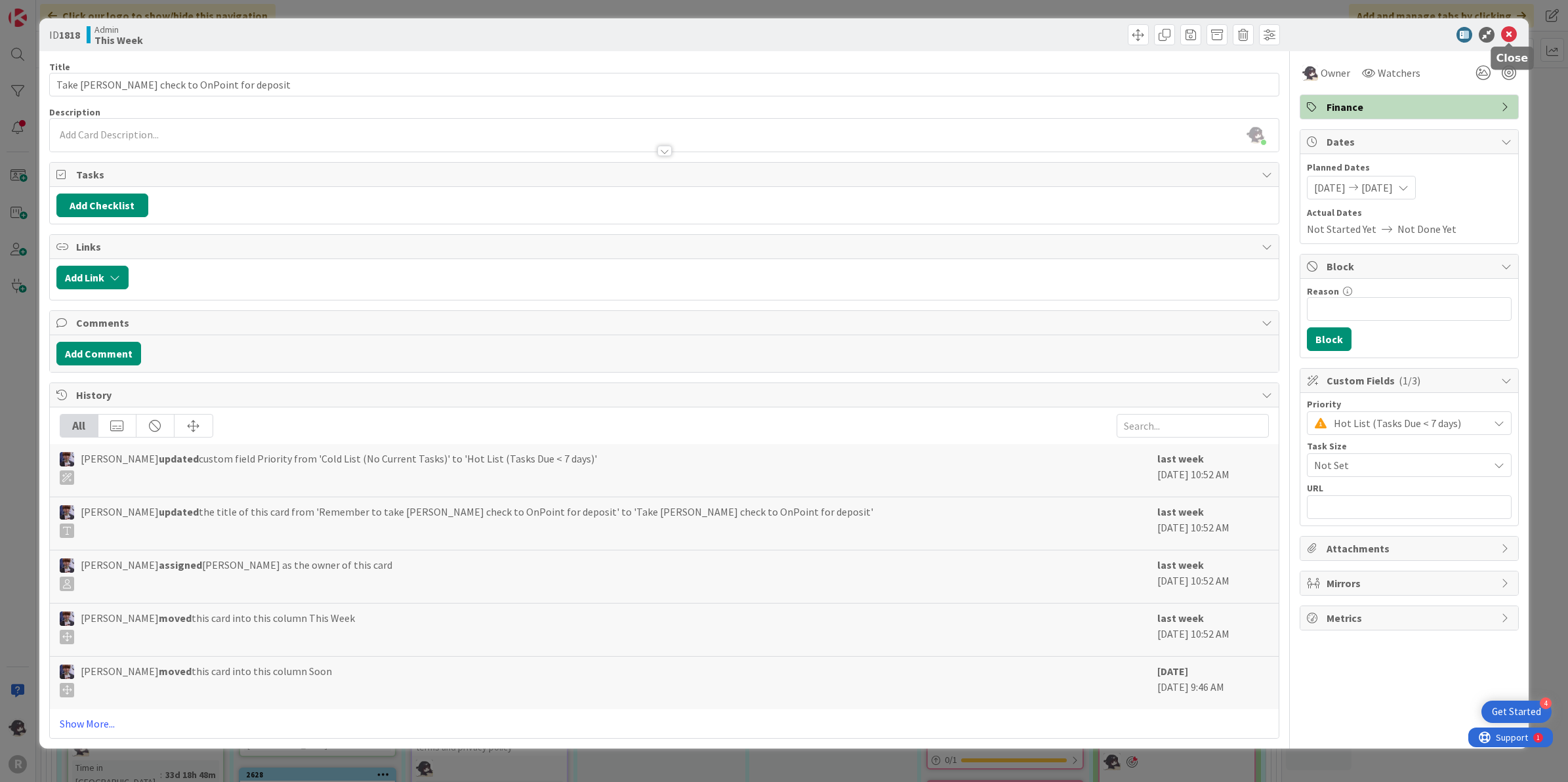
click at [1511, 40] on icon at bounding box center [1509, 35] width 16 height 16
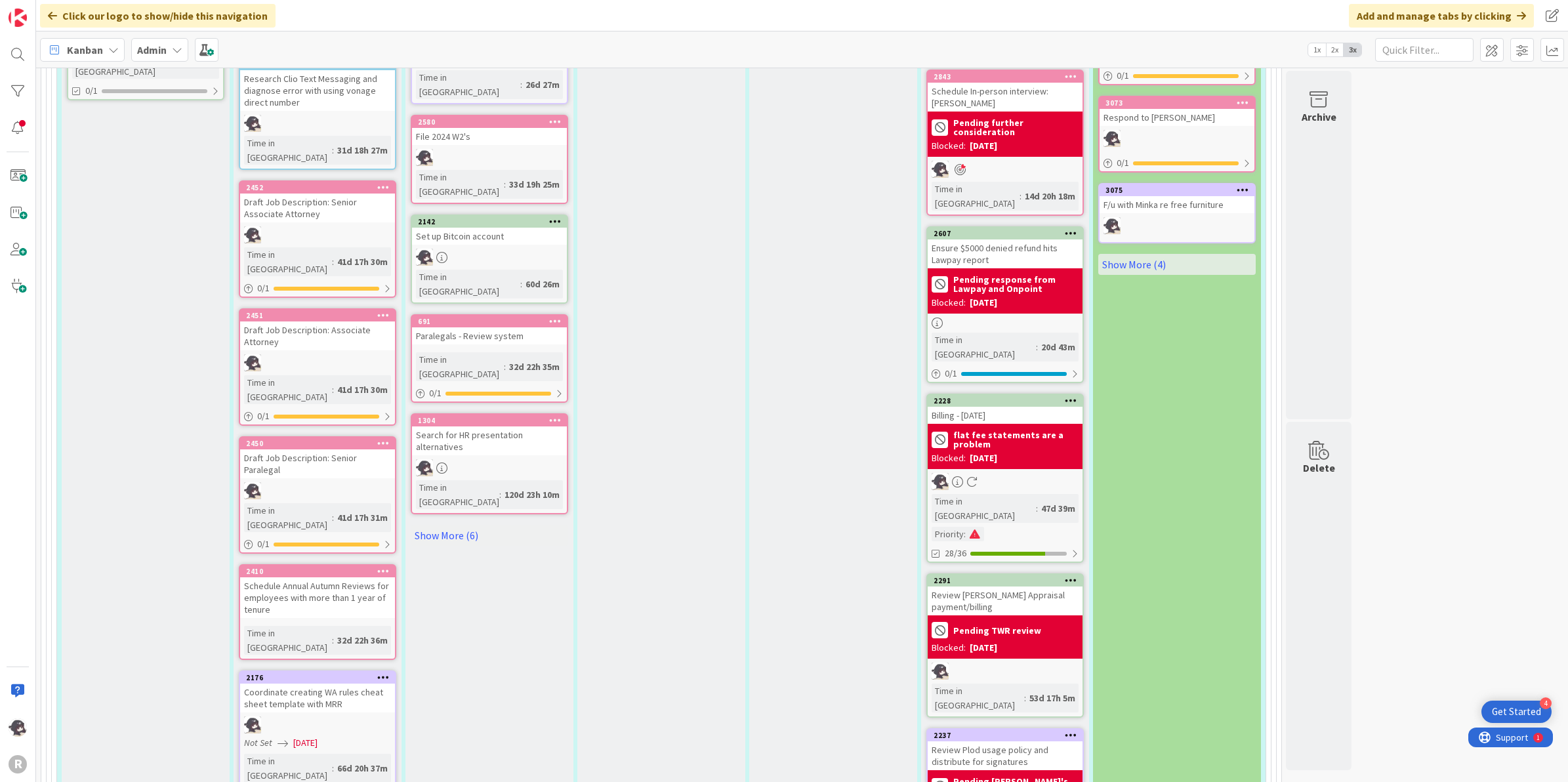
scroll to position [1518, 0]
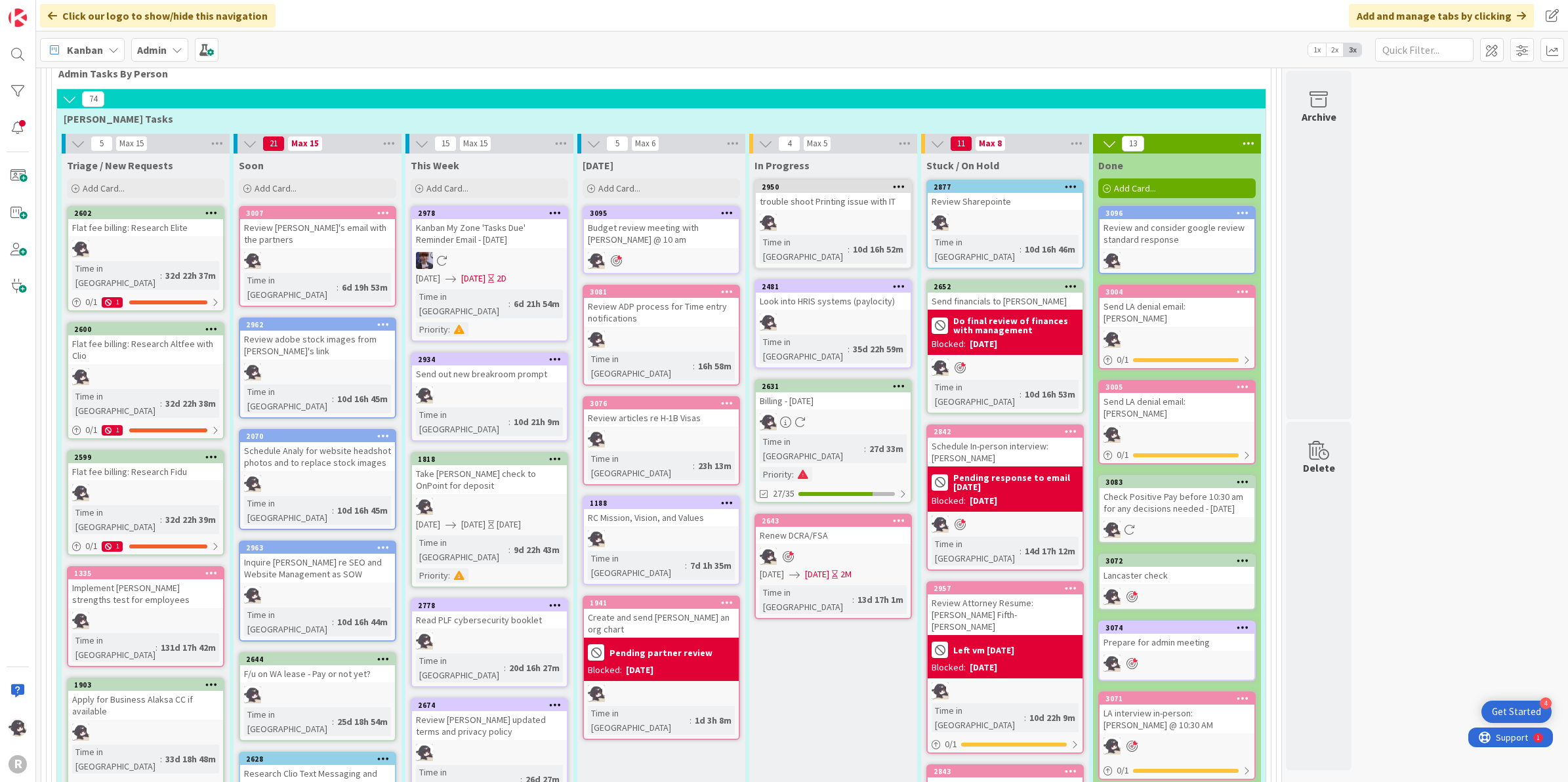
scroll to position [825, 0]
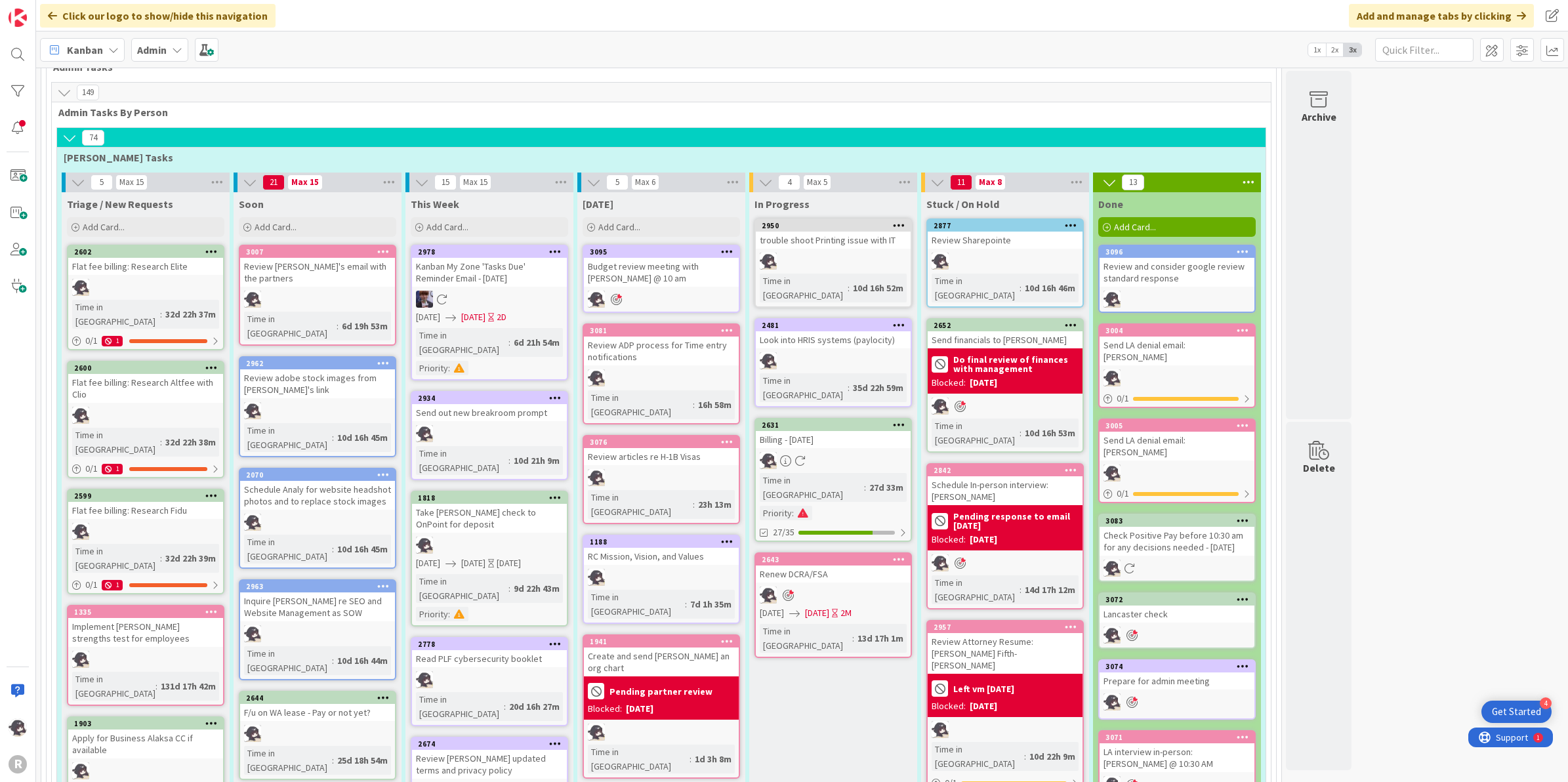
click at [735, 637] on div at bounding box center [726, 641] width 24 height 9
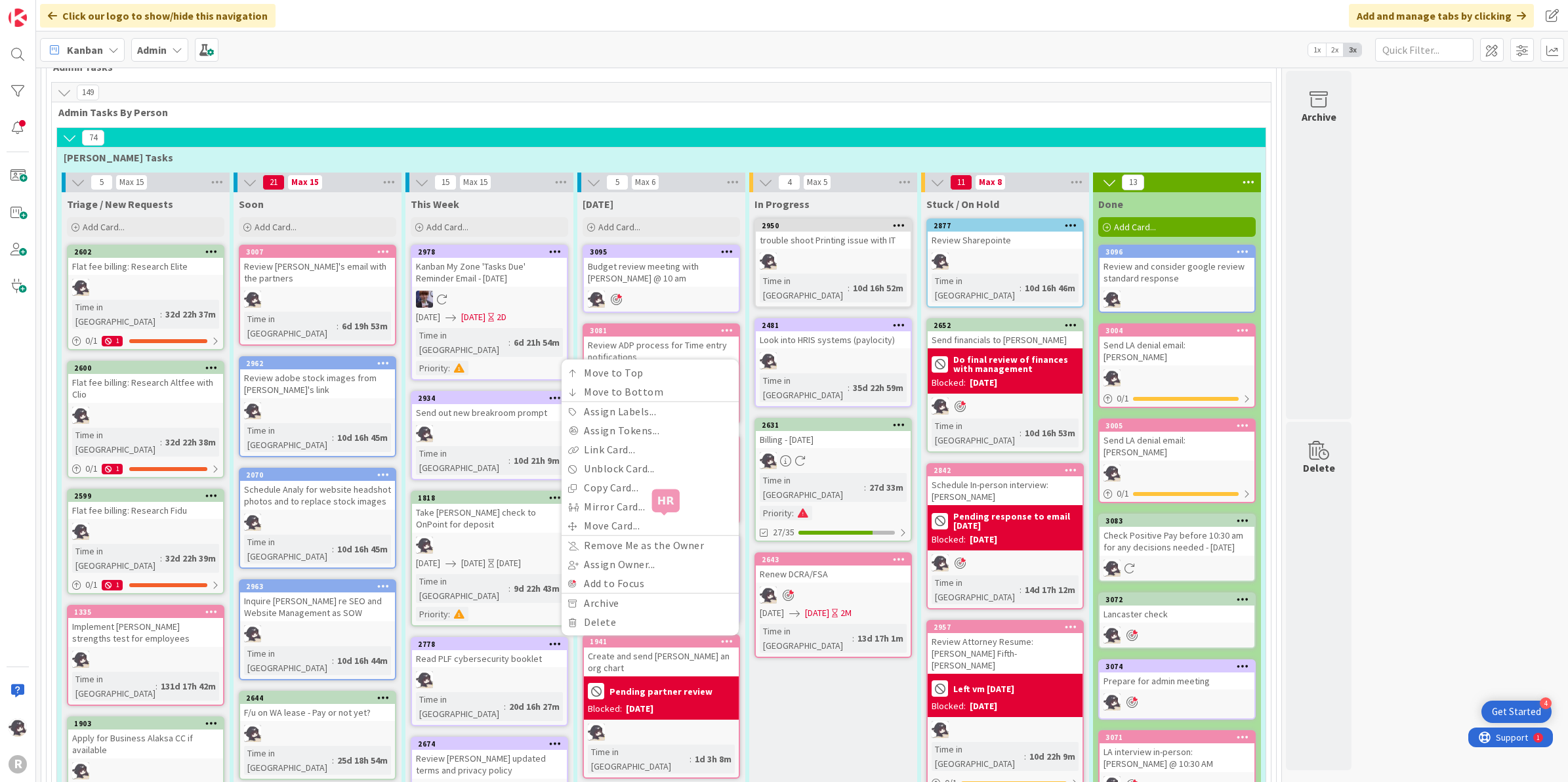
click at [654, 637] on div "1941" at bounding box center [664, 641] width 149 height 9
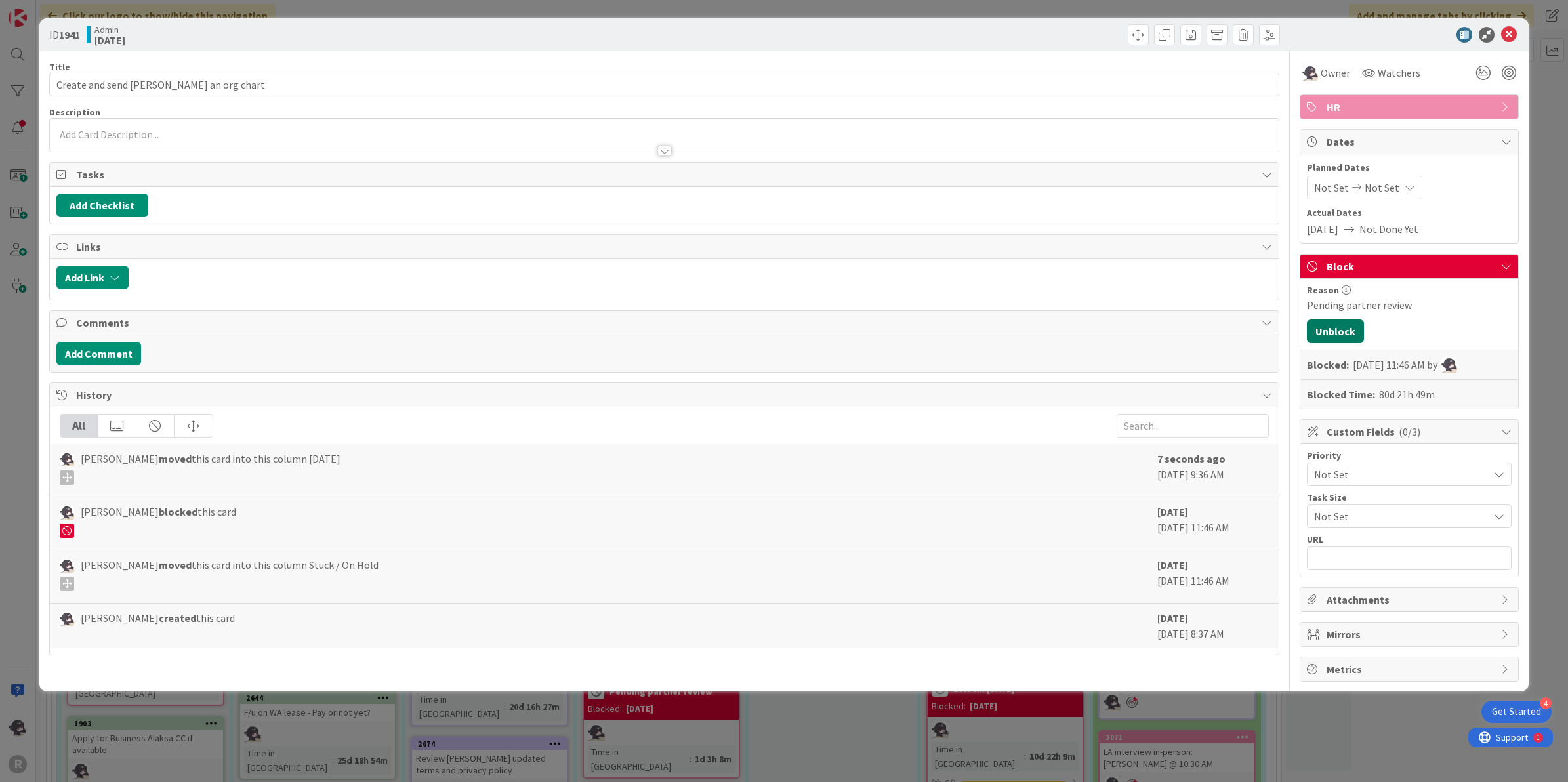
click at [1335, 336] on button "Unblock" at bounding box center [1335, 331] width 57 height 24
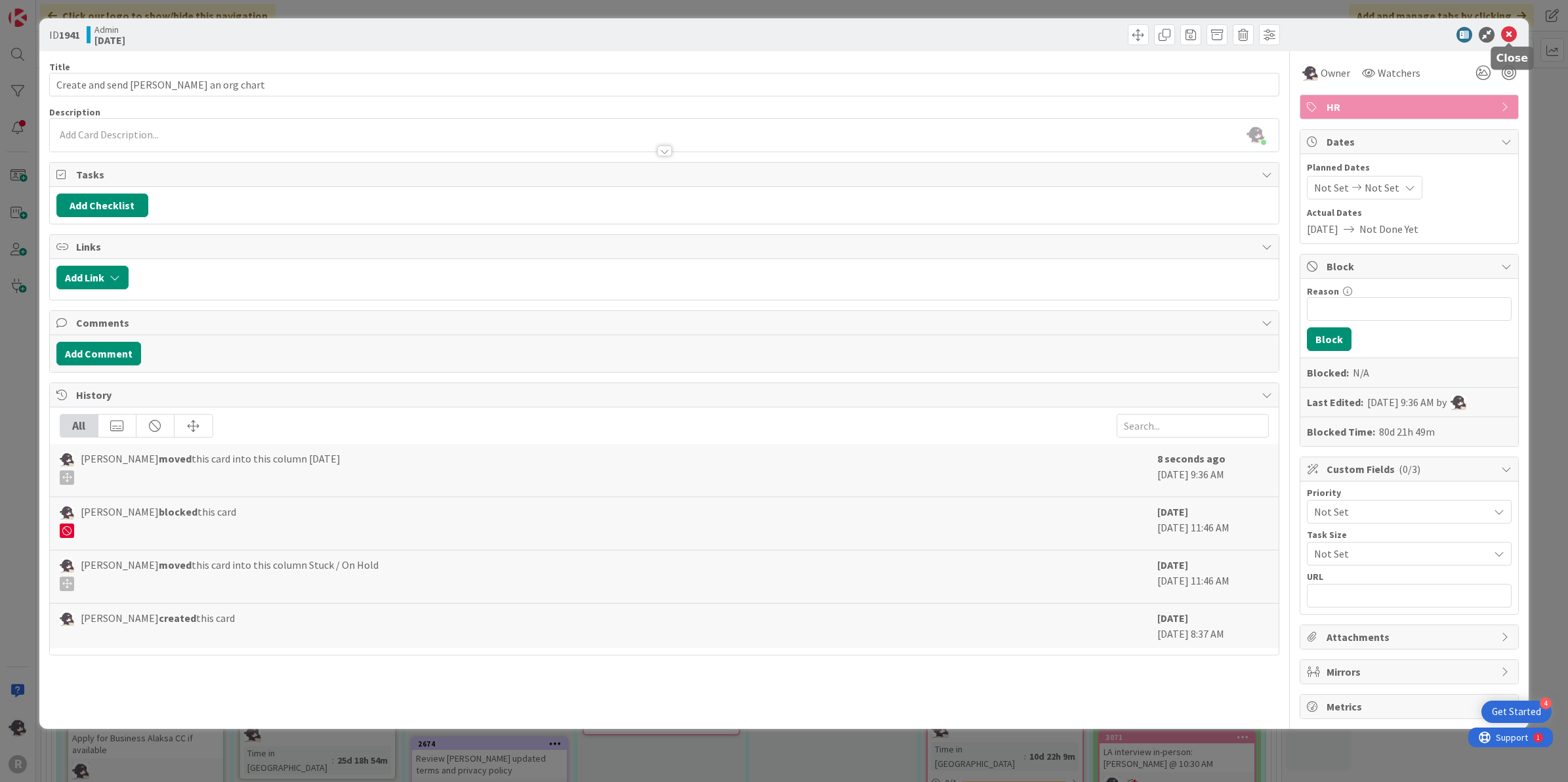
click at [1512, 30] on icon at bounding box center [1509, 35] width 16 height 16
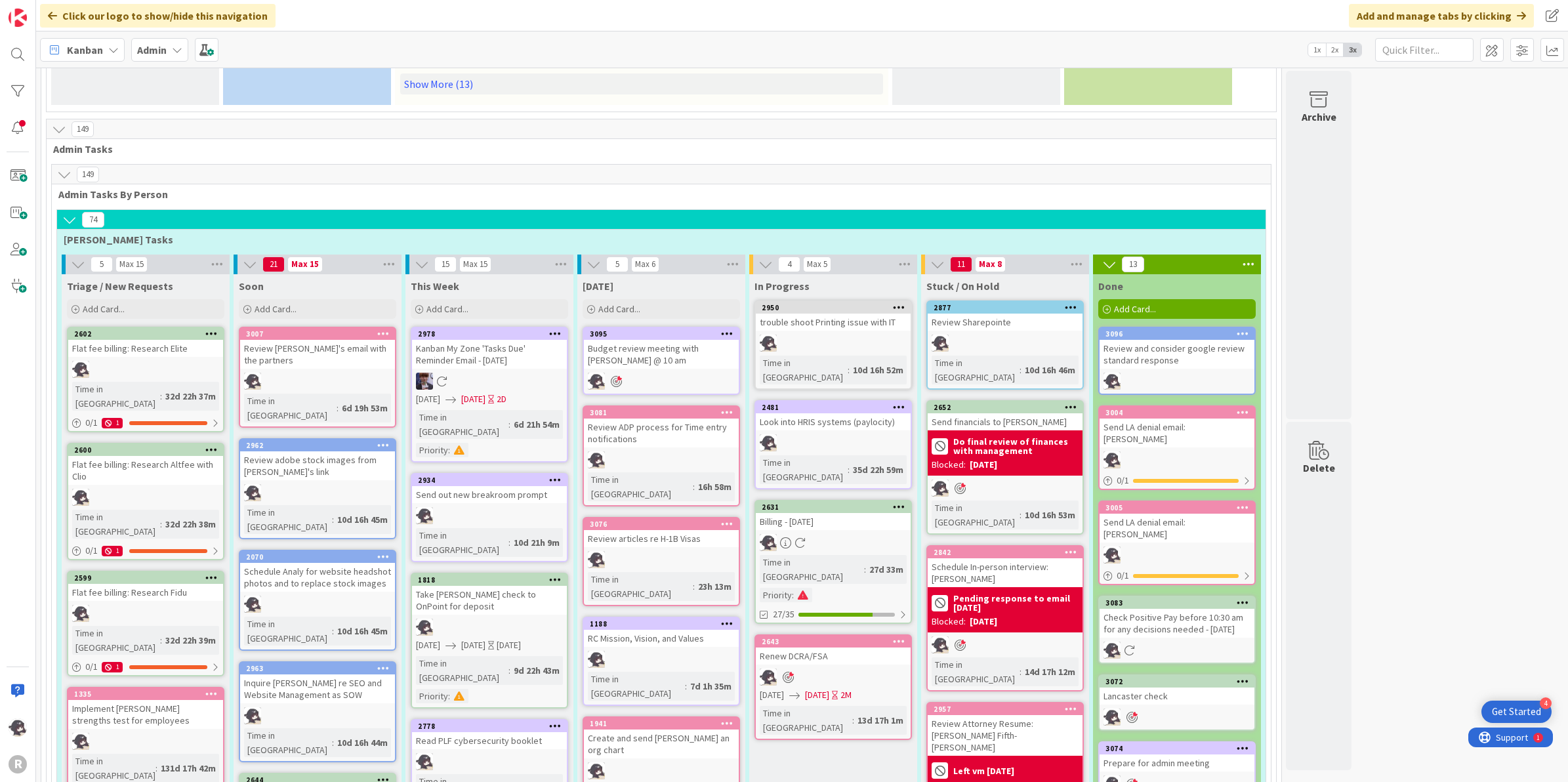
scroll to position [825, 0]
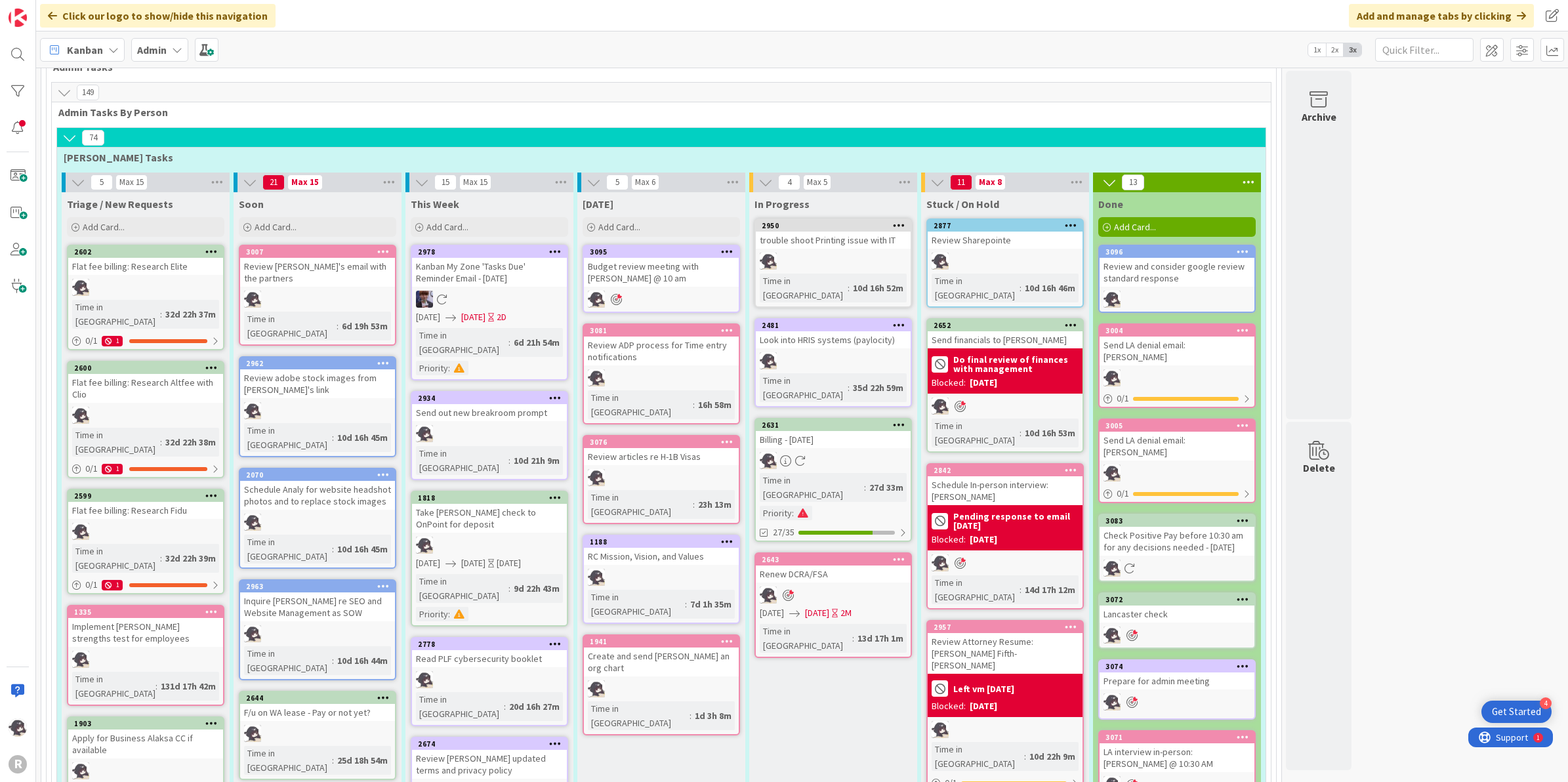
drag, startPoint x: 885, startPoint y: 619, endPoint x: 881, endPoint y: 611, distance: 8.9
click at [694, 537] on div "1188" at bounding box center [664, 541] width 149 height 9
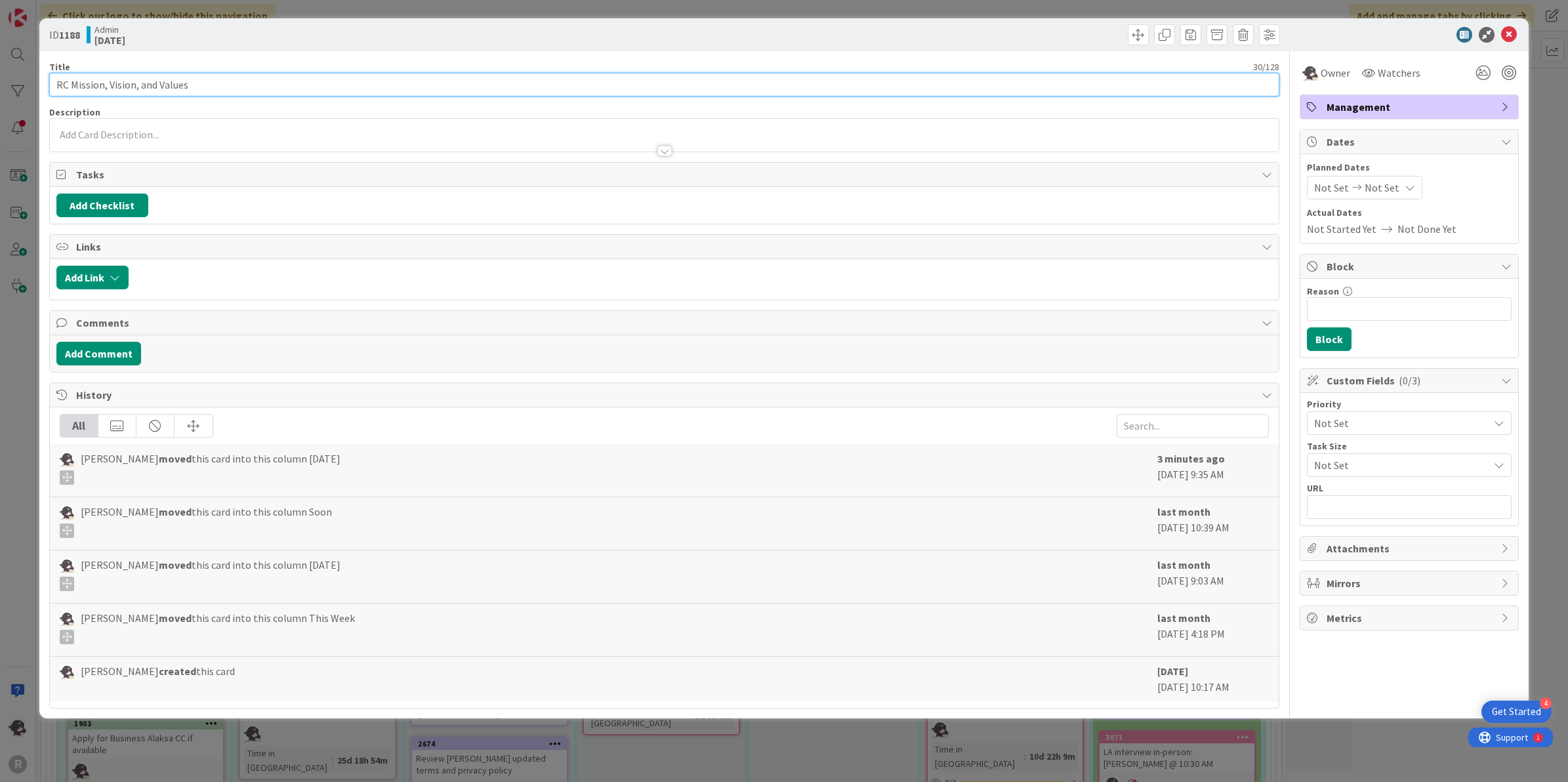
click at [53, 80] on input "RC Mission, Vision, and Values" at bounding box center [664, 85] width 1231 height 24
click at [277, 84] on input "Outline RC Mission, Vision, and Values" at bounding box center [664, 85] width 1231 height 24
type input "Outline RC Mission, Vision, and Values to prep for leadership summit with [PERS…"
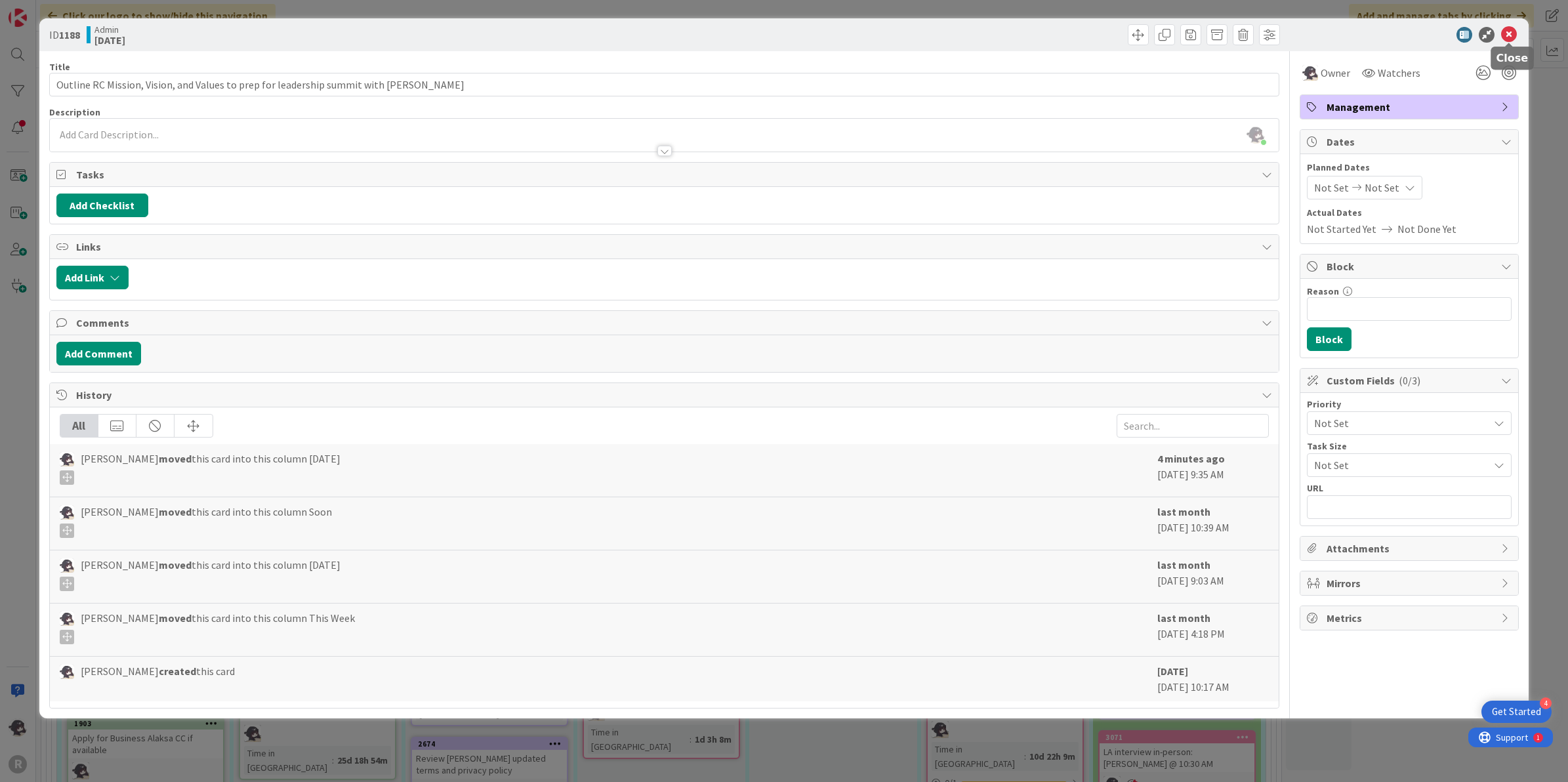
click at [1509, 33] on icon at bounding box center [1509, 35] width 16 height 16
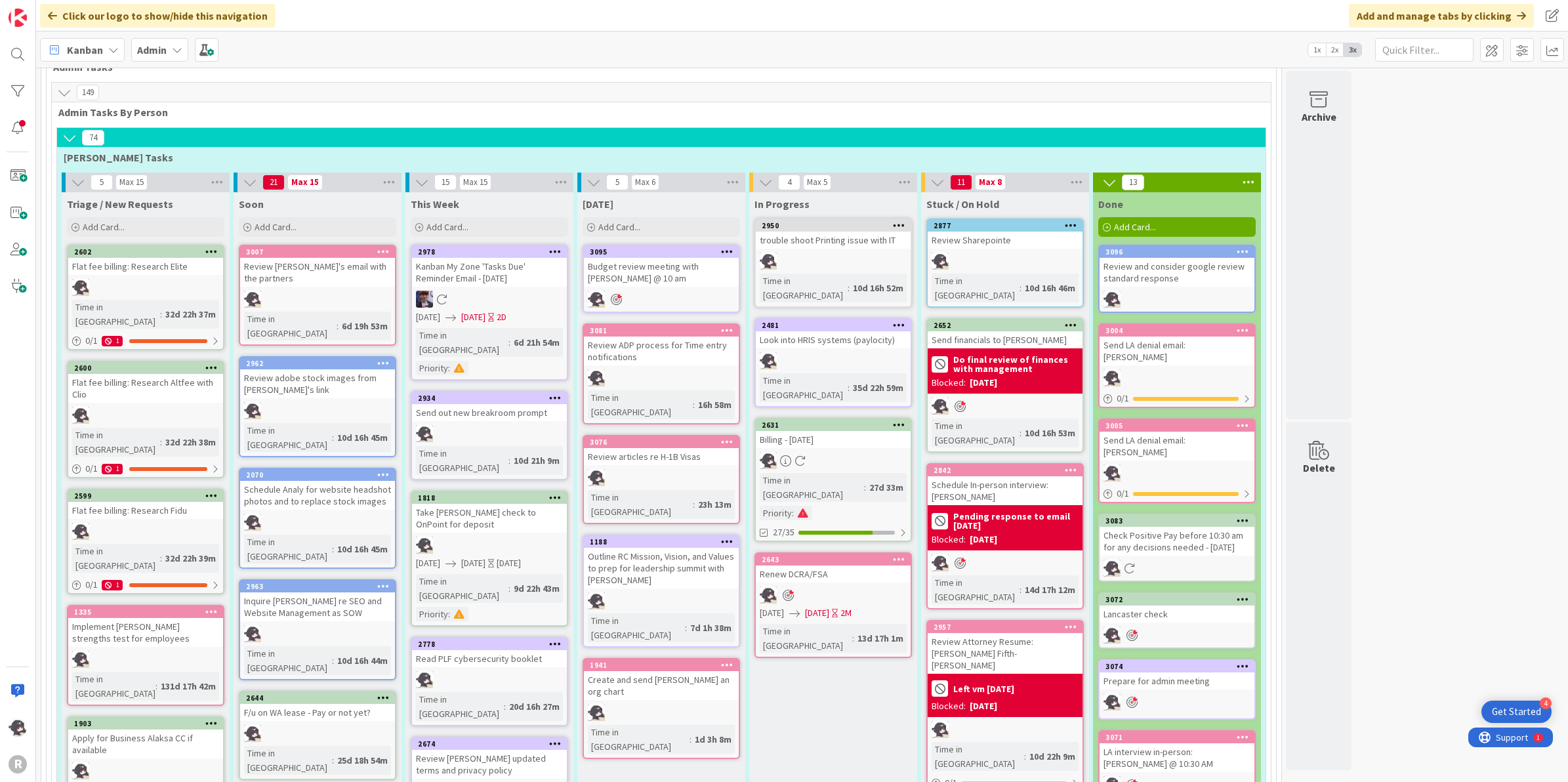
click at [731, 537] on icon at bounding box center [727, 541] width 12 height 9
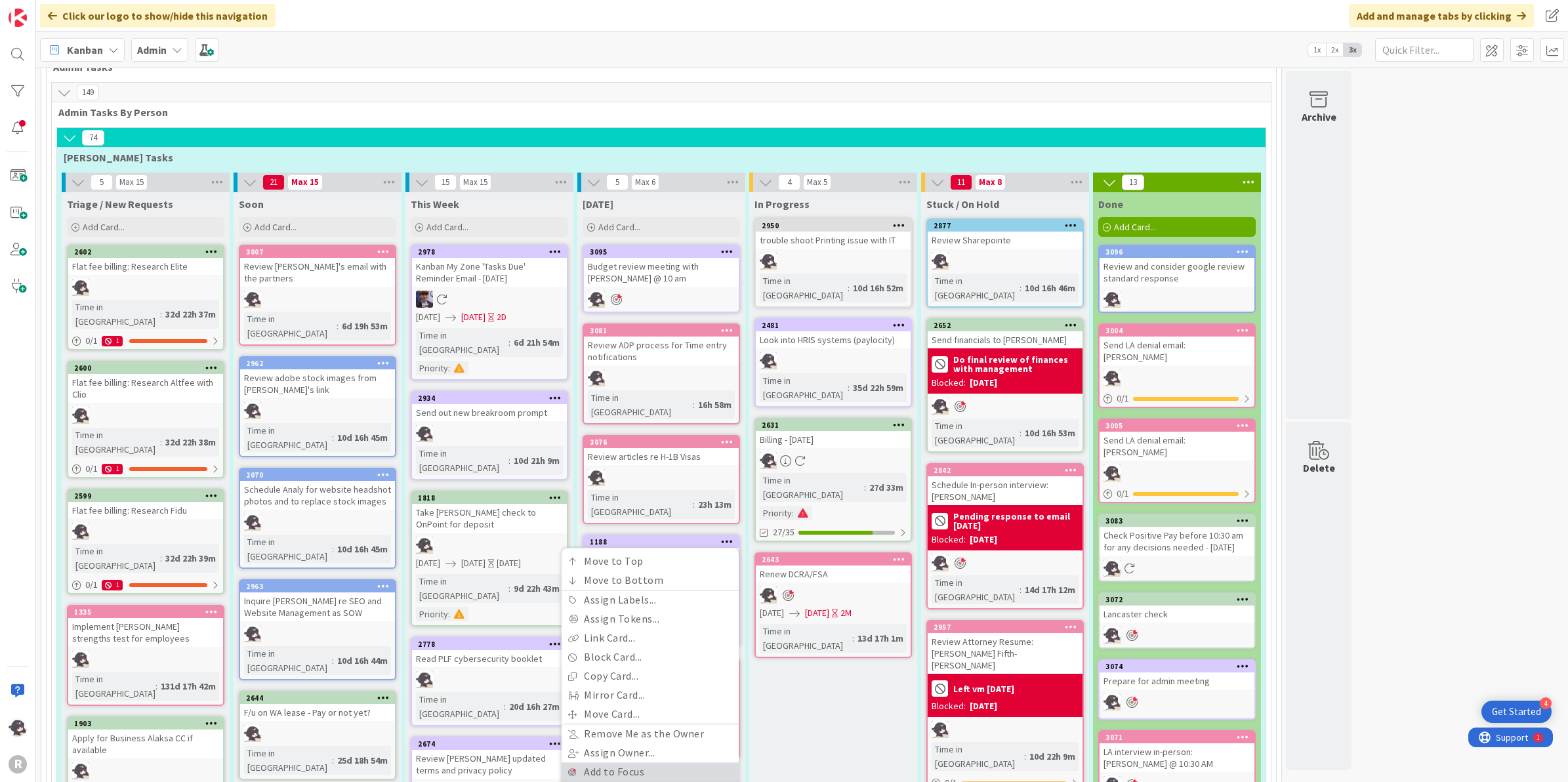
drag, startPoint x: 625, startPoint y: 665, endPoint x: 627, endPoint y: 651, distance: 14.1
click at [625, 762] on link "Add to Focus" at bounding box center [650, 772] width 177 height 19
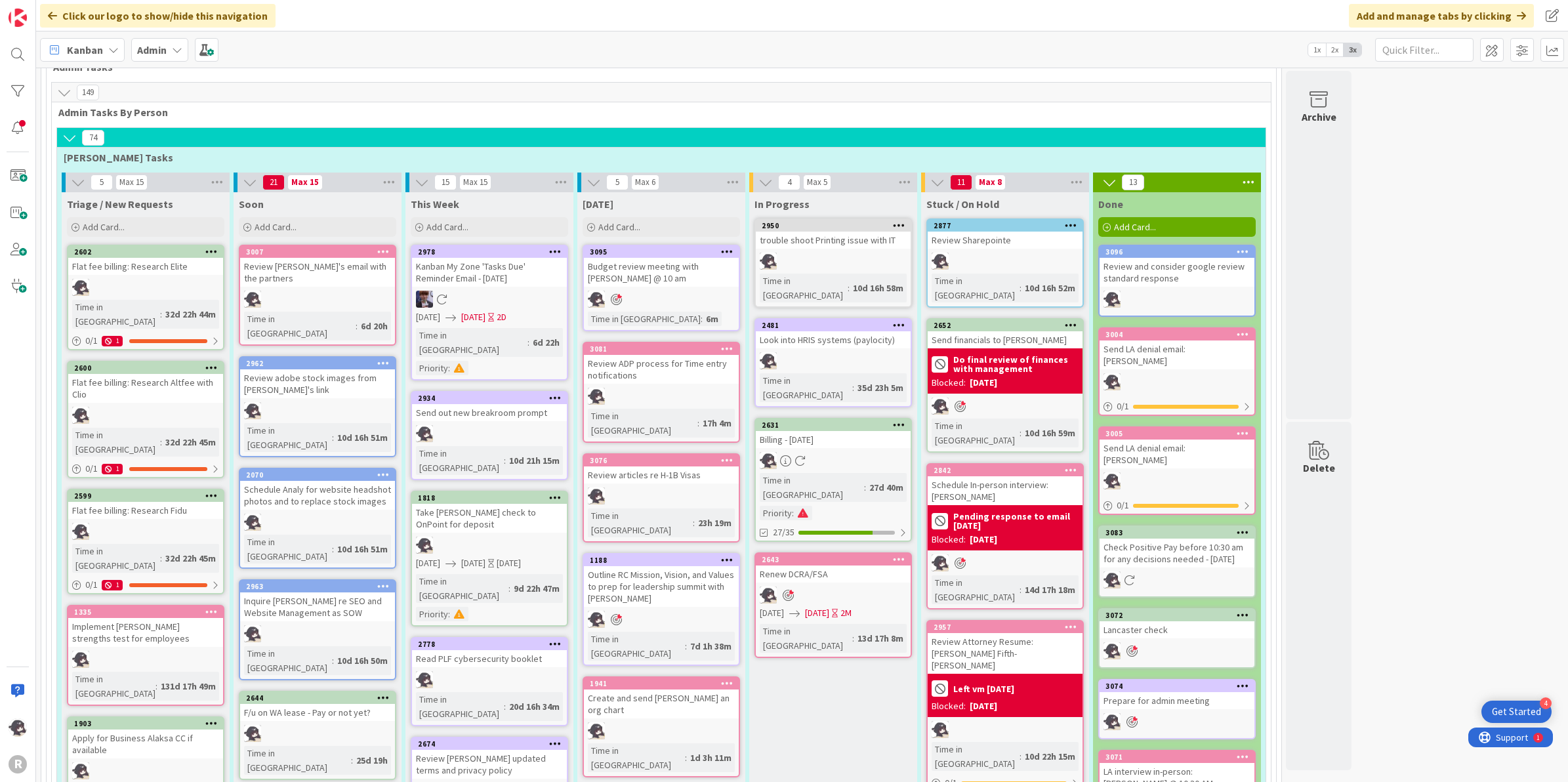
click at [732, 679] on icon at bounding box center [727, 683] width 12 height 9
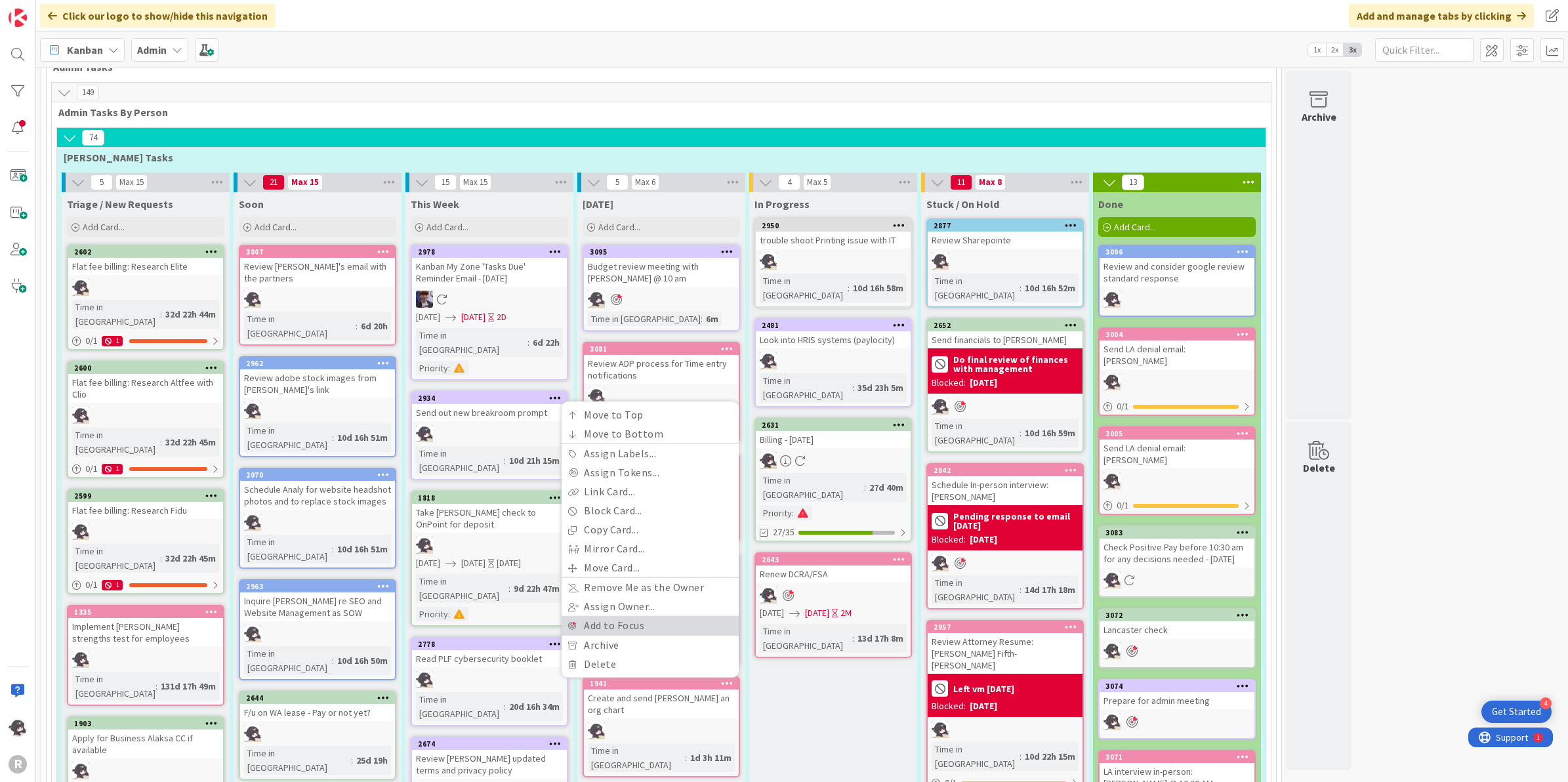
click at [625, 616] on link "Add to Focus" at bounding box center [650, 625] width 177 height 19
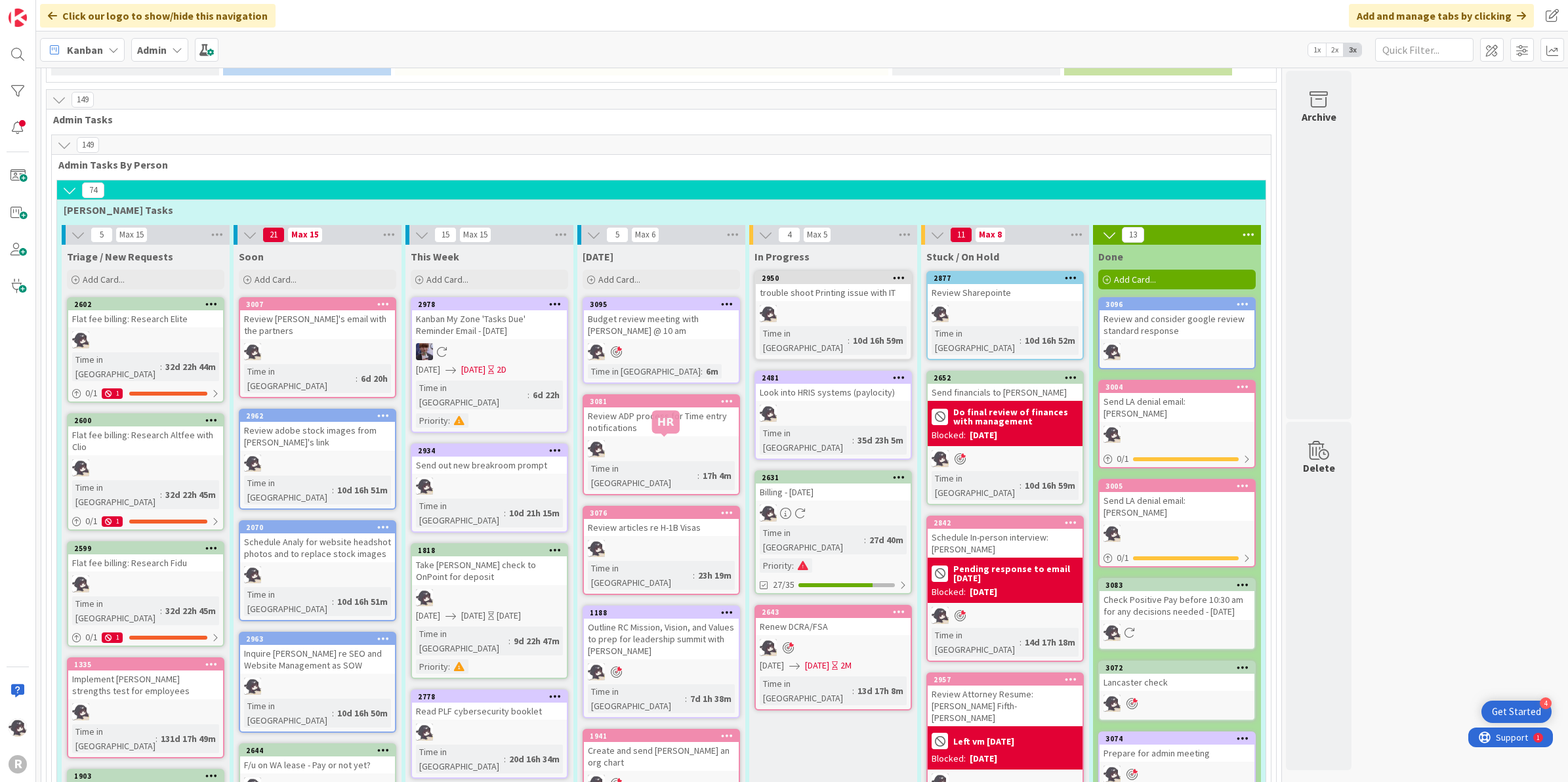
scroll to position [743, 0]
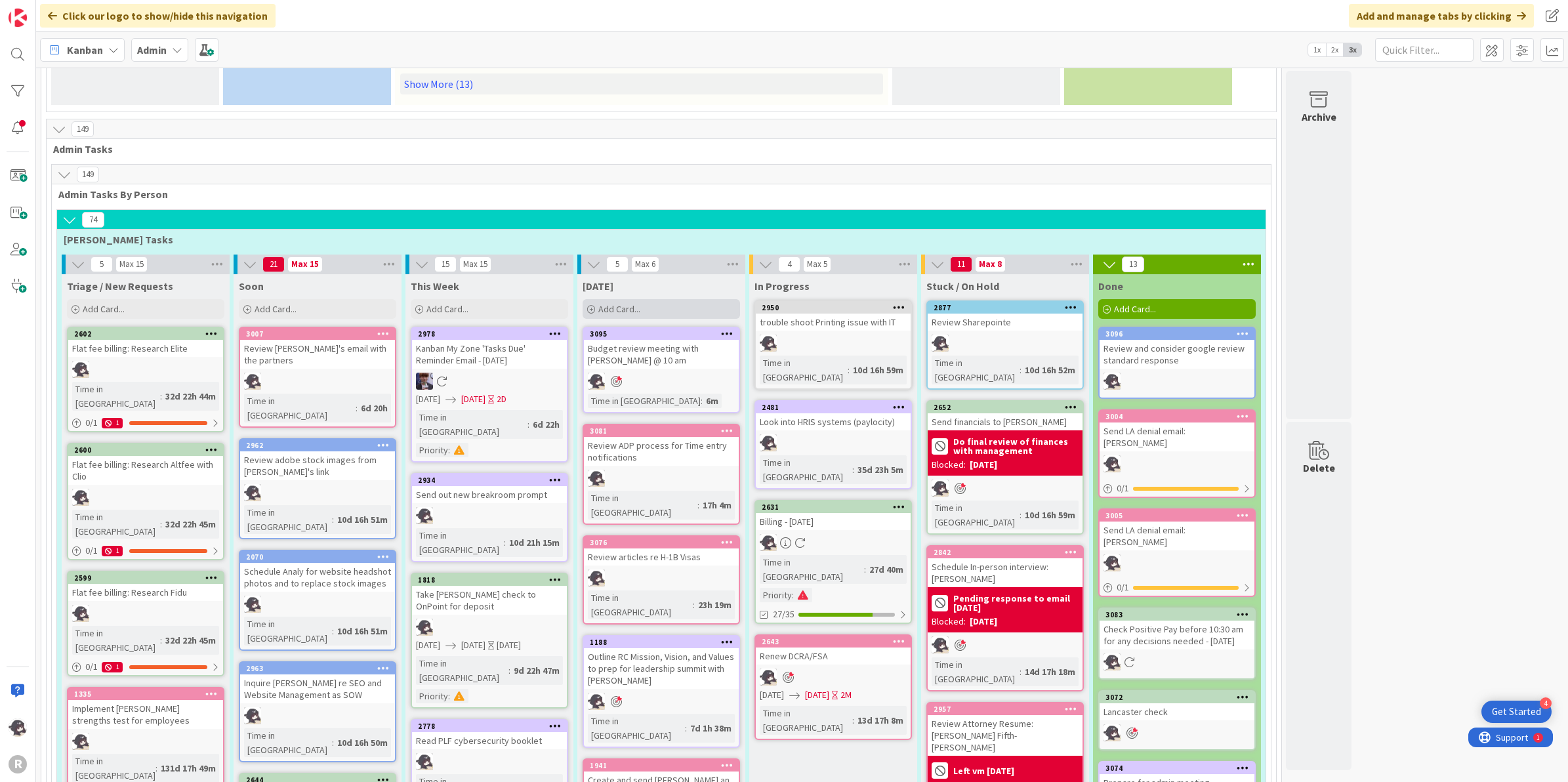
click at [660, 299] on div "Add Card..." at bounding box center [661, 309] width 158 height 20
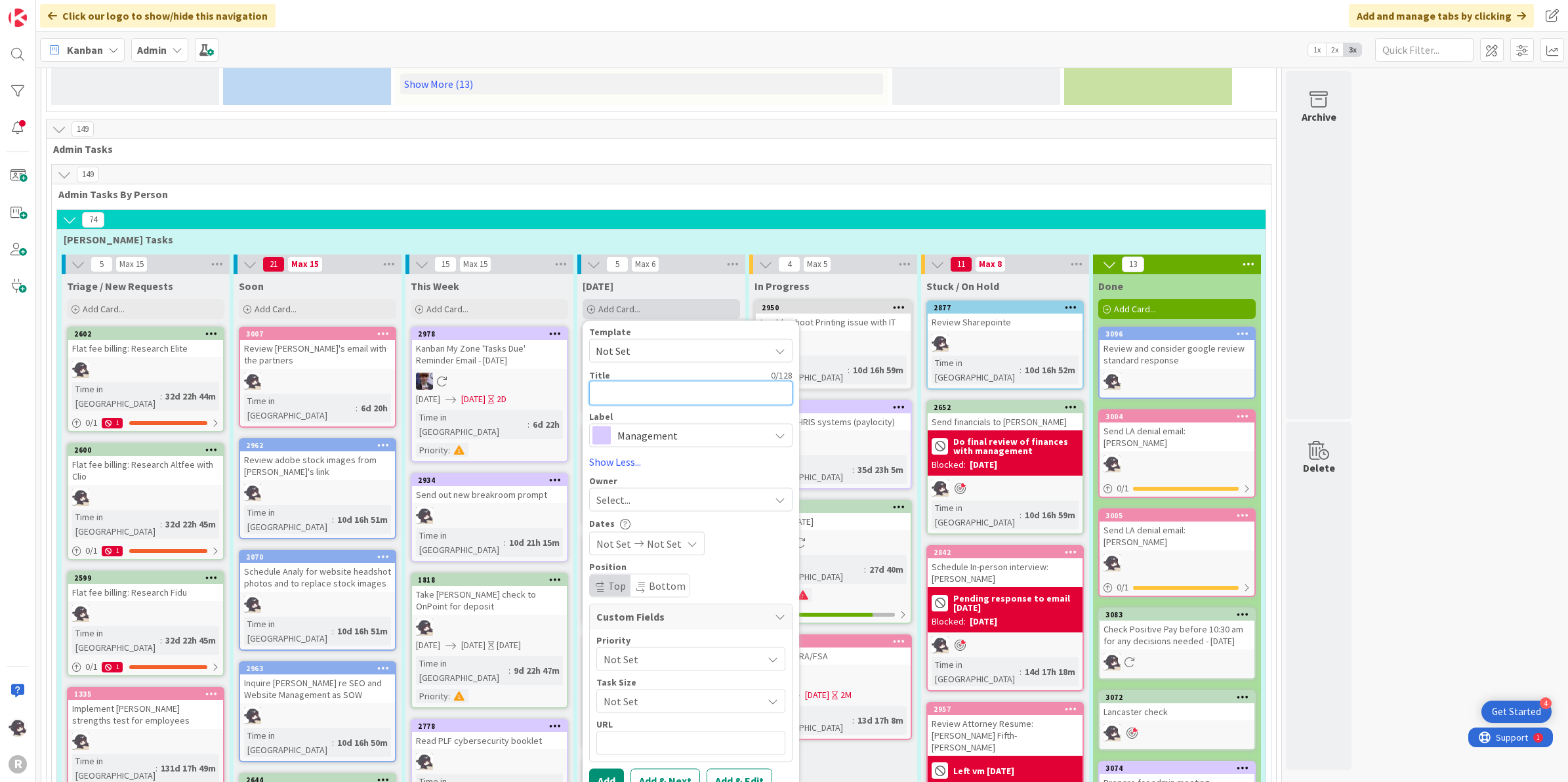
type textarea "x"
type textarea "L"
type textarea "x"
type textarea "LA"
type textarea "x"
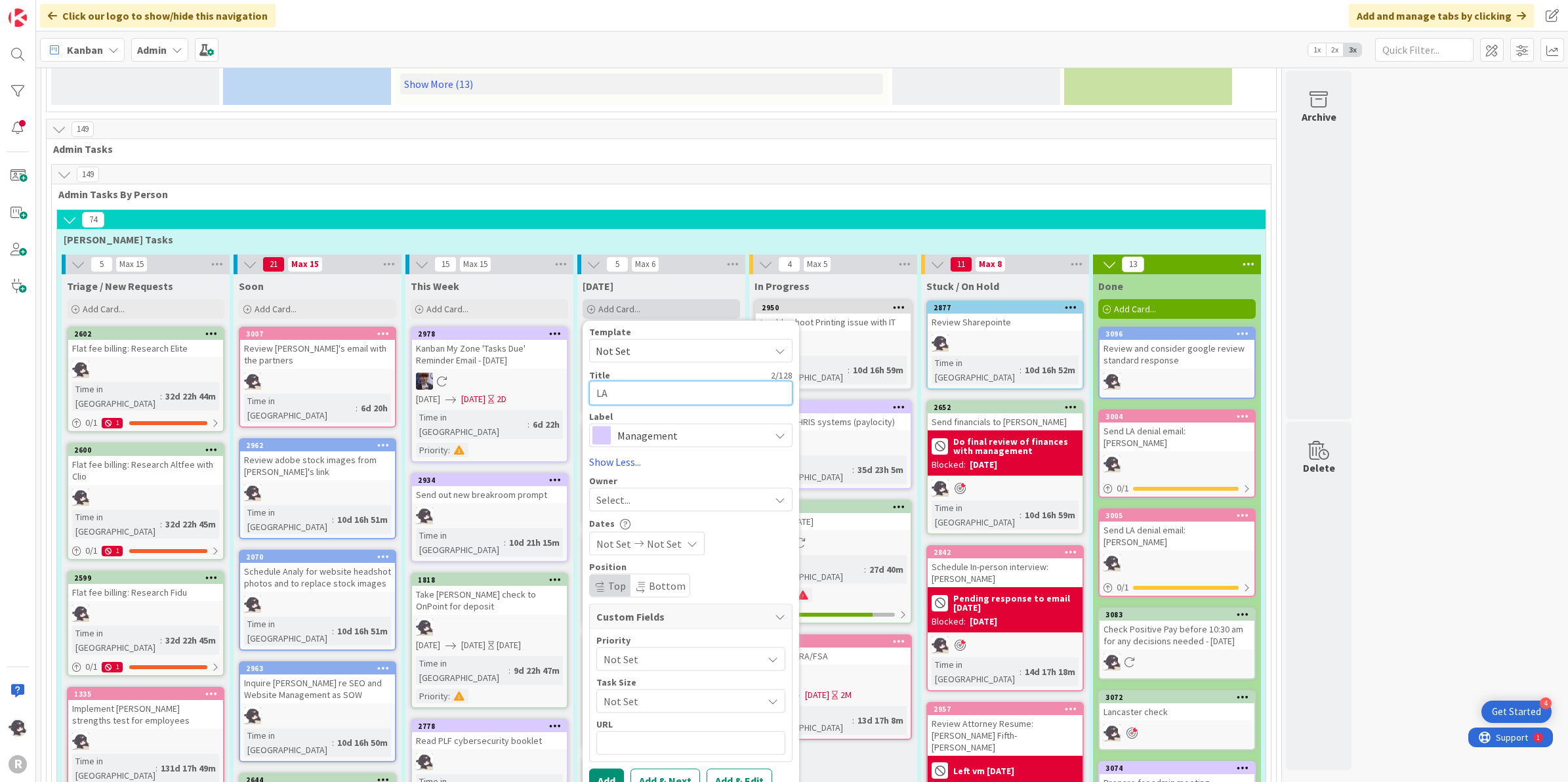
type textarea "LA"
type textarea "x"
type textarea "LA I"
type textarea "x"
type textarea "LA In"
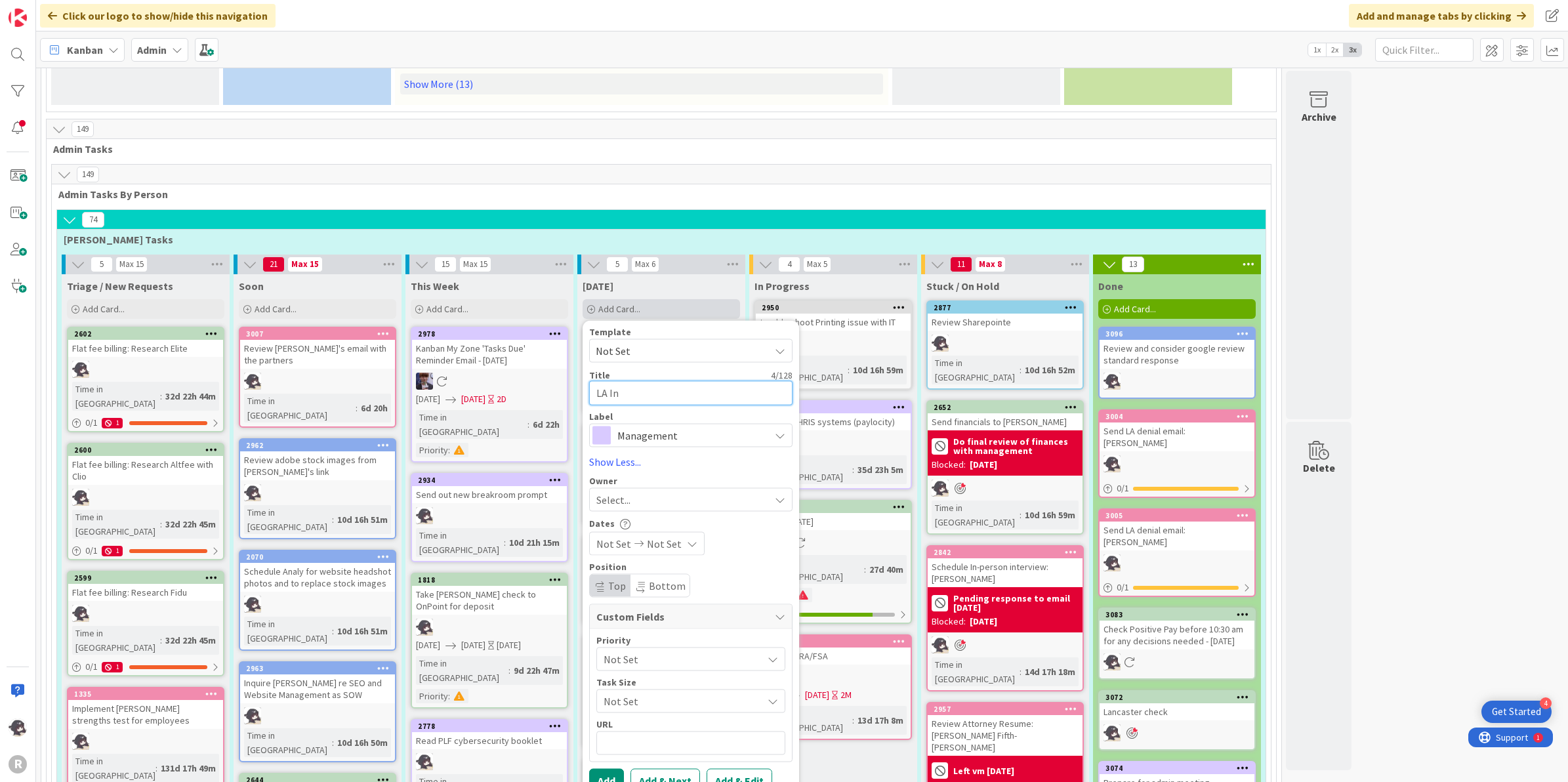
type textarea "x"
type textarea "LA Int"
type textarea "x"
type textarea "LA Inte"
type textarea "x"
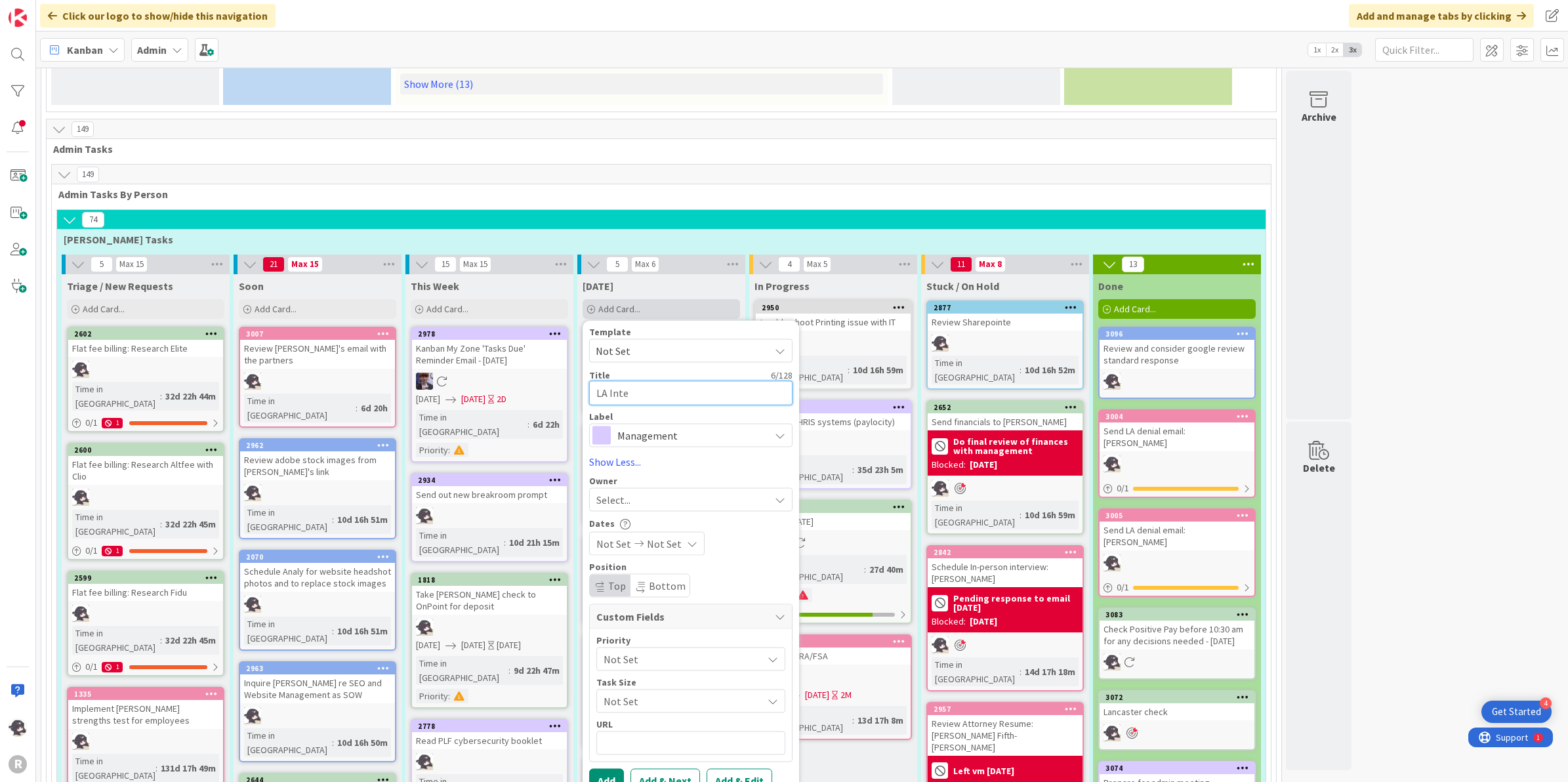
type textarea "LA Inter"
type textarea "x"
type textarea "LA Interv"
type textarea "x"
type textarea "LA Intervi"
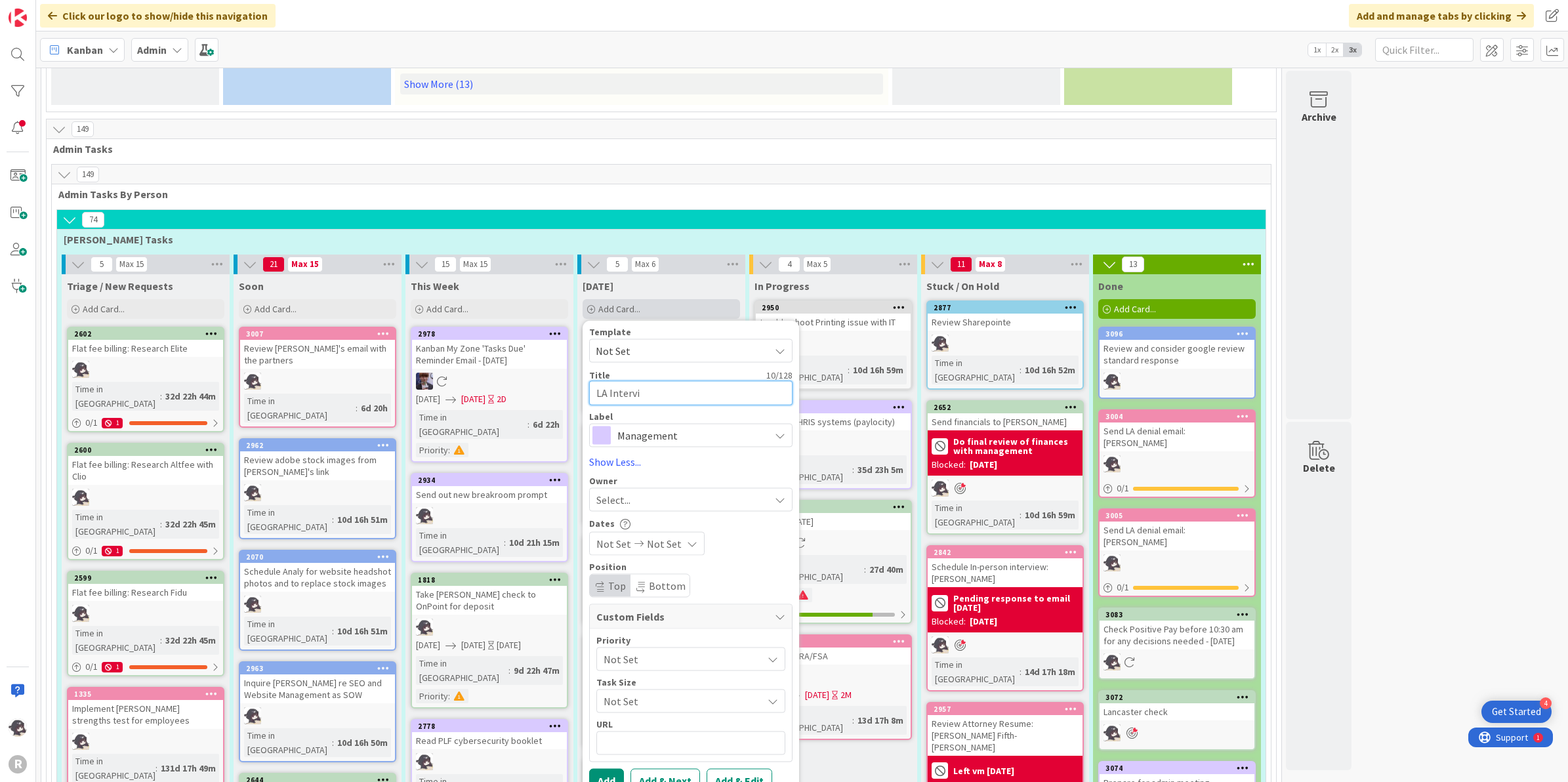
type textarea "x"
type textarea "LA Intervie"
click at [745, 381] on textarea "LA Interview: [PERSON_NAME]" at bounding box center [690, 393] width 203 height 25
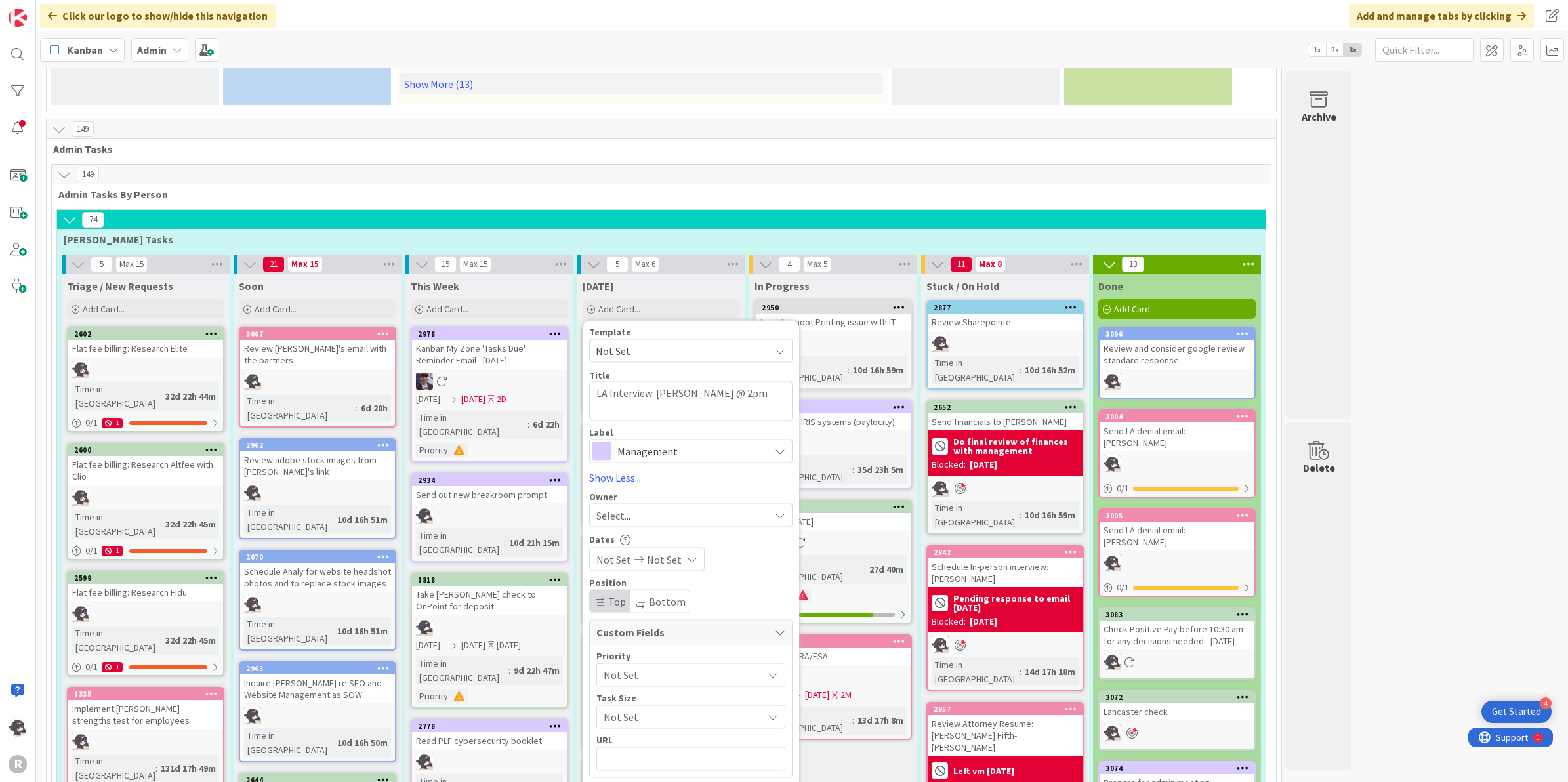
click at [619, 781] on button "Add" at bounding box center [606, 796] width 35 height 24
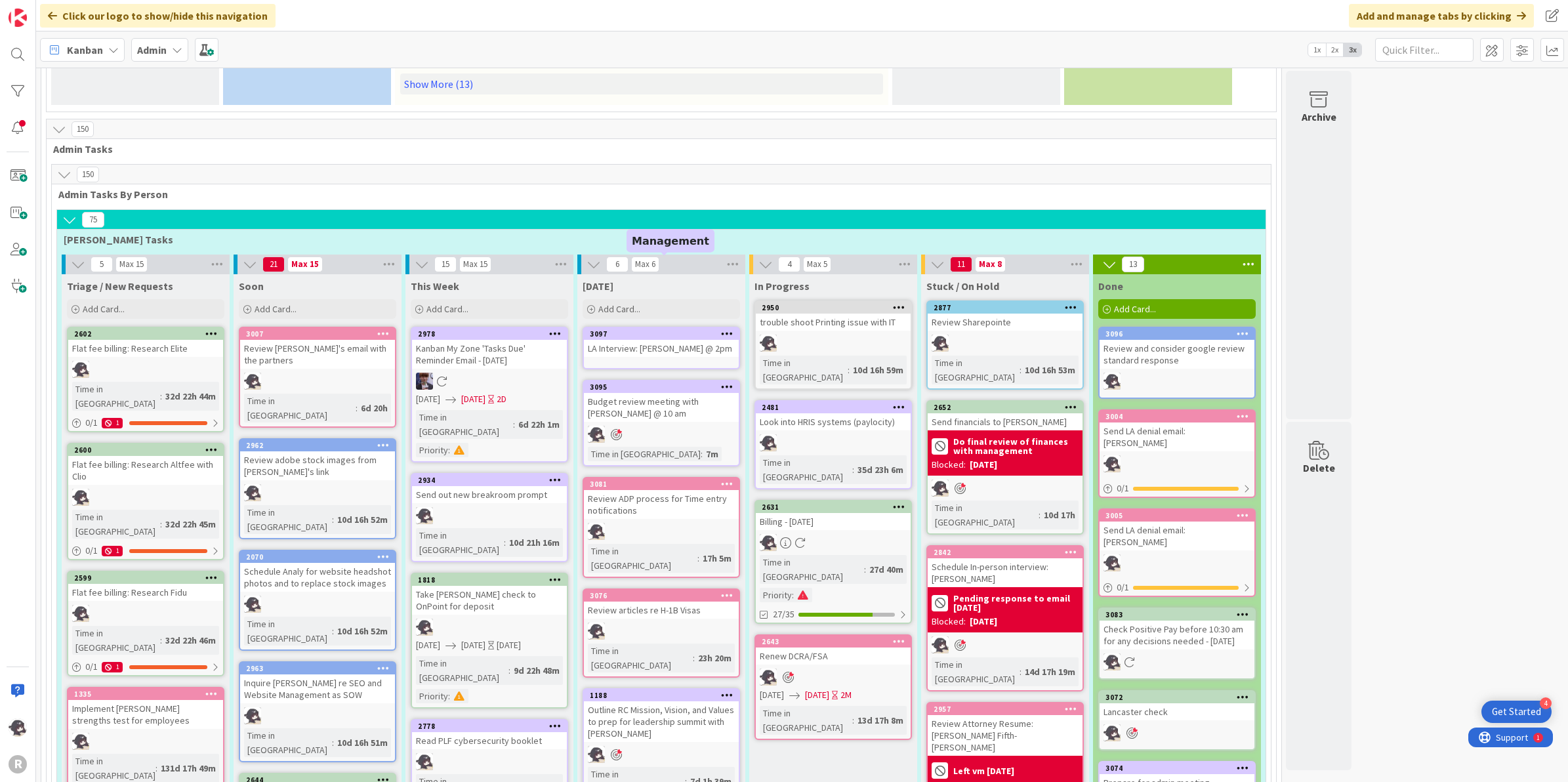
click at [672, 330] on div "3097" at bounding box center [664, 334] width 149 height 9
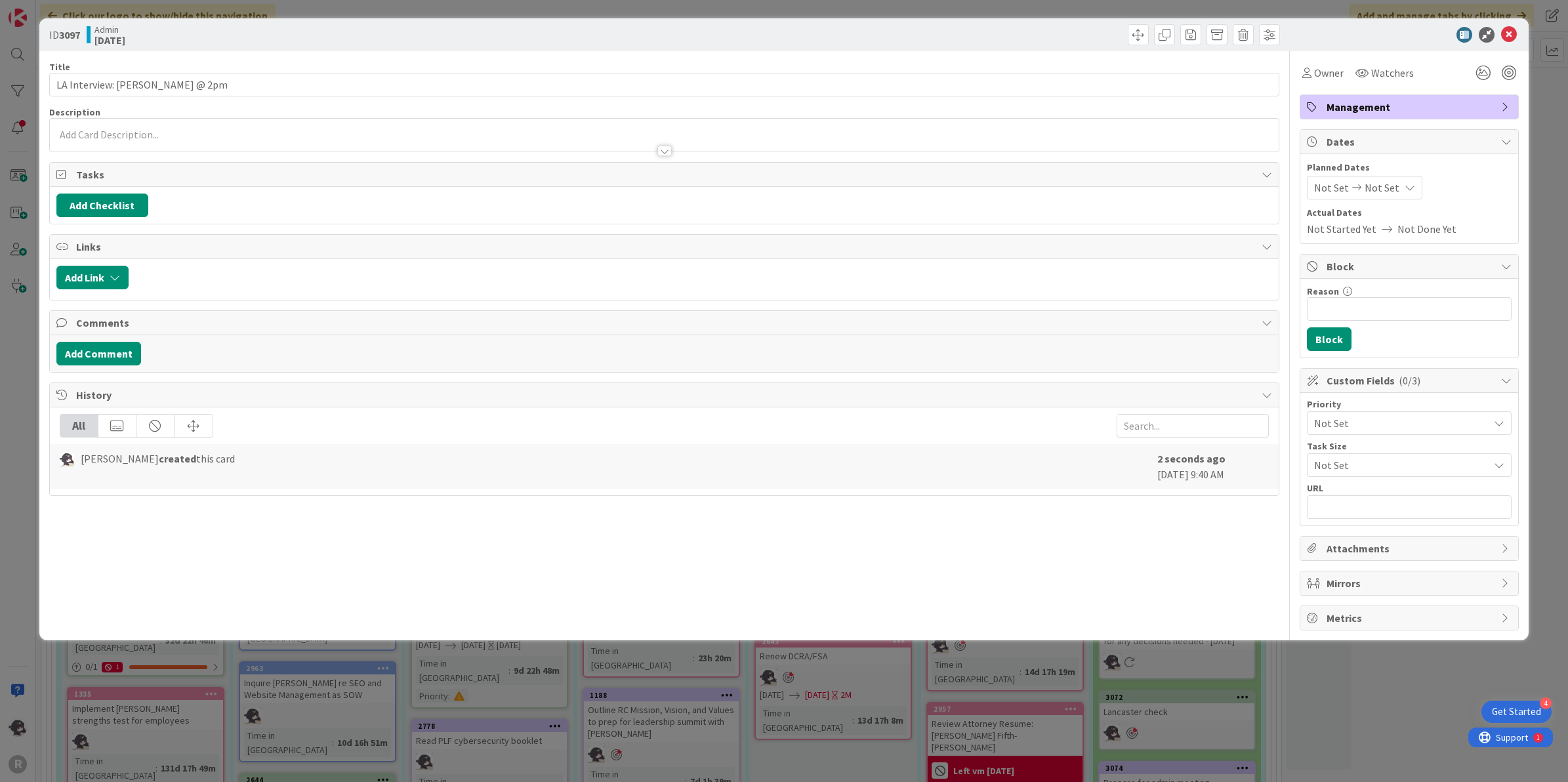
click at [1369, 102] on span "Management" at bounding box center [1410, 107] width 168 height 16
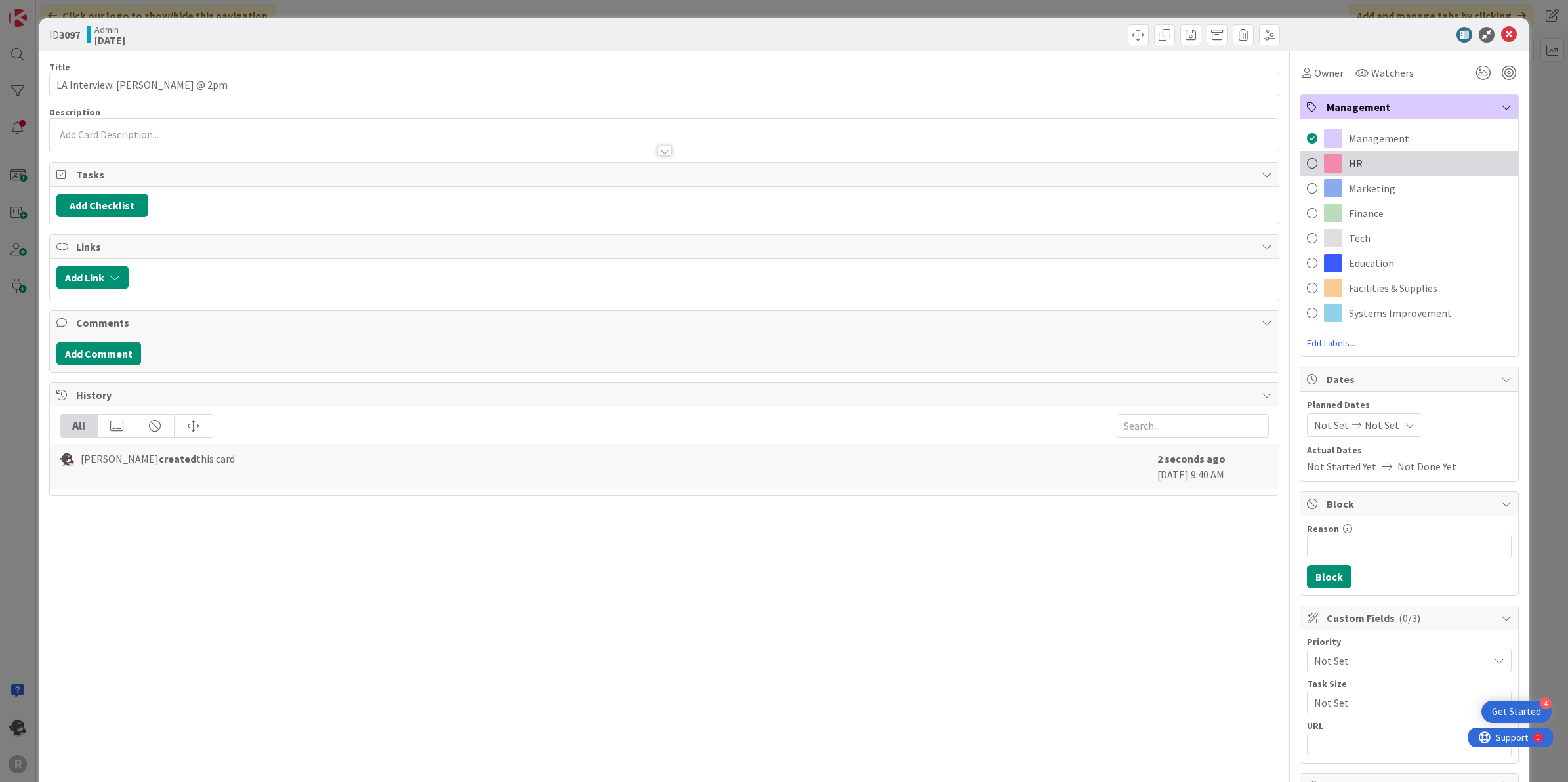
click at [1348, 160] on span "HR" at bounding box center [1355, 163] width 14 height 16
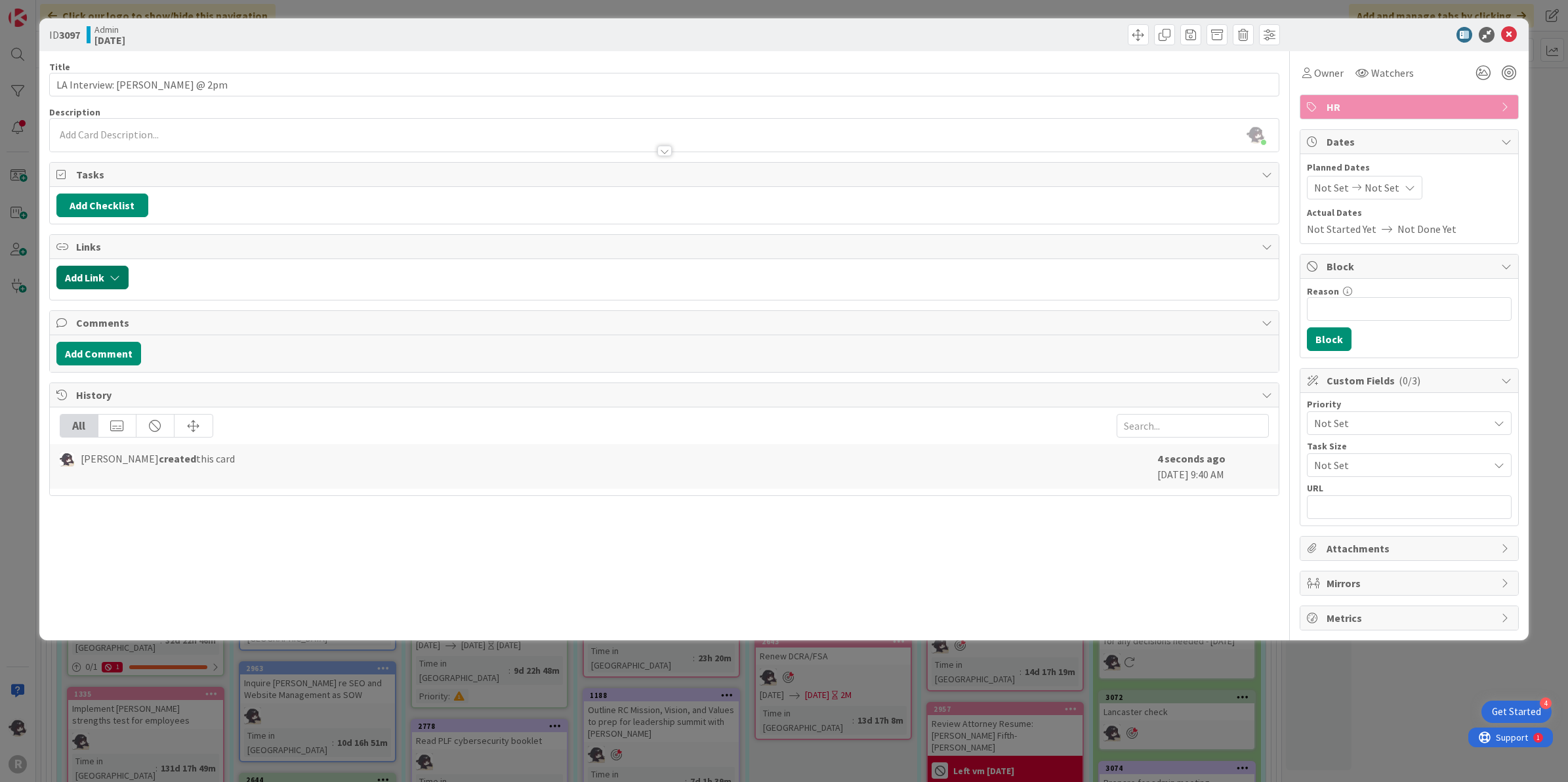
click at [84, 275] on button "Add Link" at bounding box center [92, 278] width 72 height 24
click at [113, 397] on input "text" at bounding box center [155, 390] width 184 height 24
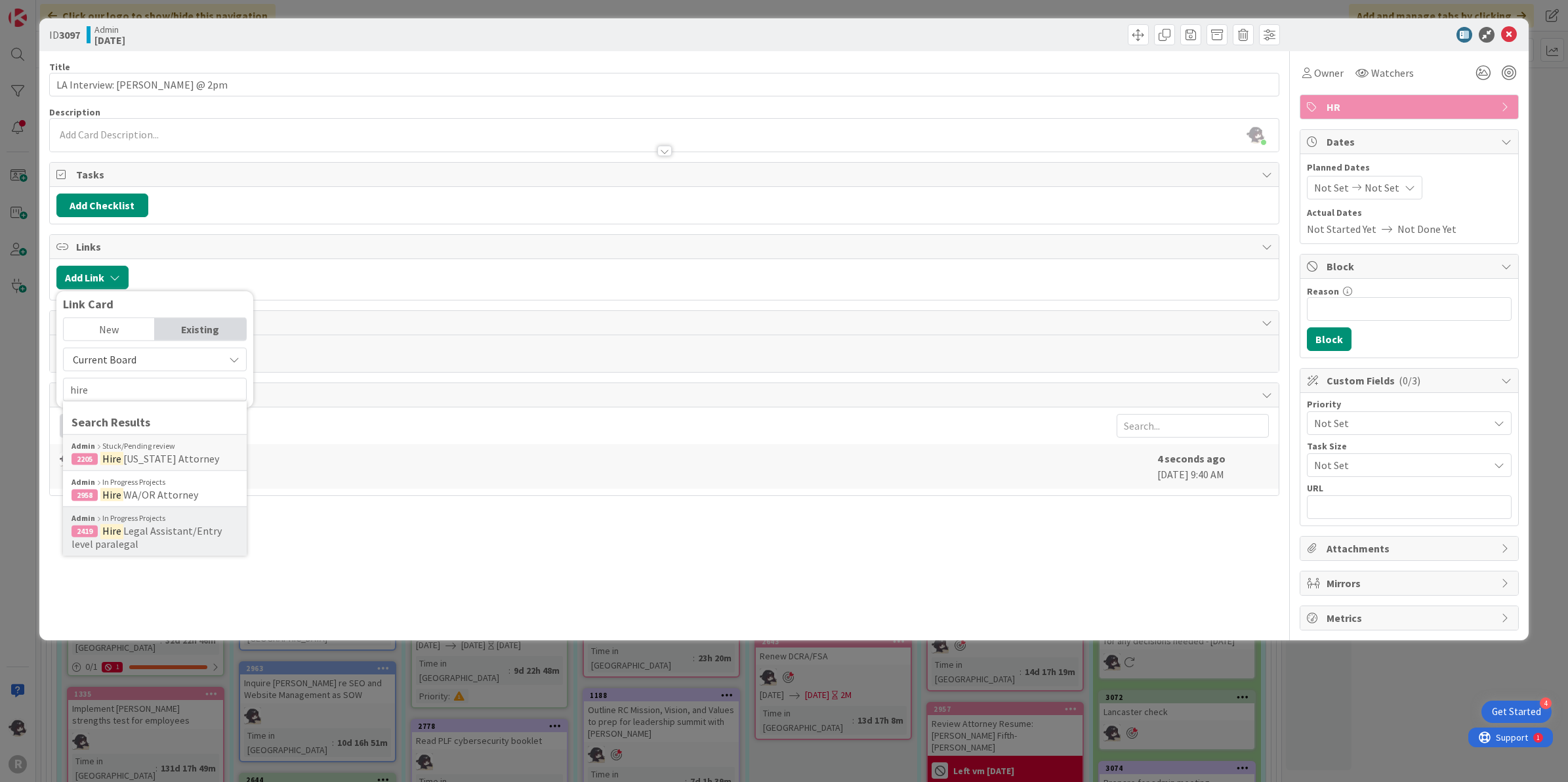
click at [119, 536] on mark "Hire" at bounding box center [112, 531] width 23 height 17
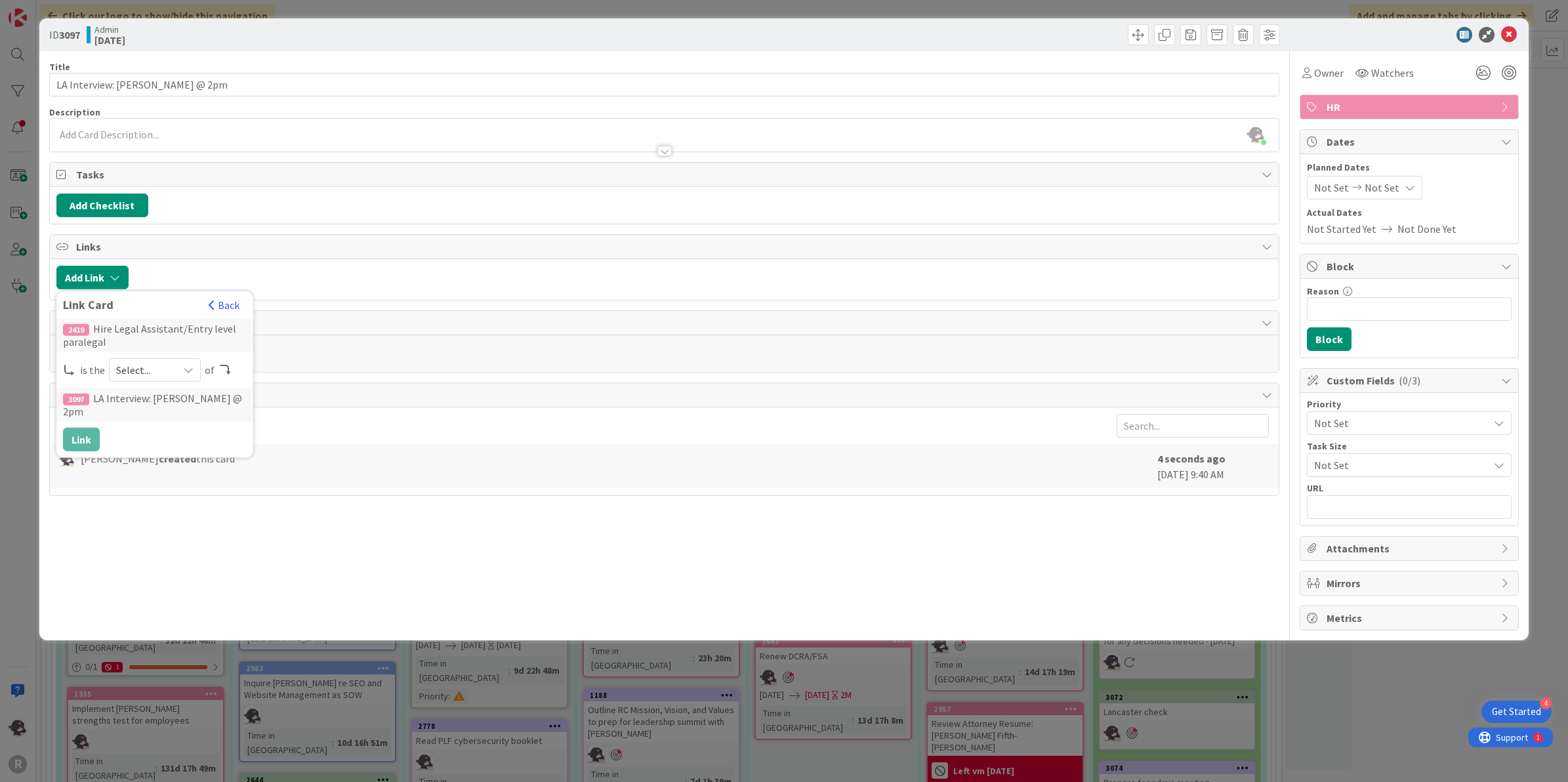
click at [148, 371] on span "Select..." at bounding box center [144, 369] width 55 height 18
drag, startPoint x: 166, startPoint y: 408, endPoint x: 155, endPoint y: 416, distance: 13.6
click at [166, 408] on span "parent" at bounding box center [224, 400] width 148 height 20
click at [81, 442] on button "Link" at bounding box center [81, 439] width 37 height 24
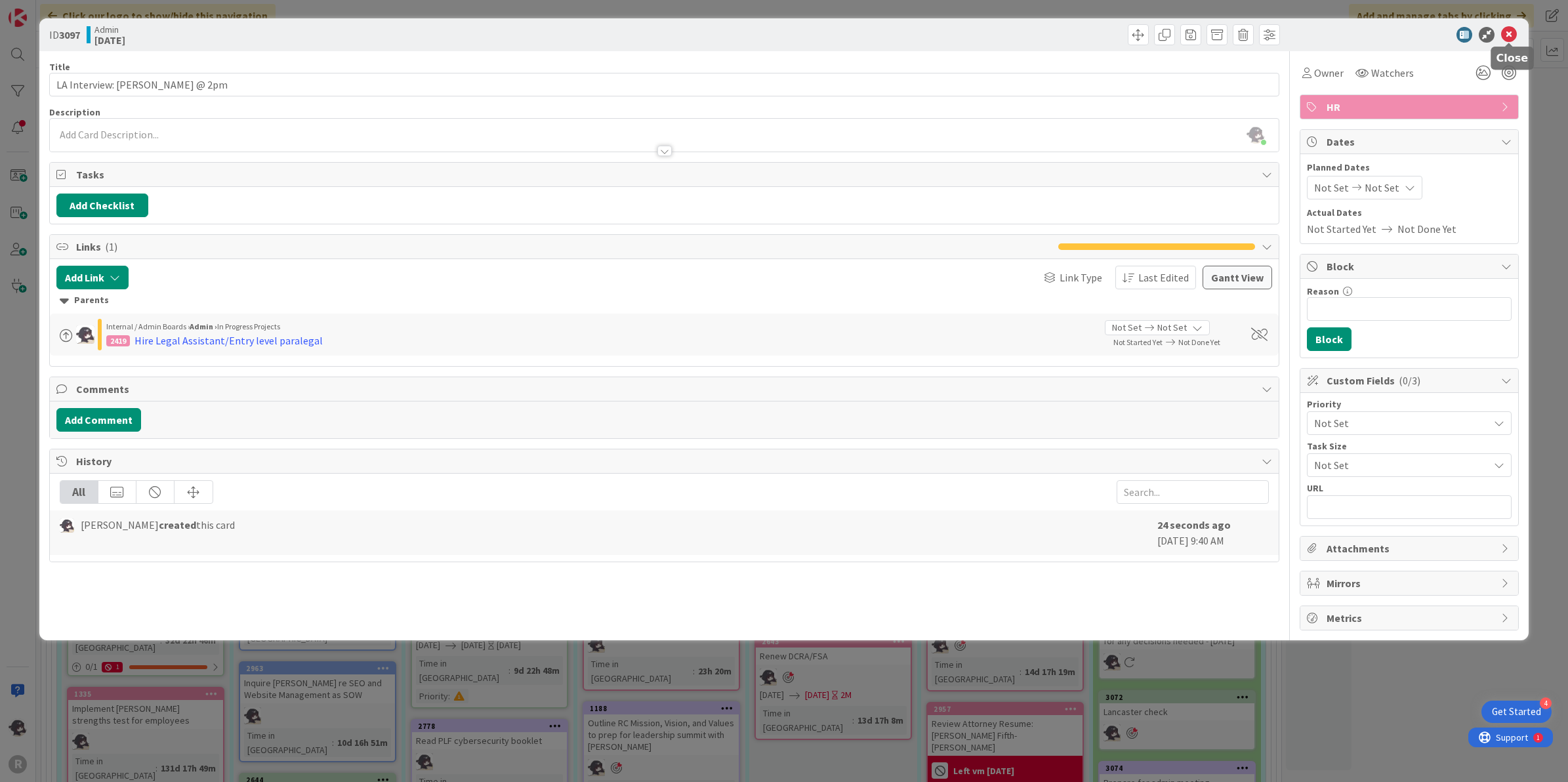
click at [1504, 32] on icon at bounding box center [1509, 35] width 16 height 16
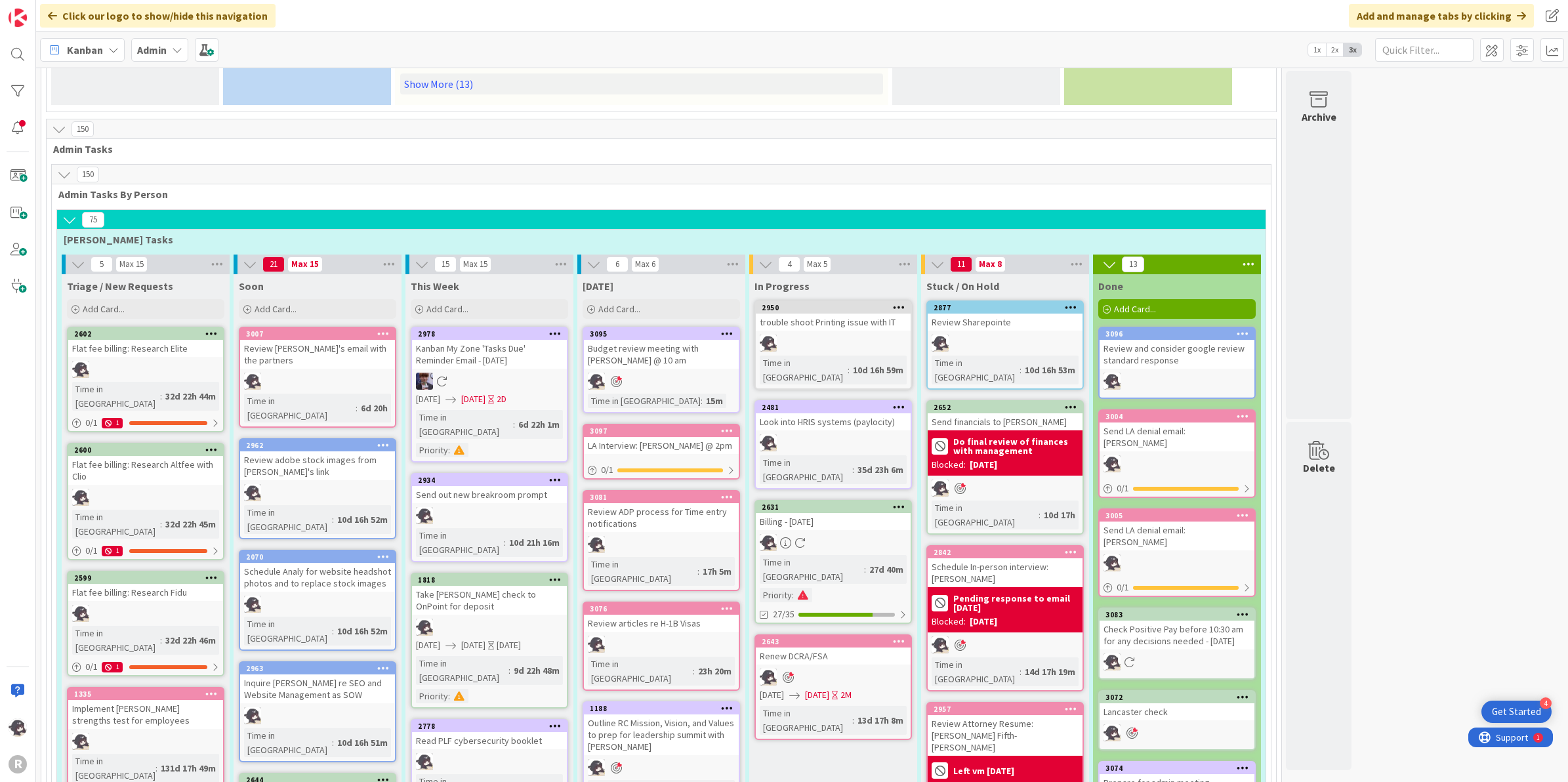
scroll to position [825, 0]
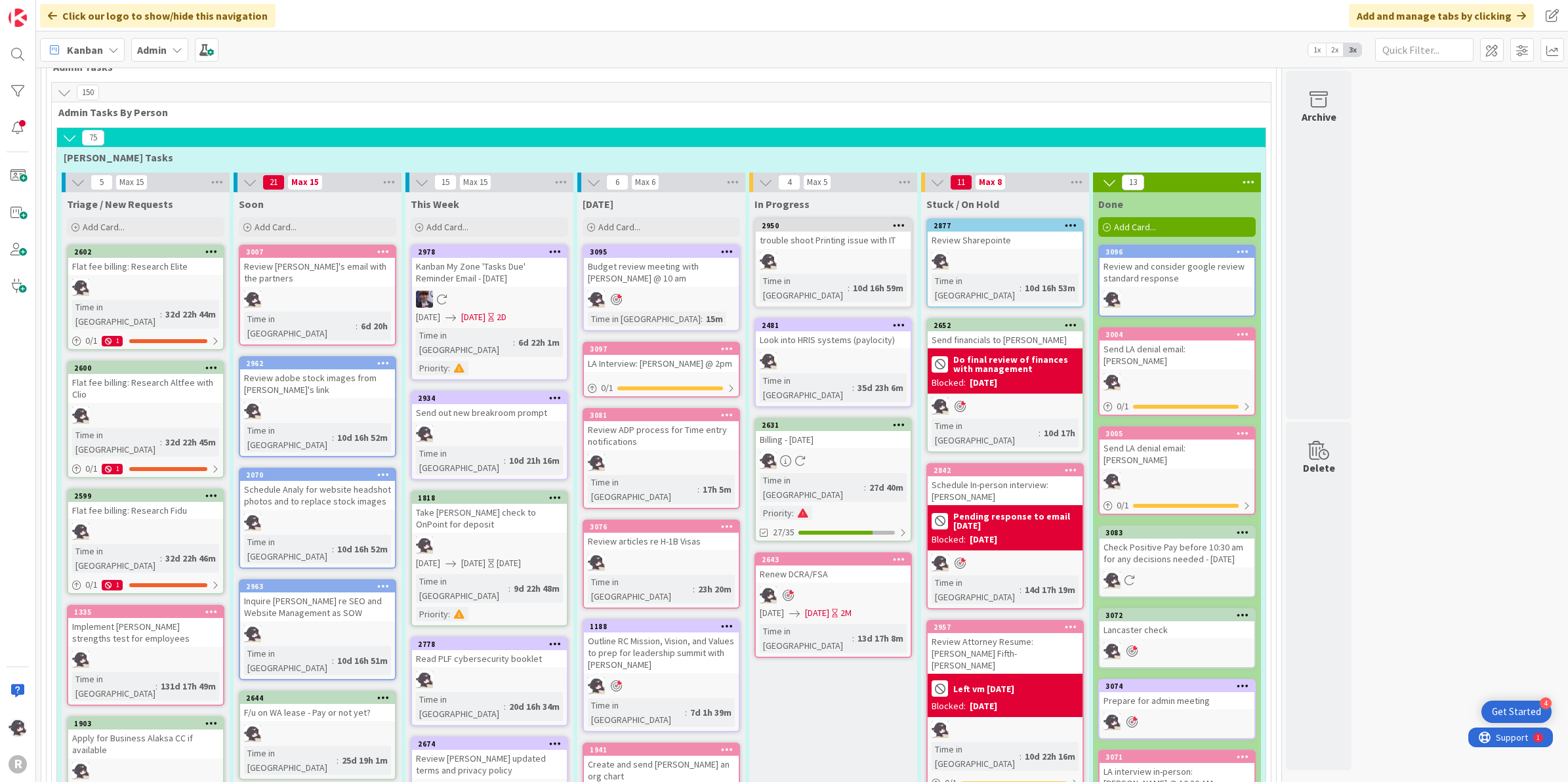
click at [726, 410] on icon at bounding box center [727, 414] width 12 height 9
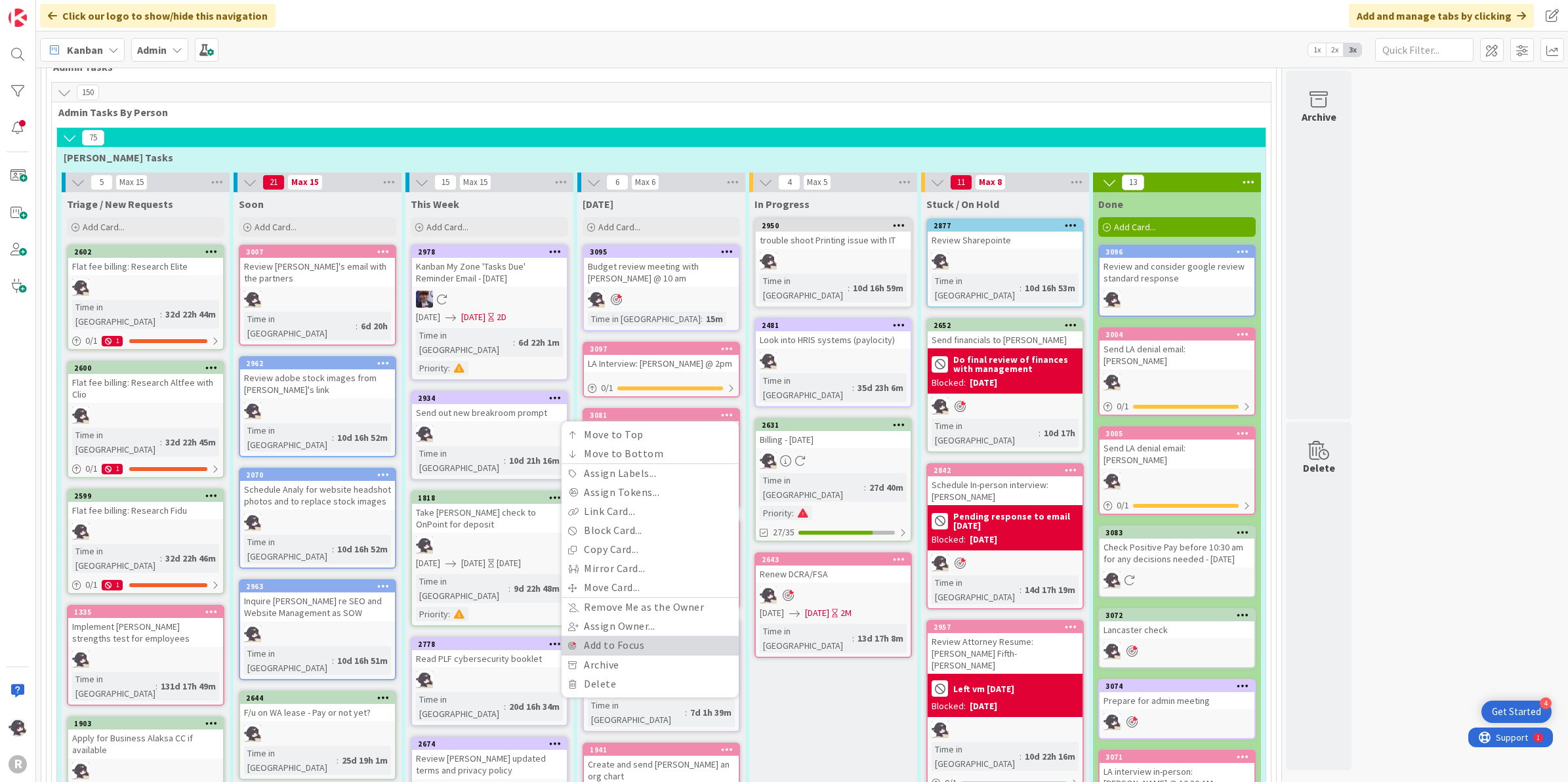
click at [634, 636] on link "Add to Focus" at bounding box center [650, 645] width 177 height 19
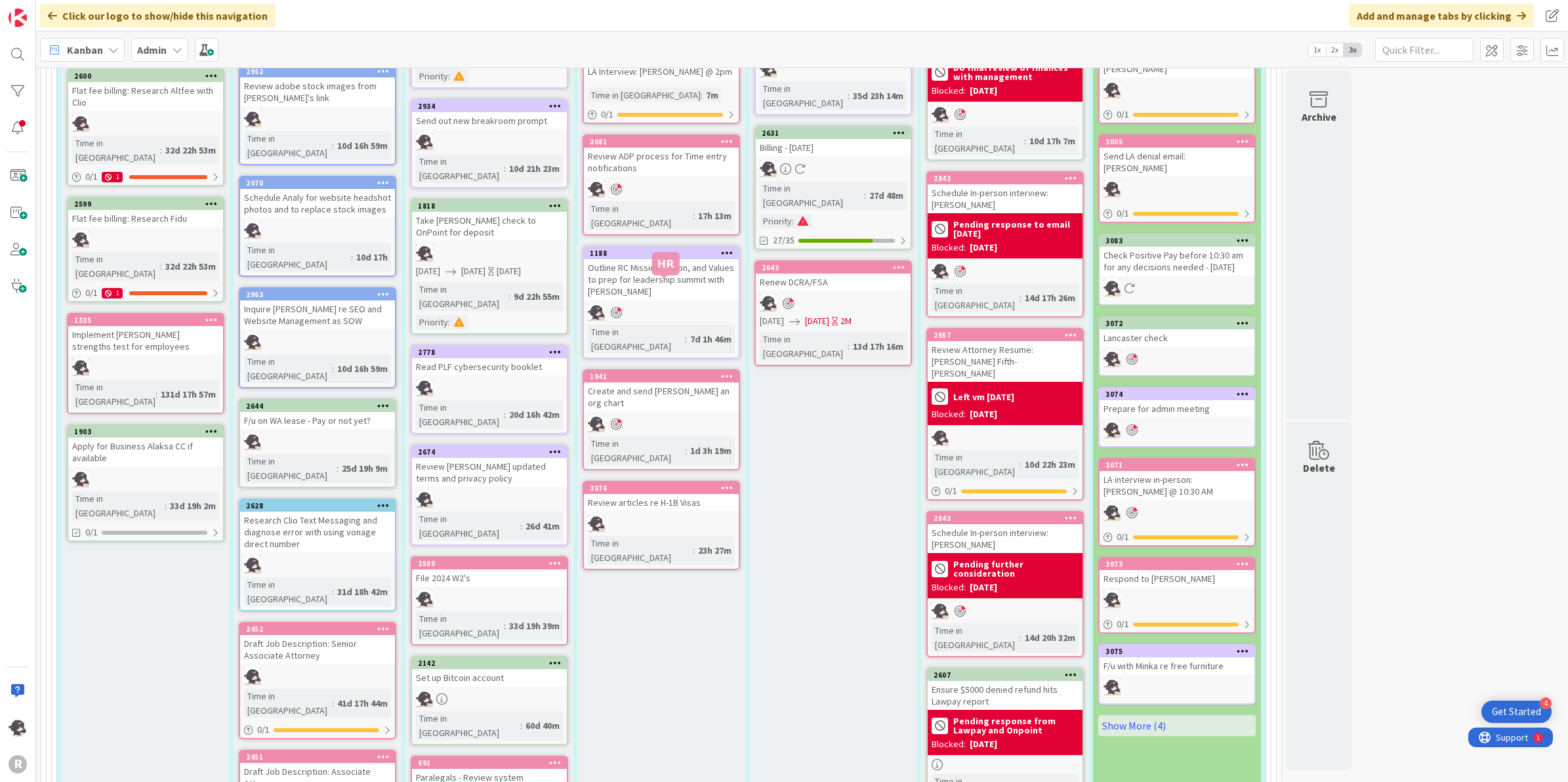
scroll to position [789, 0]
